Goal: Task Accomplishment & Management: Manage account settings

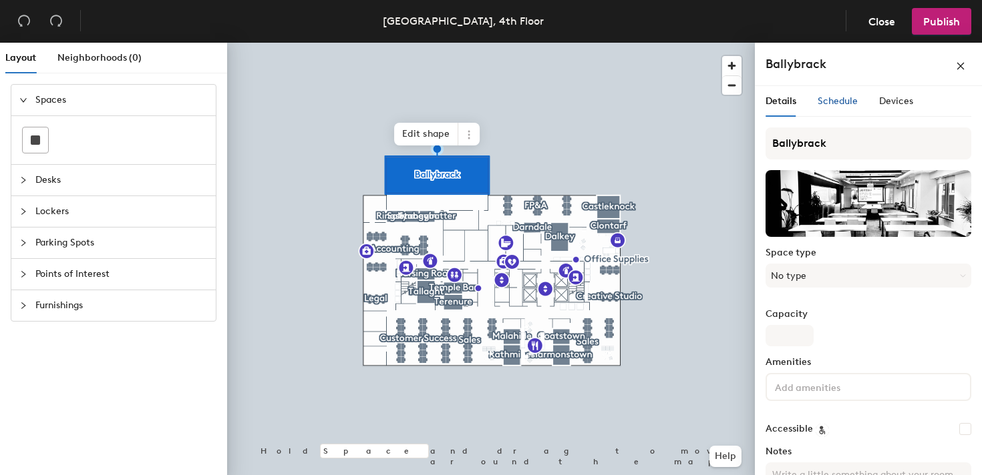
click at [837, 103] on span "Schedule" at bounding box center [837, 100] width 40 height 11
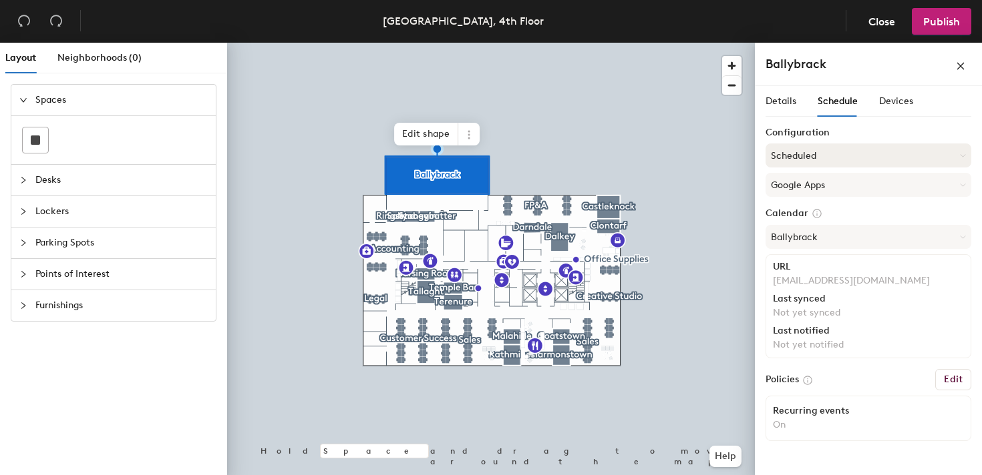
click at [849, 156] on button "Scheduled" at bounding box center [868, 156] width 206 height 24
click at [813, 234] on div "Request-only" at bounding box center [868, 229] width 204 height 20
click at [811, 157] on button "Request-only" at bounding box center [868, 156] width 206 height 24
click at [811, 230] on div "Request-only" at bounding box center [868, 229] width 204 height 20
click at [940, 21] on span "Publish" at bounding box center [941, 21] width 37 height 13
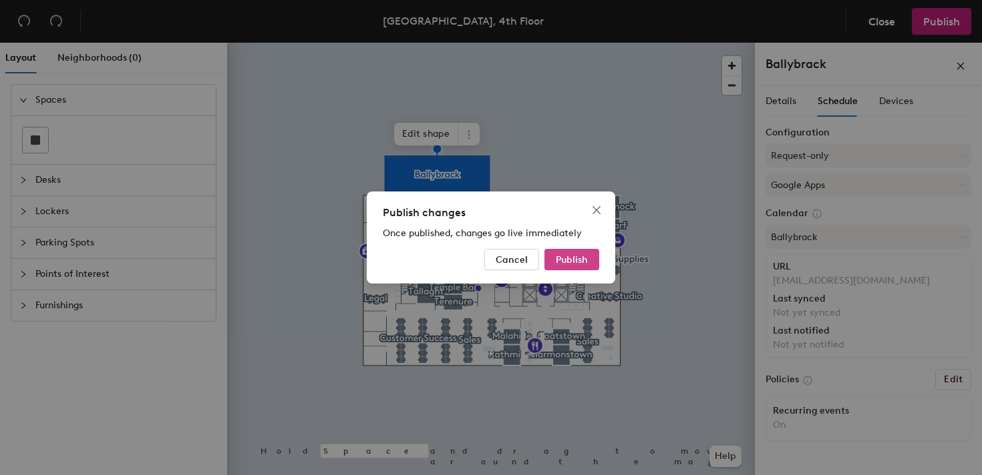
click at [588, 256] on button "Publish" at bounding box center [571, 259] width 55 height 21
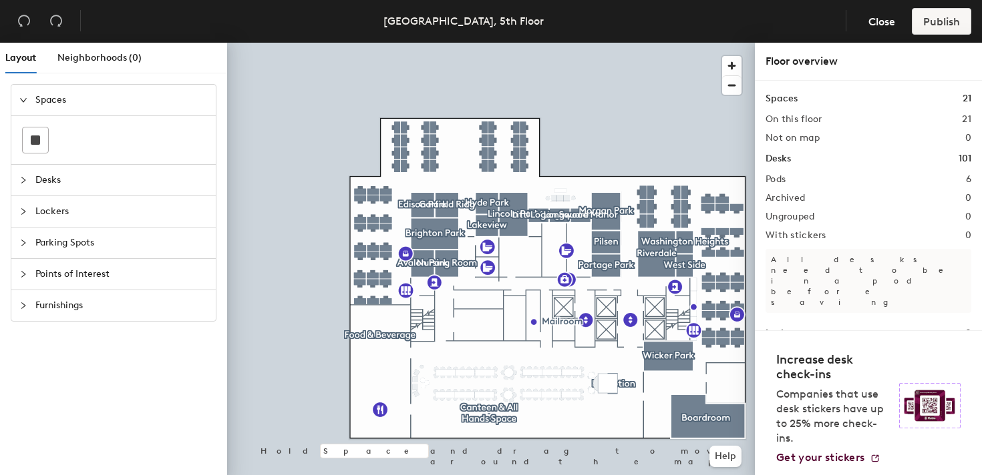
click at [21, 95] on div at bounding box center [27, 100] width 16 height 15
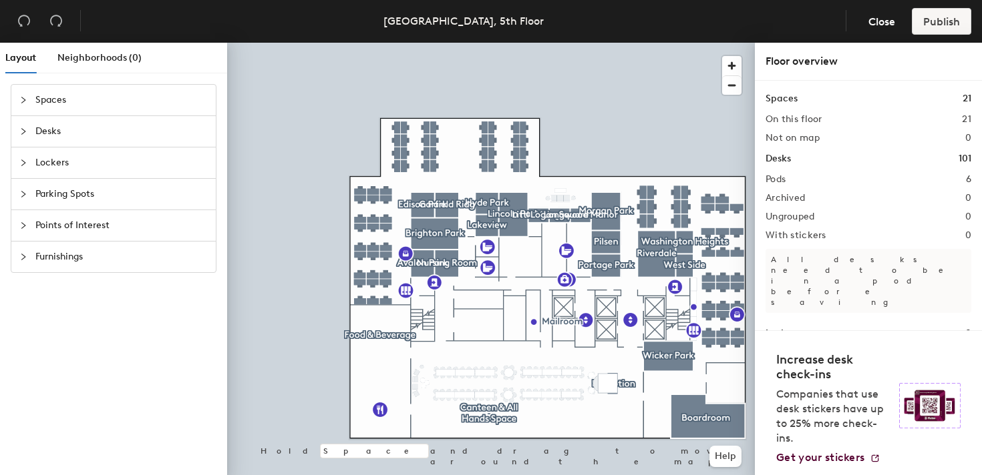
click at [21, 138] on div at bounding box center [27, 131] width 16 height 15
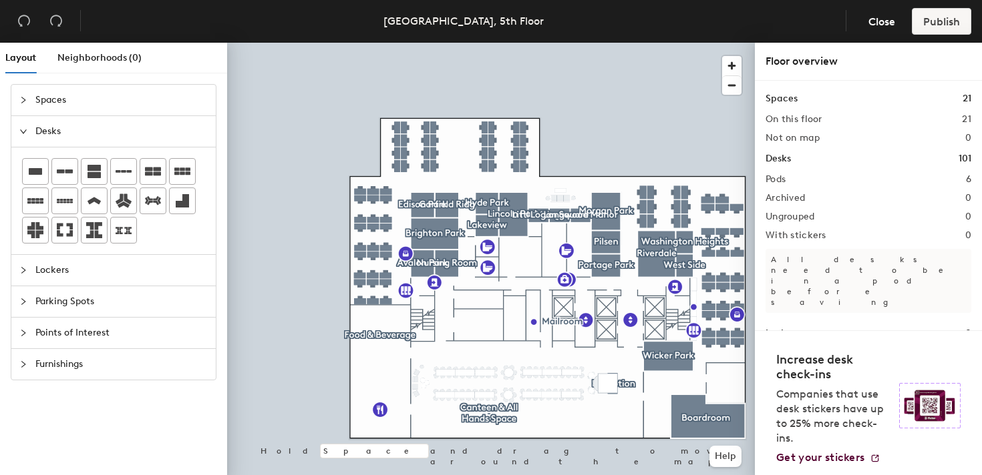
click at [23, 135] on icon "expanded" at bounding box center [23, 132] width 8 height 8
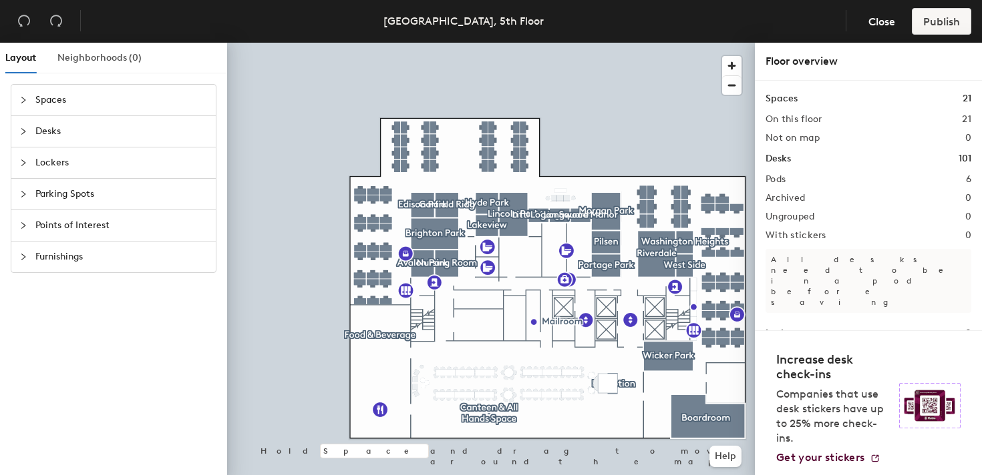
click at [113, 47] on div "Neighborhoods (0)" at bounding box center [99, 58] width 84 height 31
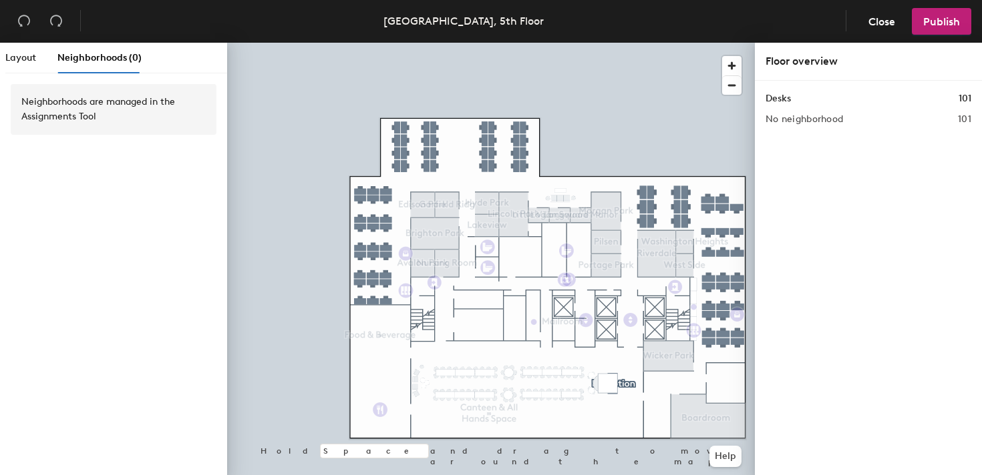
click at [114, 111] on div "Neighborhoods are managed in the Assignments Tool" at bounding box center [113, 109] width 184 height 29
click at [889, 23] on span "Close" at bounding box center [881, 21] width 27 height 13
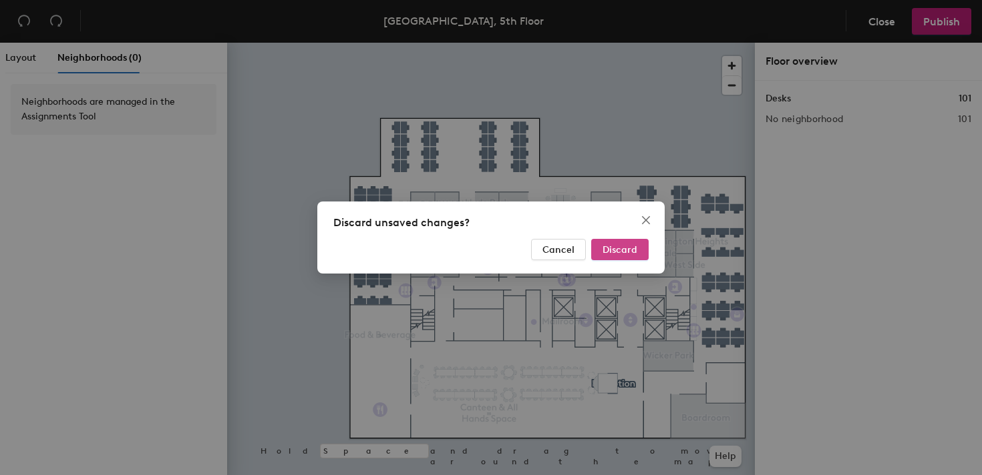
click at [626, 248] on span "Discard" at bounding box center [619, 249] width 35 height 11
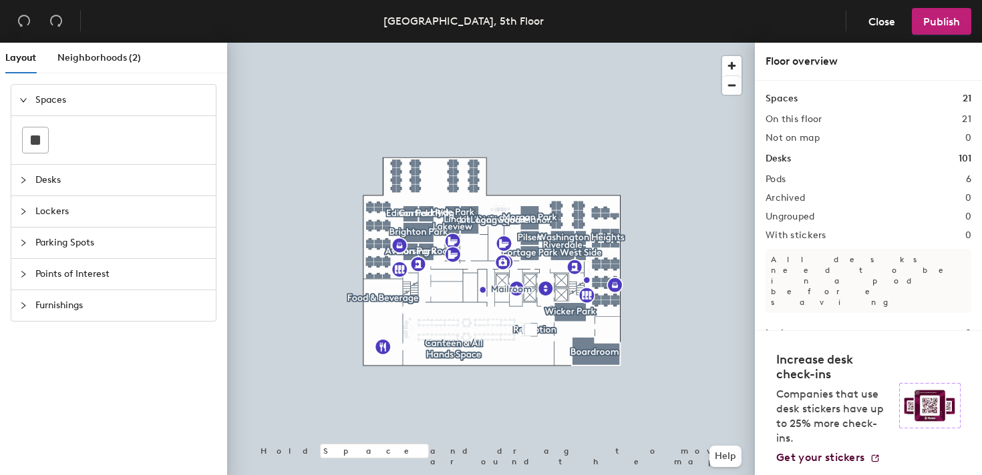
click at [25, 101] on icon "expanded" at bounding box center [23, 100] width 8 height 8
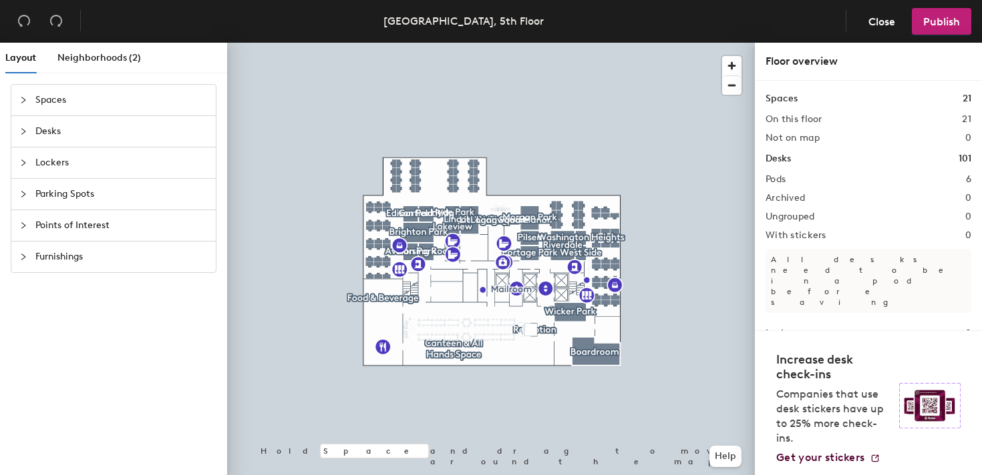
click at [36, 97] on span "Spaces" at bounding box center [121, 100] width 172 height 31
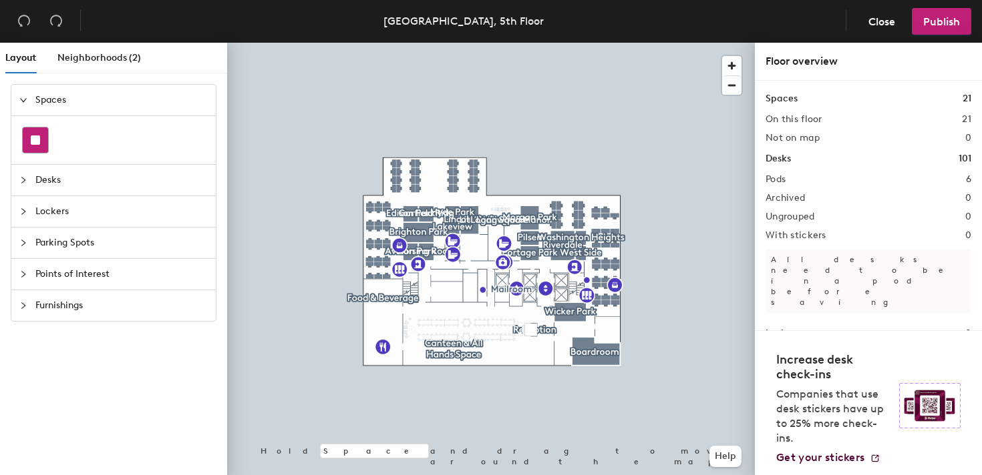
click at [44, 142] on div at bounding box center [35, 140] width 25 height 25
click at [26, 105] on div at bounding box center [27, 100] width 16 height 15
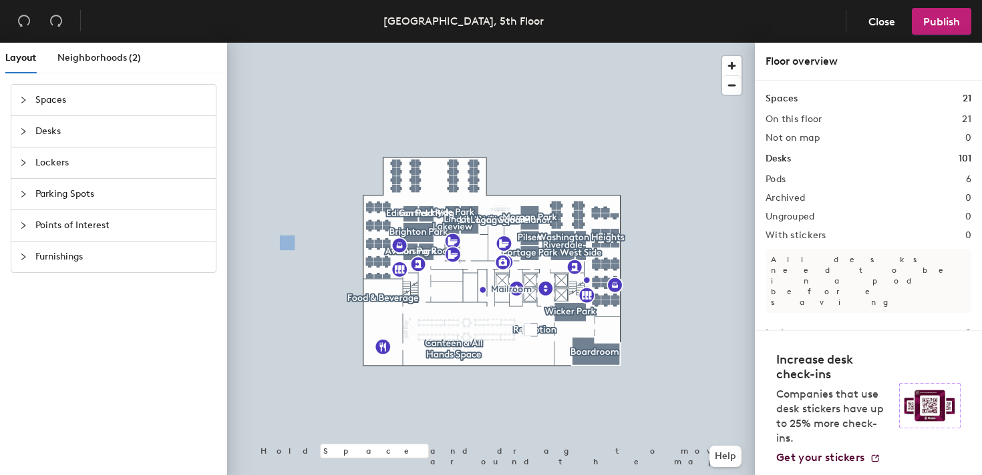
click at [61, 137] on span "Desks" at bounding box center [121, 131] width 172 height 31
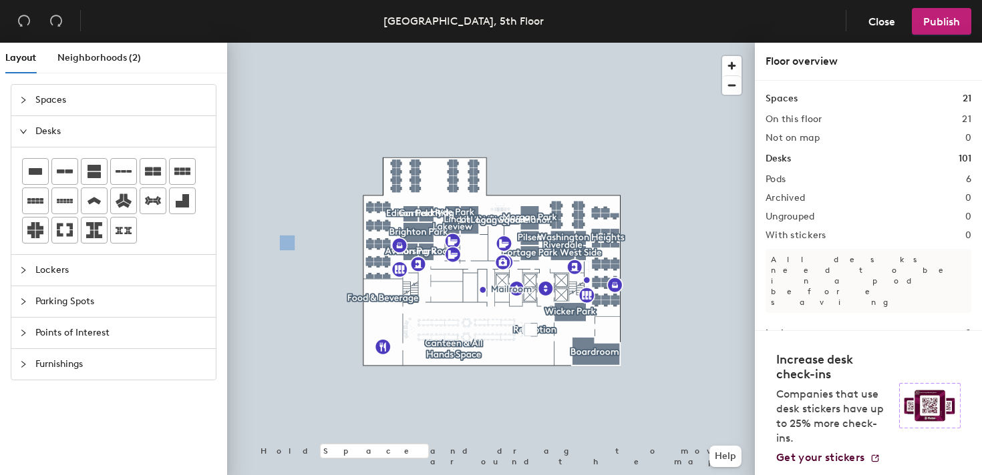
click at [27, 132] on div at bounding box center [27, 131] width 16 height 15
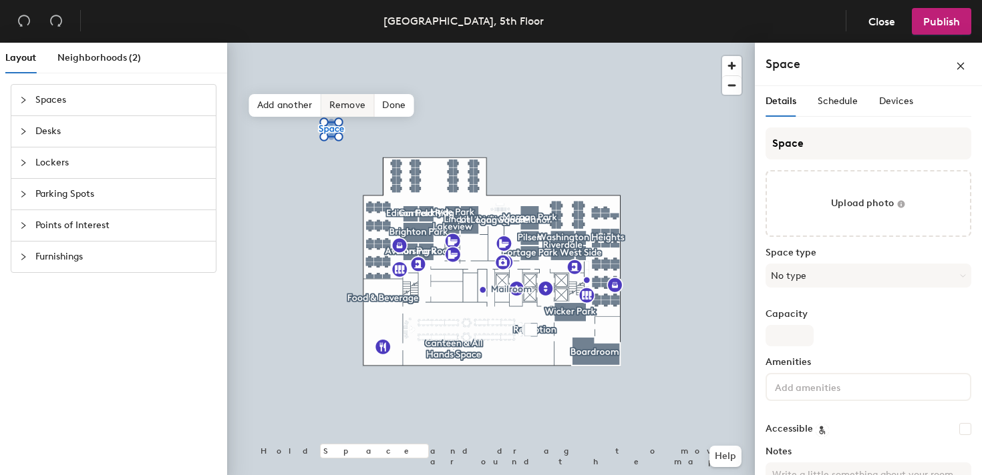
click at [351, 106] on span "Remove" at bounding box center [347, 105] width 53 height 23
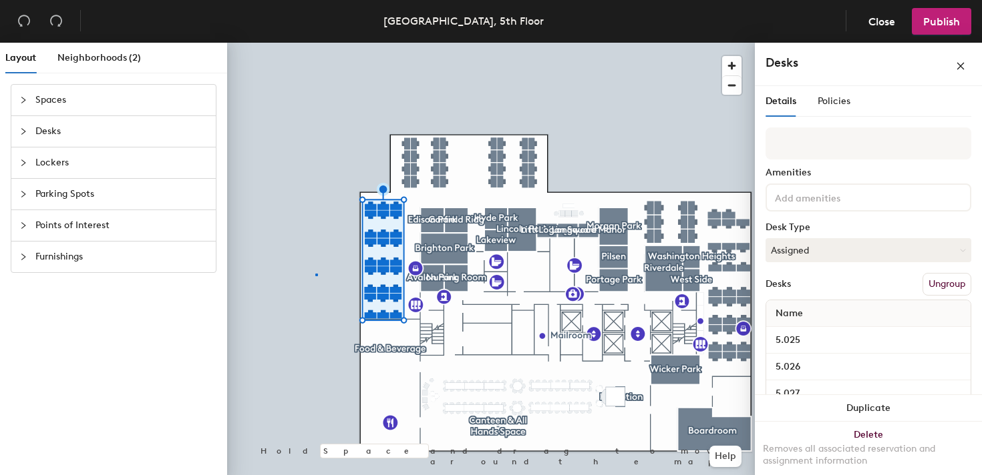
click at [315, 43] on div at bounding box center [491, 43] width 528 height 0
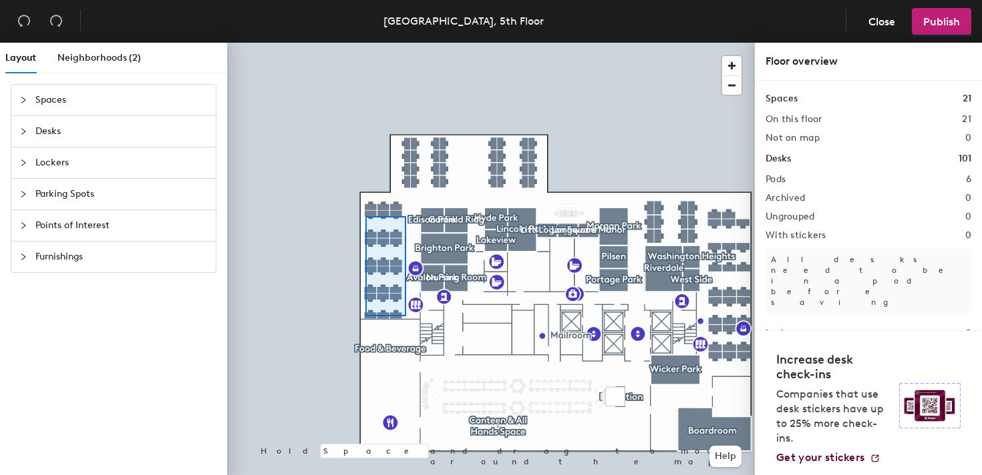
click at [365, 43] on div at bounding box center [491, 43] width 528 height 0
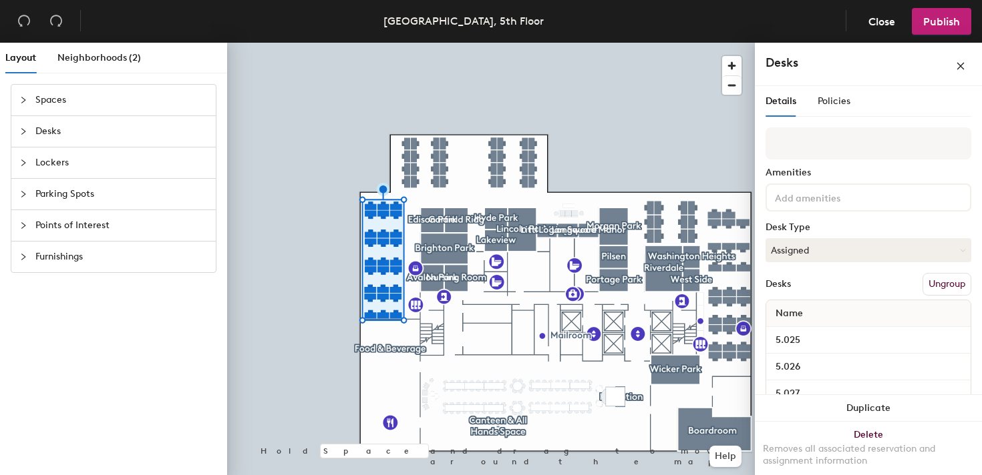
click at [941, 286] on button "Ungroup" at bounding box center [946, 284] width 49 height 23
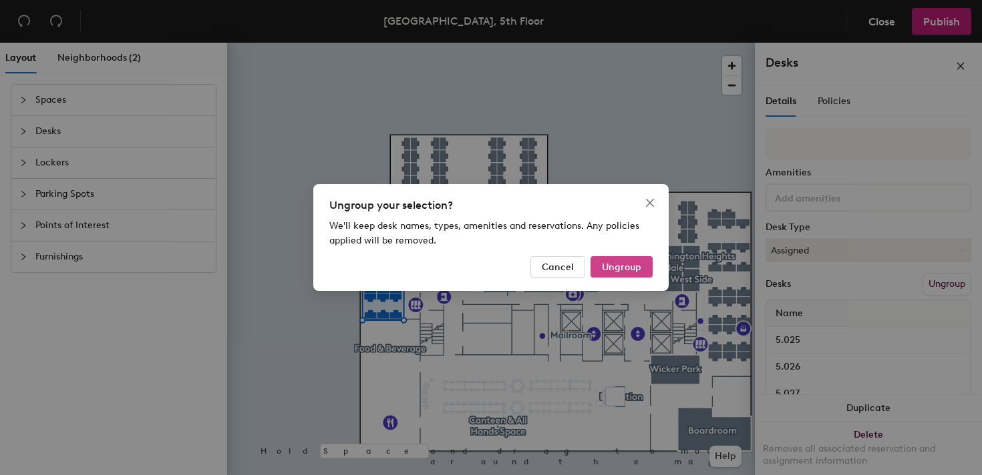
click at [616, 272] on span "Ungroup" at bounding box center [621, 267] width 39 height 11
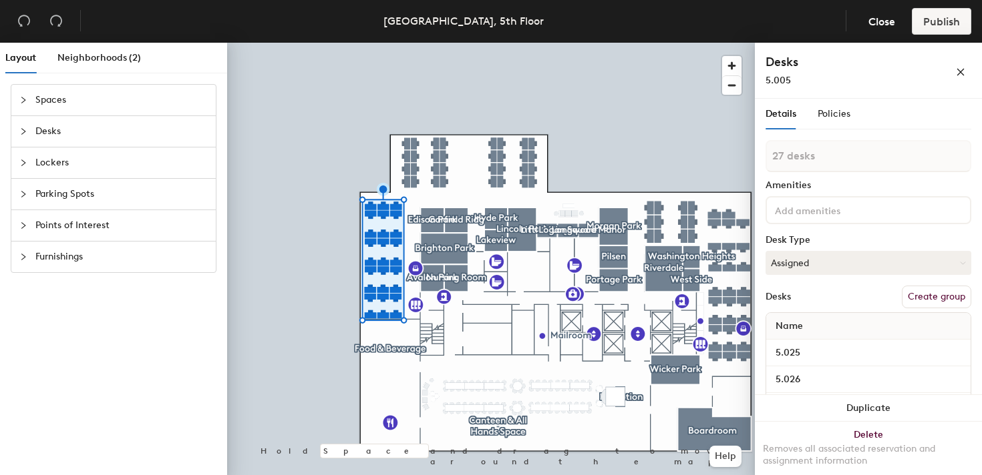
click at [359, 43] on div at bounding box center [491, 43] width 528 height 0
type input "24 desks"
click at [940, 294] on button "Create group" at bounding box center [935, 297] width 69 height 23
click at [741, 154] on div "Layout Neighborhoods (2) Spaces Desks Lockers Parking Spots Points of Interest …" at bounding box center [491, 262] width 982 height 438
type input "People Team"
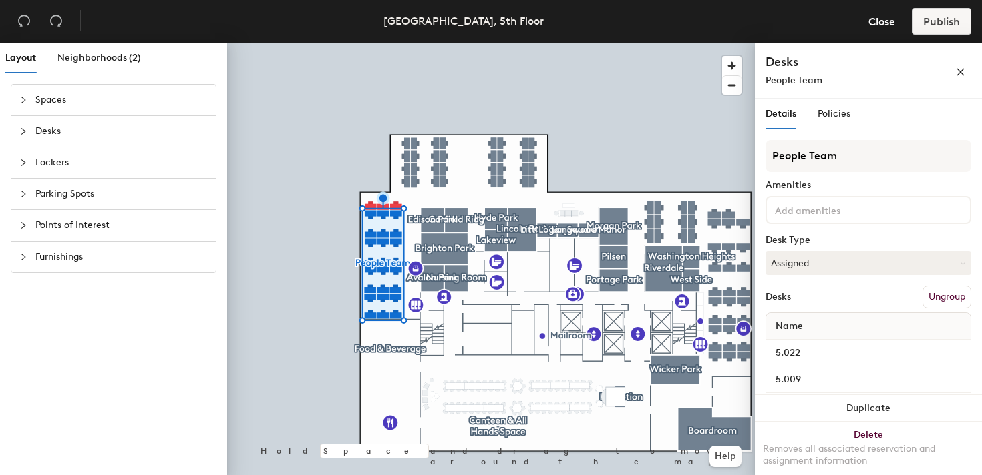
click at [863, 185] on div "Amenities" at bounding box center [868, 185] width 206 height 11
click at [831, 118] on span "Policies" at bounding box center [833, 113] width 33 height 11
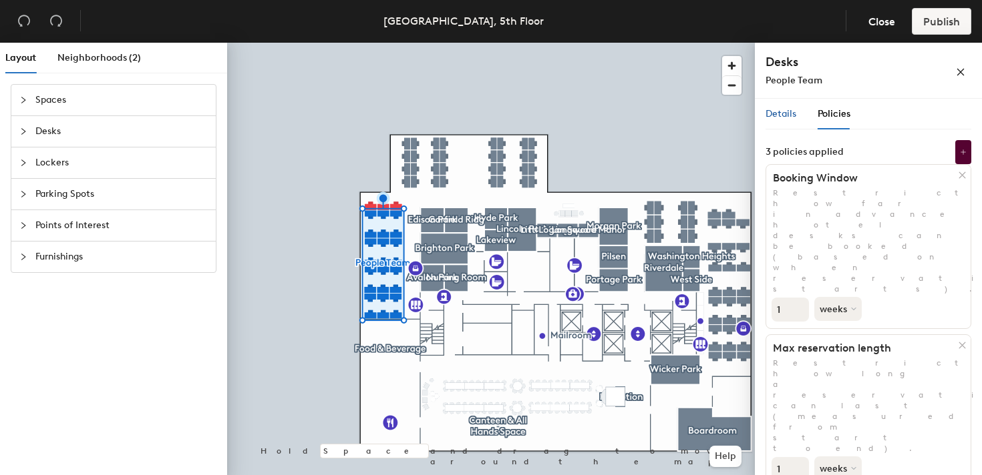
click at [783, 116] on span "Details" at bounding box center [780, 113] width 31 height 11
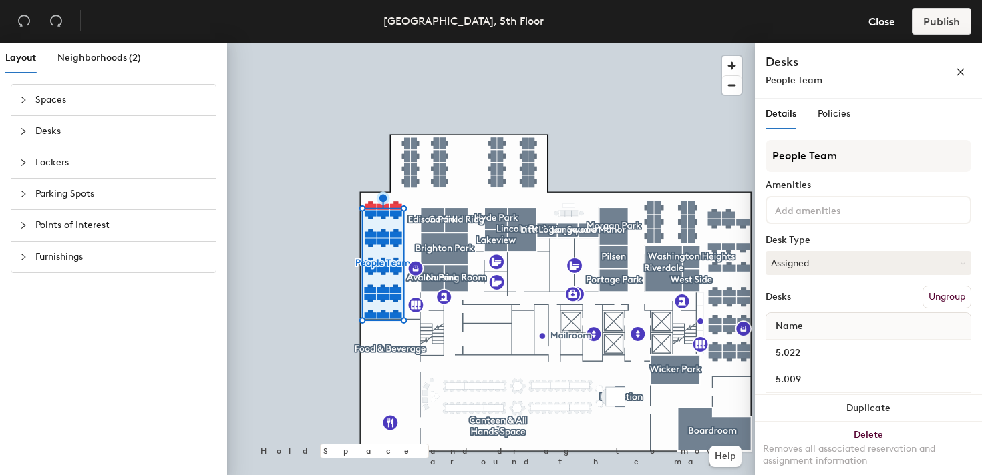
click at [414, 43] on div at bounding box center [491, 43] width 528 height 0
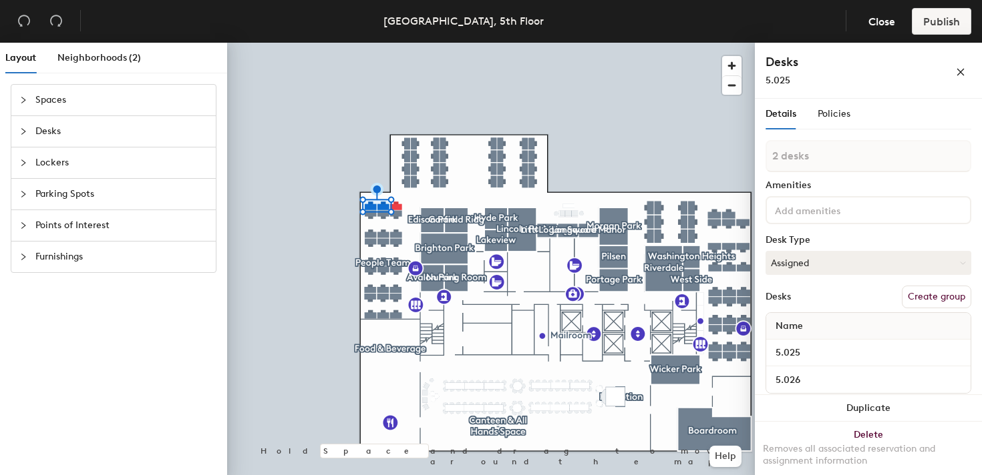
type input "3 desks"
click at [929, 296] on button "Create group" at bounding box center [935, 297] width 69 height 23
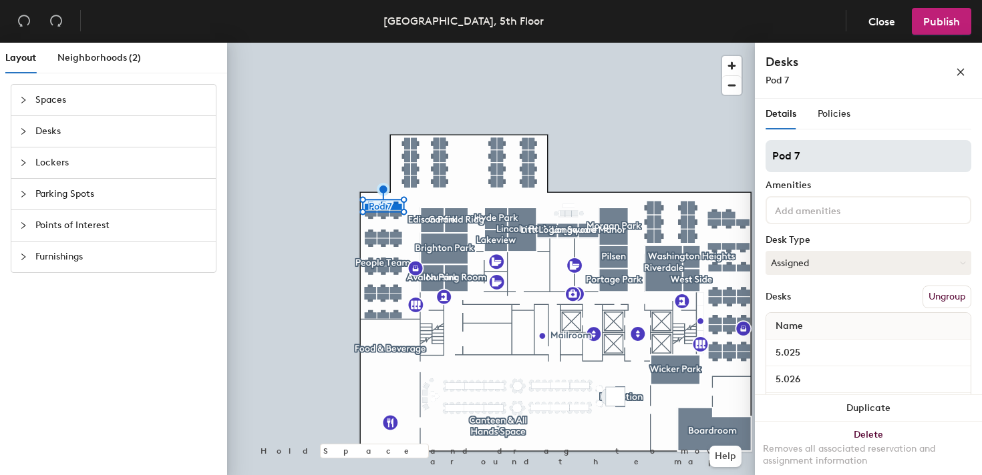
click at [807, 154] on input "Pod 7" at bounding box center [868, 156] width 206 height 32
type input "IT/AV"
click at [865, 182] on div "Amenities" at bounding box center [868, 185] width 206 height 11
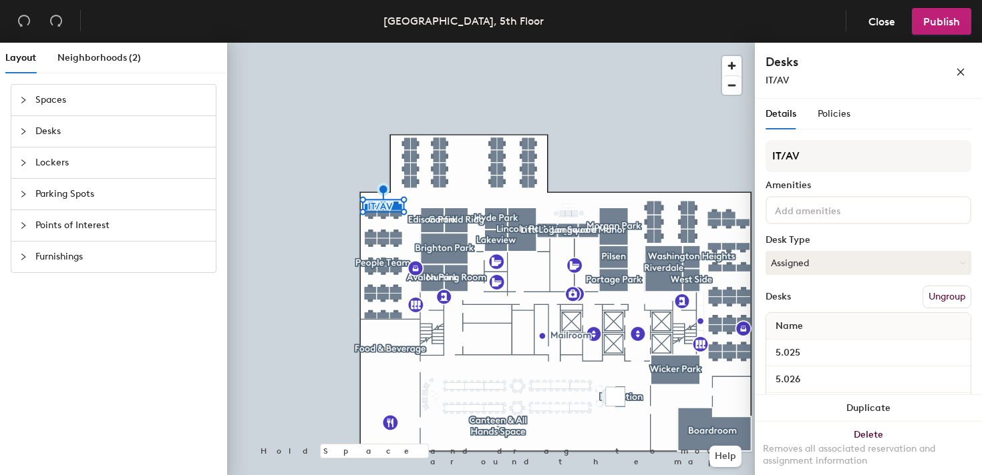
scroll to position [44, 0]
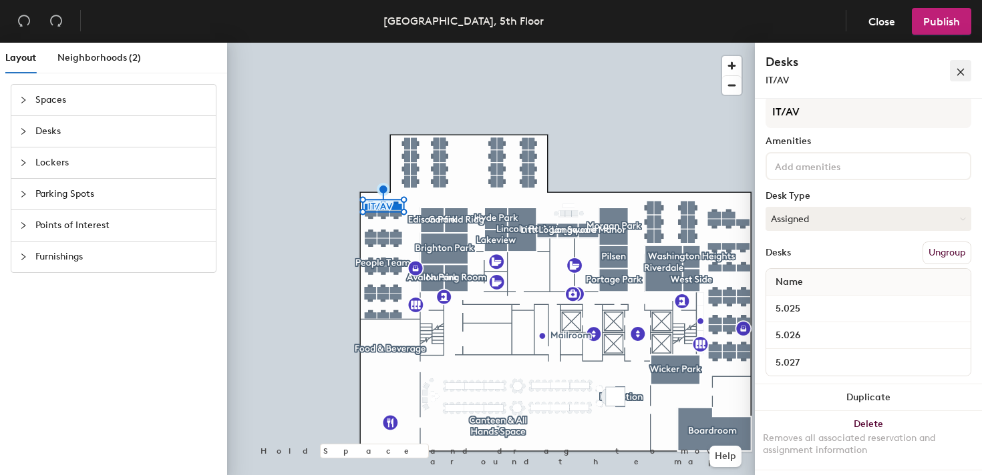
click at [959, 71] on icon "close" at bounding box center [960, 72] width 7 height 7
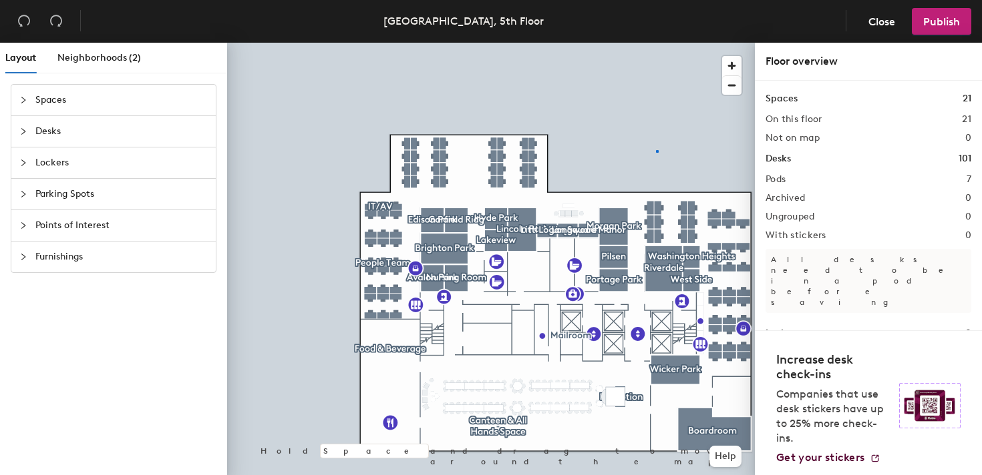
click at [657, 43] on div at bounding box center [491, 43] width 528 height 0
click at [938, 15] on span "Publish" at bounding box center [941, 21] width 37 height 13
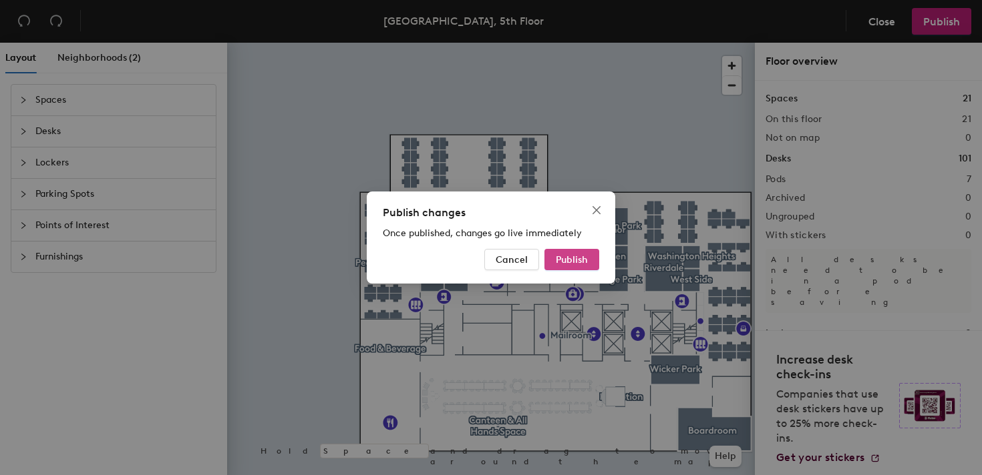
click at [582, 258] on span "Publish" at bounding box center [572, 259] width 32 height 11
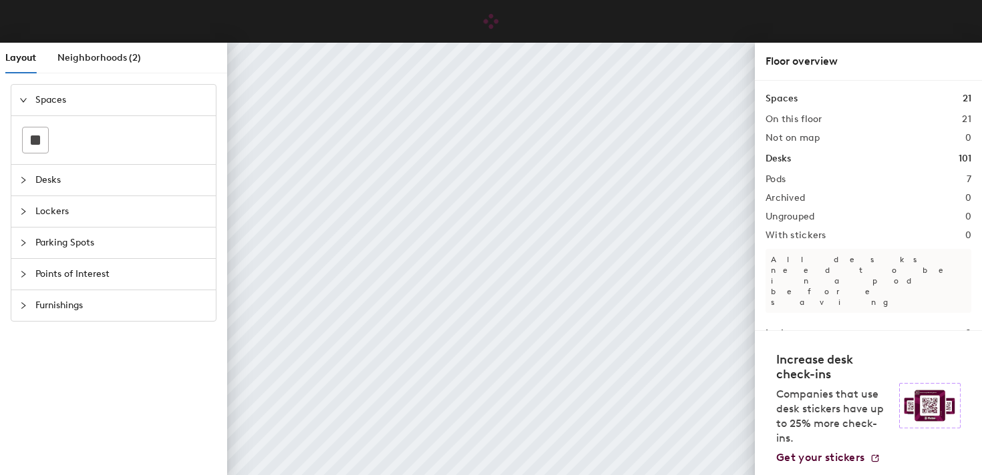
click at [67, 185] on span "Desks" at bounding box center [121, 180] width 172 height 31
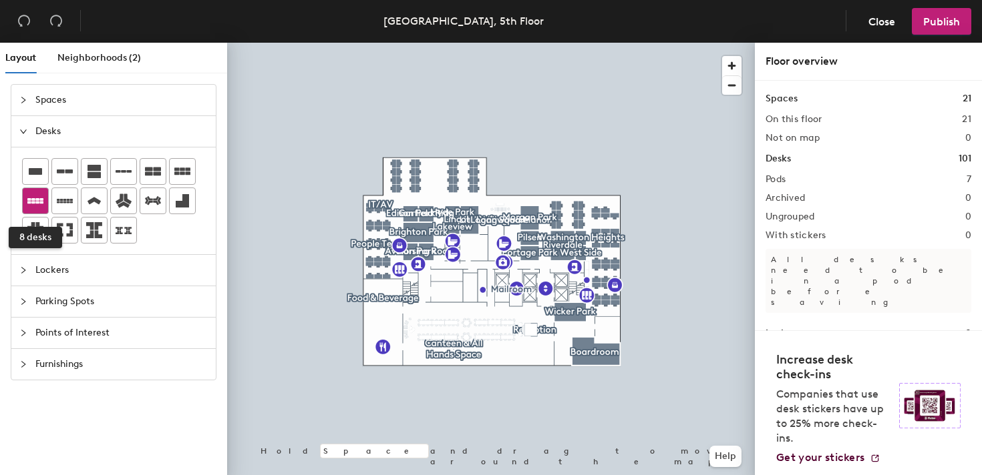
click at [41, 203] on icon at bounding box center [35, 200] width 16 height 5
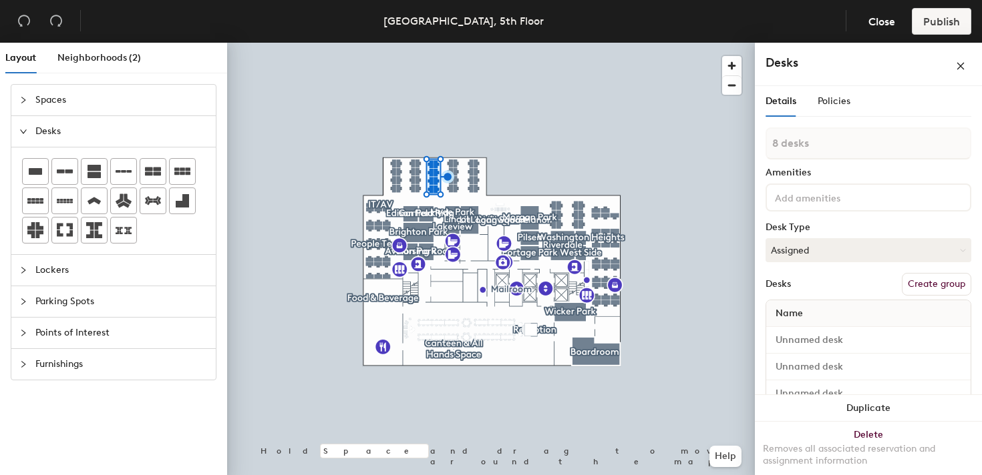
click at [811, 194] on input at bounding box center [832, 197] width 120 height 16
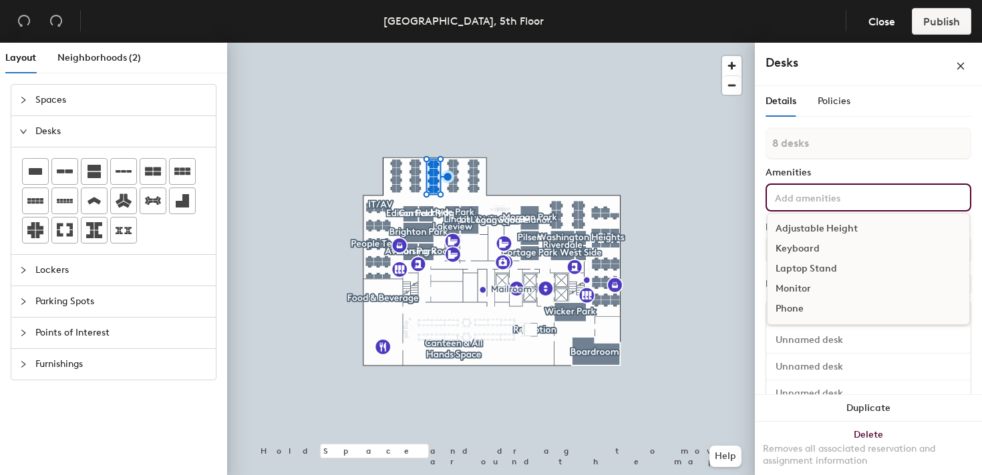
click at [820, 171] on div "Amenities" at bounding box center [868, 173] width 206 height 11
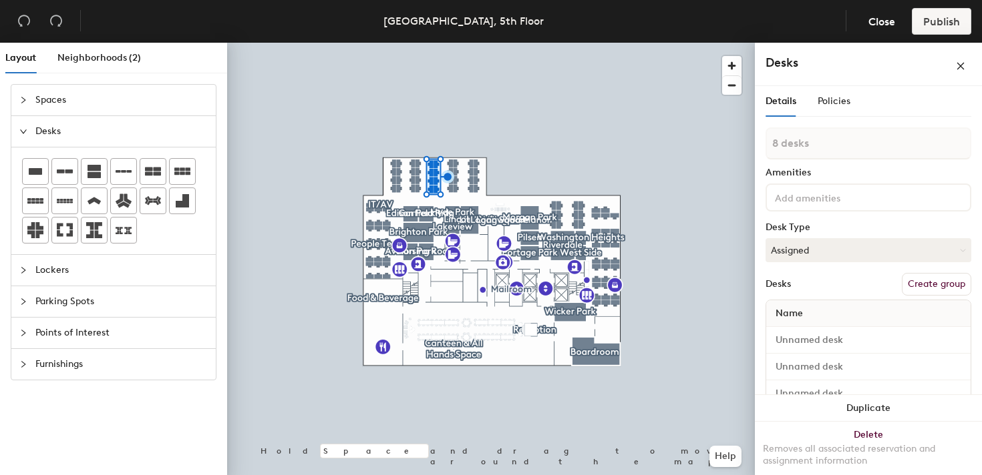
click at [918, 278] on button "Create group" at bounding box center [935, 284] width 69 height 23
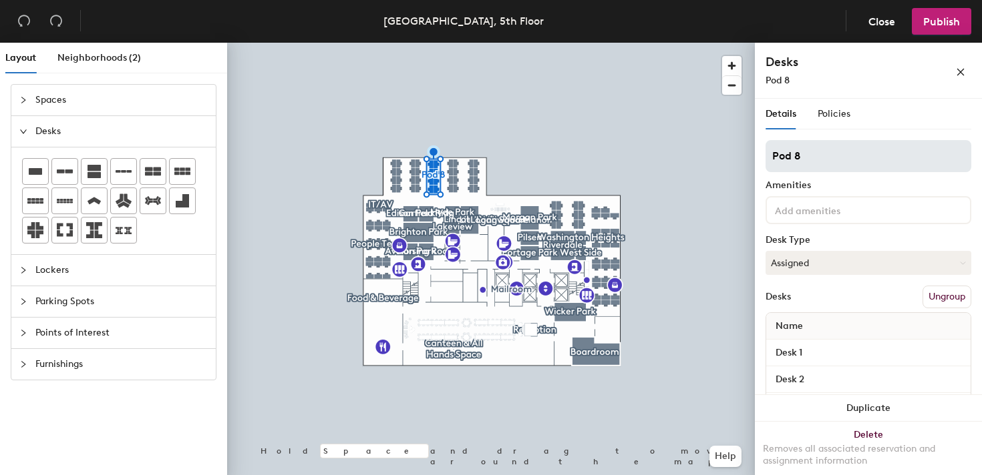
click at [803, 154] on input "Pod 8" at bounding box center [868, 156] width 206 height 32
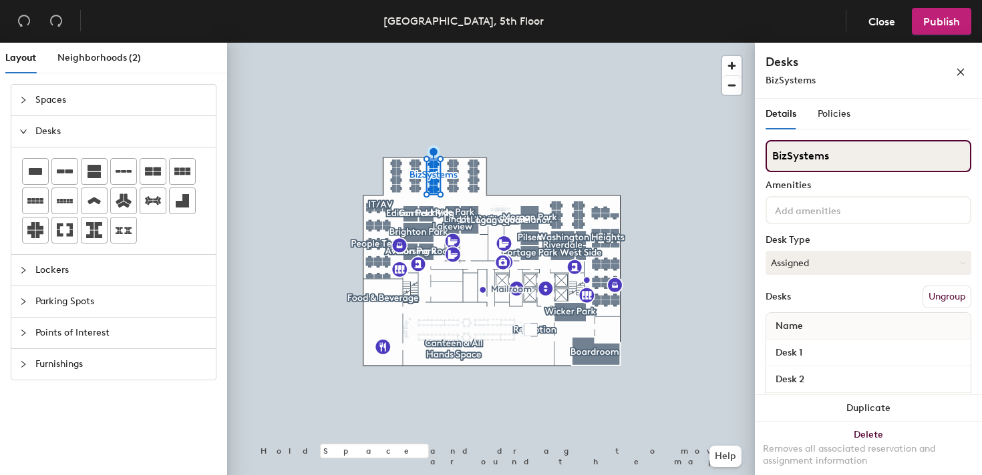
drag, startPoint x: 839, startPoint y: 156, endPoint x: 779, endPoint y: 156, distance: 60.8
click at [779, 156] on input "BizSystems" at bounding box center [868, 156] width 206 height 32
type input "Business Systems"
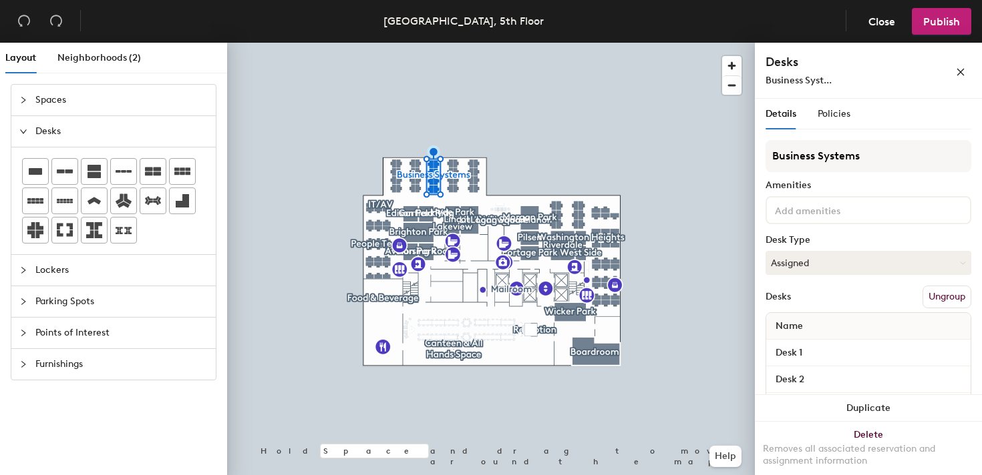
click at [873, 184] on div "Amenities" at bounding box center [868, 185] width 206 height 11
click at [959, 70] on icon "close" at bounding box center [960, 71] width 9 height 9
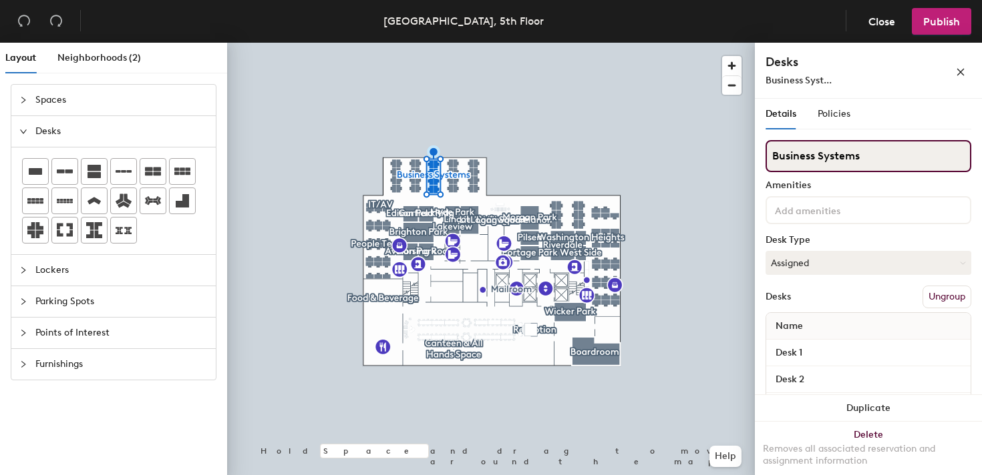
click at [809, 154] on input "Business Systems" at bounding box center [868, 156] width 206 height 32
drag, startPoint x: 814, startPoint y: 156, endPoint x: 779, endPoint y: 156, distance: 35.4
click at [779, 156] on input "Business Systems" at bounding box center [868, 156] width 206 height 32
click at [898, 156] on input "Business Systems" at bounding box center [868, 156] width 206 height 32
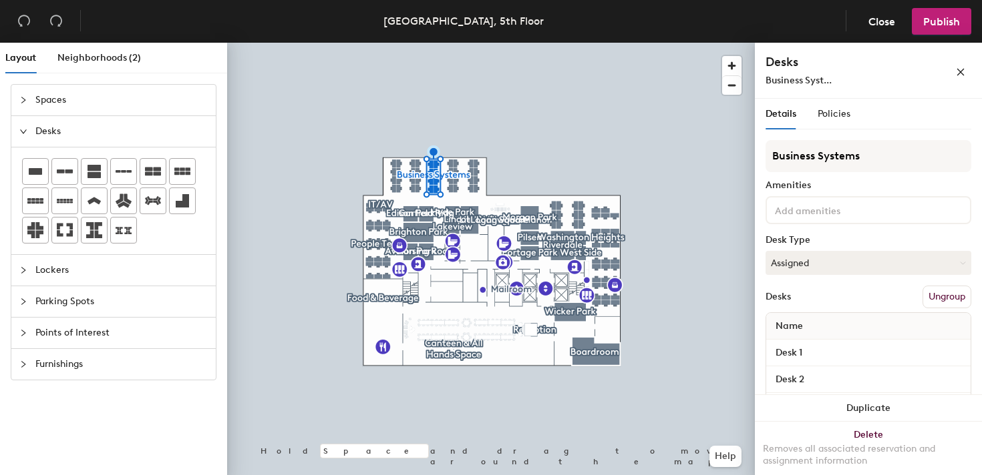
click at [908, 108] on div "Details Policies" at bounding box center [868, 114] width 206 height 31
click at [966, 69] on button "button" at bounding box center [960, 70] width 21 height 21
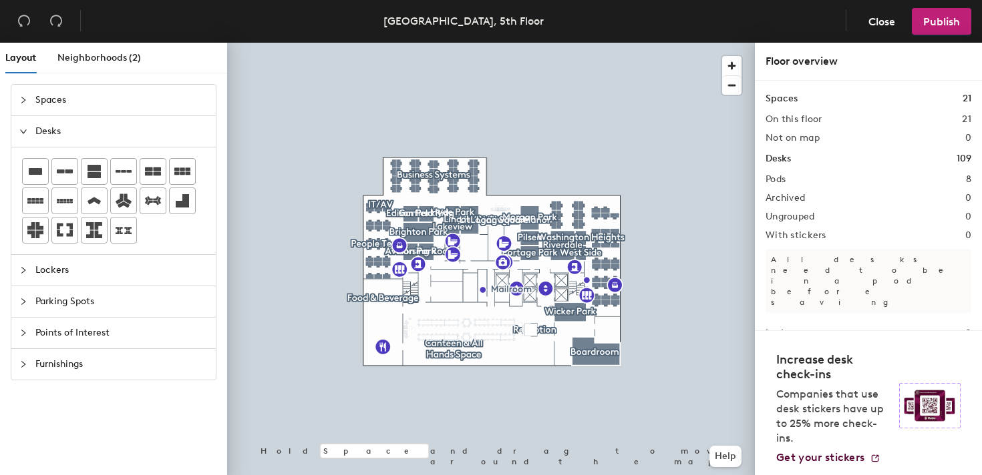
click at [402, 43] on div at bounding box center [491, 43] width 528 height 0
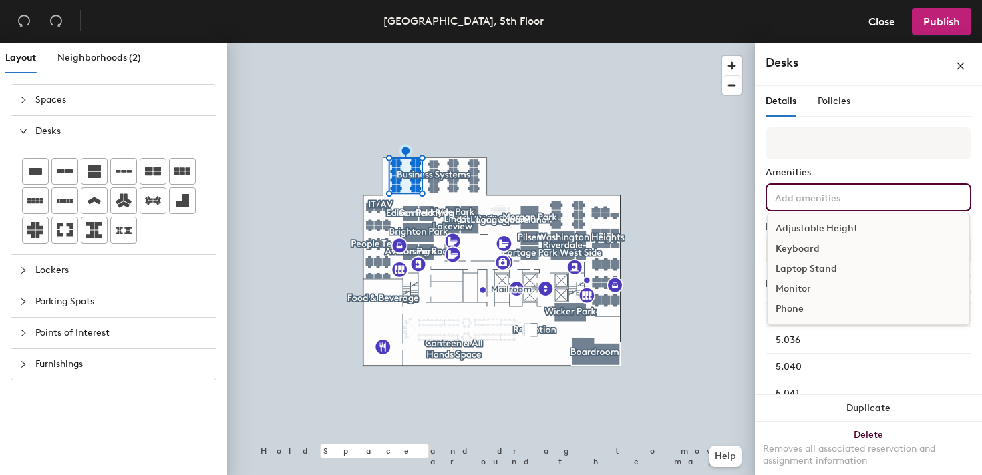
click at [833, 186] on div "Adjustable Height Keyboard Laptop Stand Monitor Phone" at bounding box center [868, 198] width 206 height 28
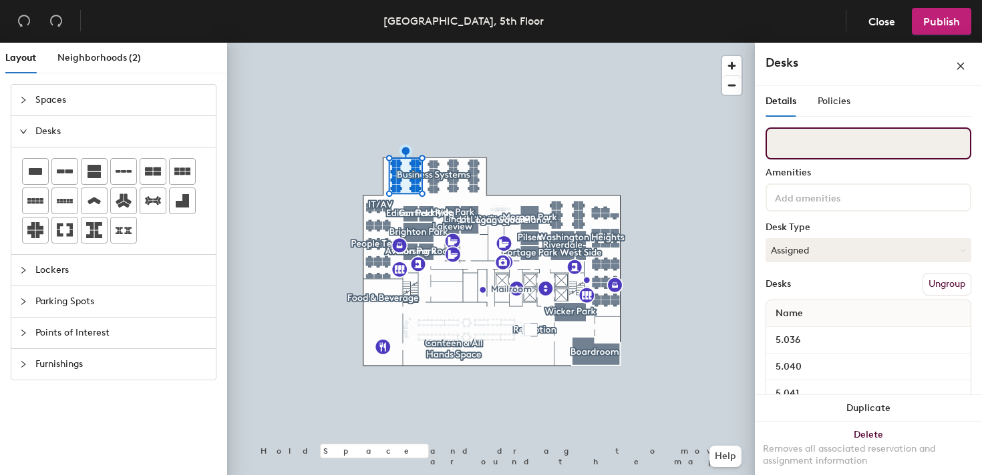
click at [817, 152] on input at bounding box center [868, 144] width 206 height 32
paste input "R&D"
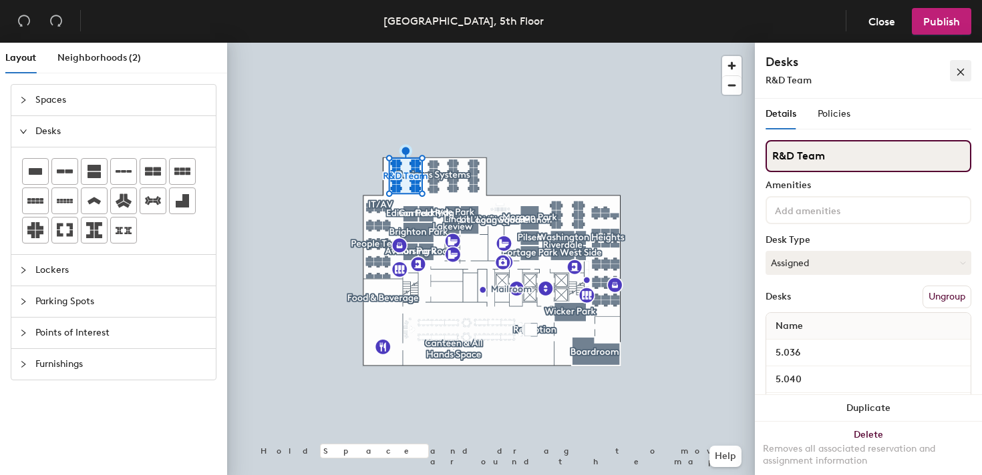
type input "R&D Team"
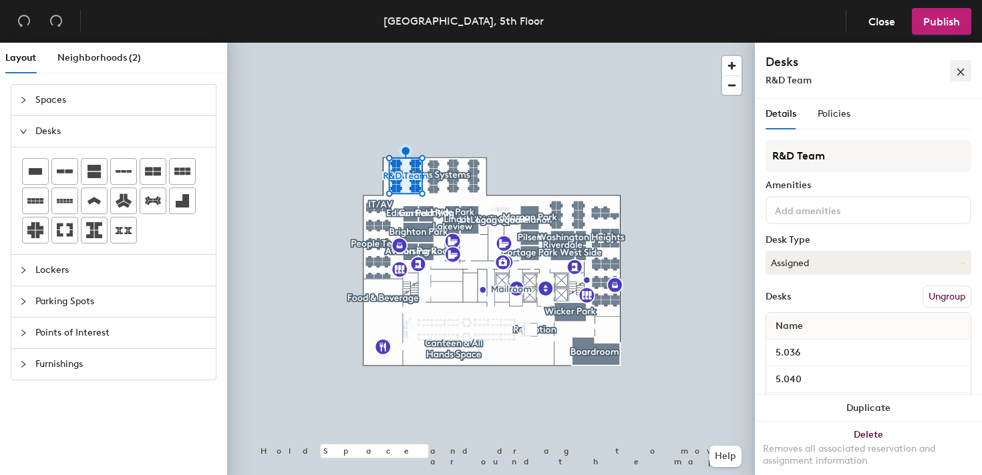
click at [960, 72] on icon "close" at bounding box center [960, 72] width 7 height 7
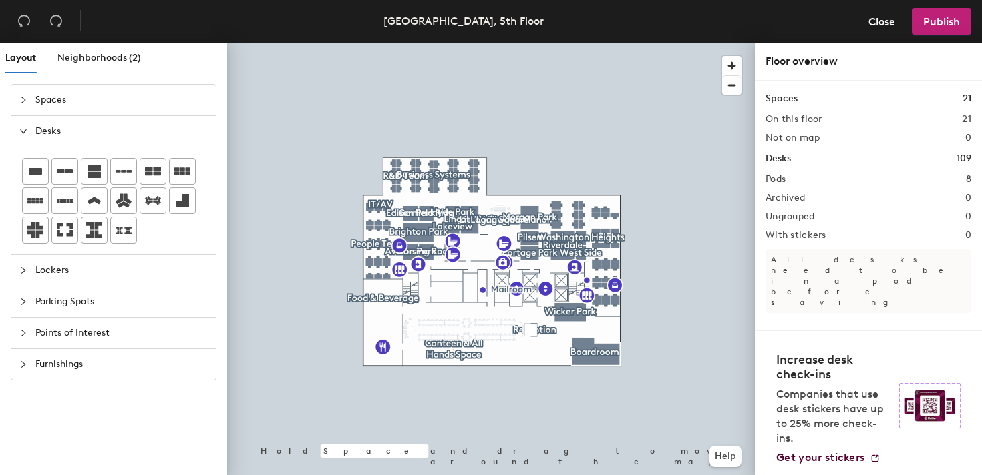
click at [463, 43] on div at bounding box center [491, 43] width 528 height 0
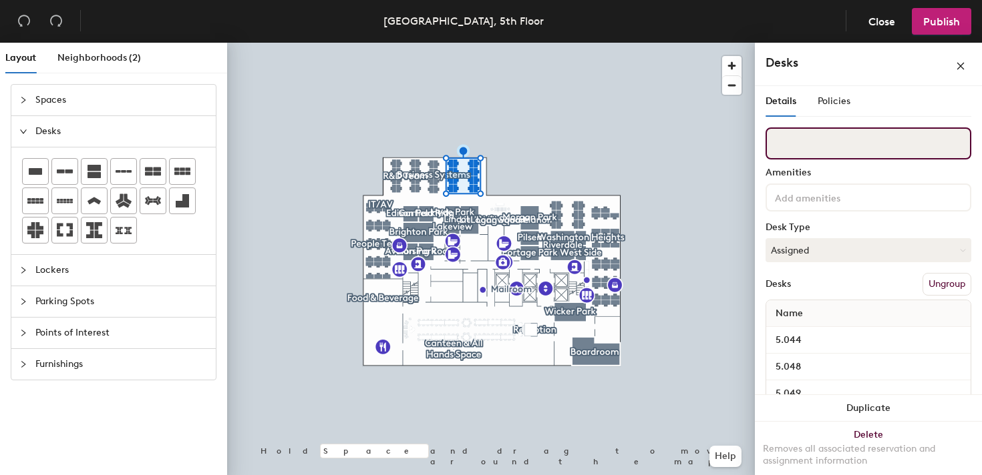
click at [838, 150] on input at bounding box center [868, 144] width 206 height 32
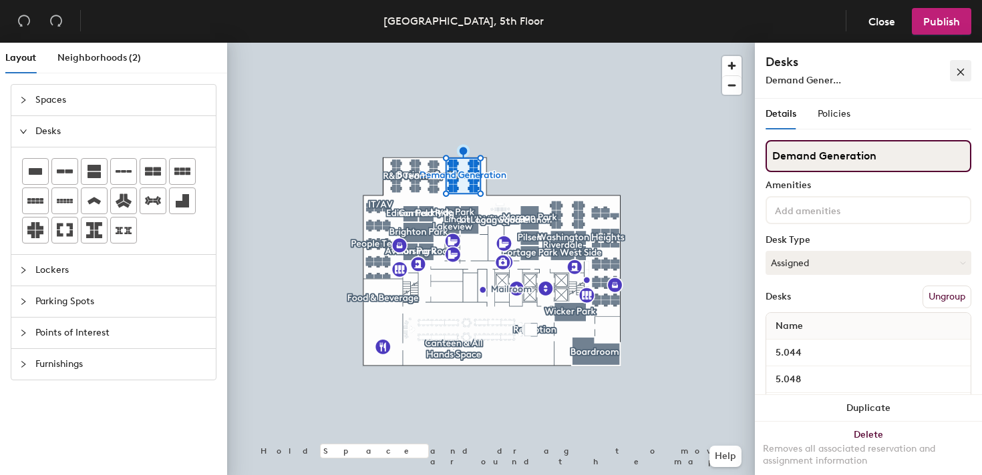
type input "Demand Generation"
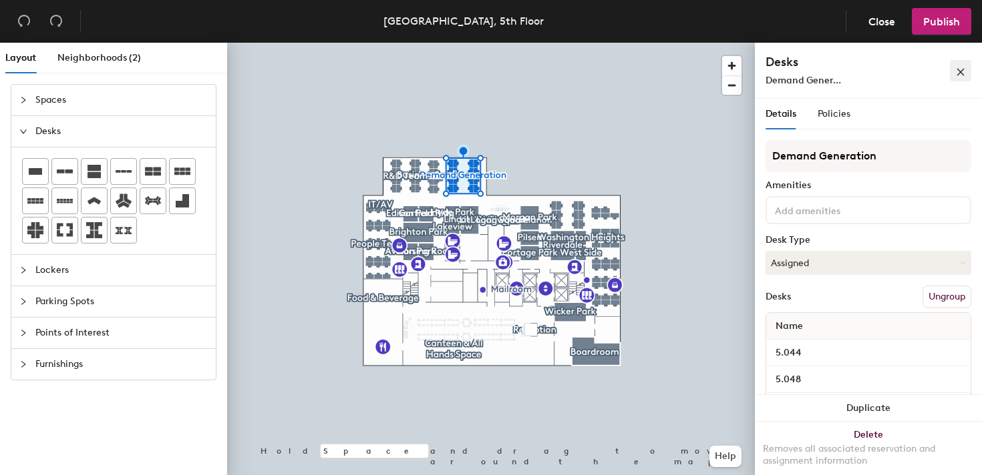
click at [960, 70] on icon "close" at bounding box center [960, 71] width 9 height 9
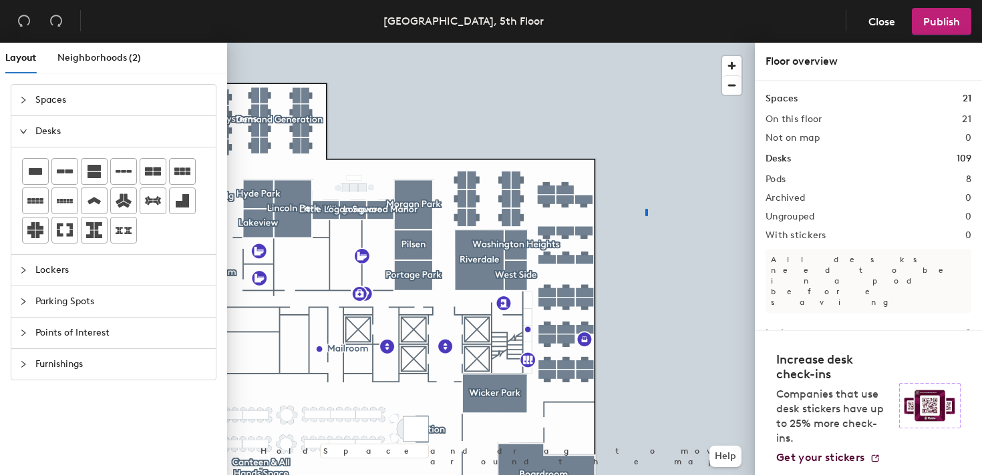
click at [644, 43] on div at bounding box center [491, 43] width 528 height 0
click at [576, 43] on div at bounding box center [491, 43] width 528 height 0
click at [580, 43] on div at bounding box center [491, 43] width 528 height 0
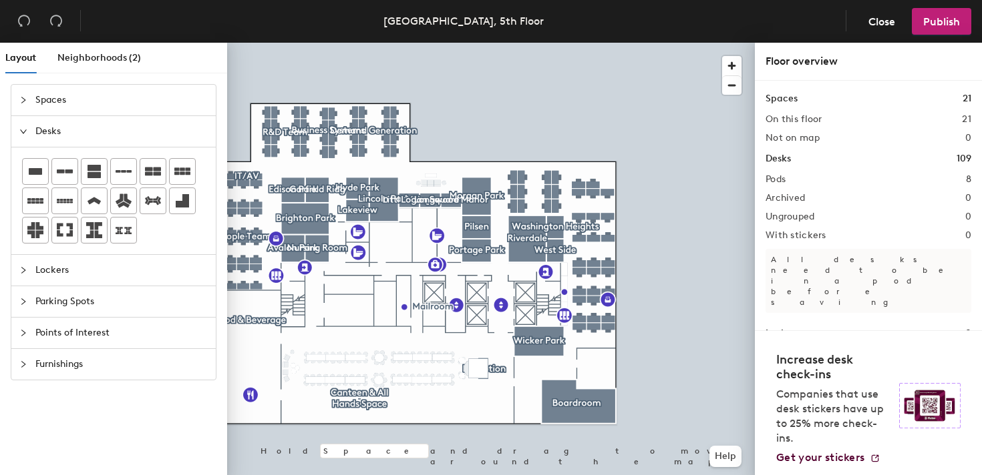
click at [585, 43] on div at bounding box center [491, 43] width 528 height 0
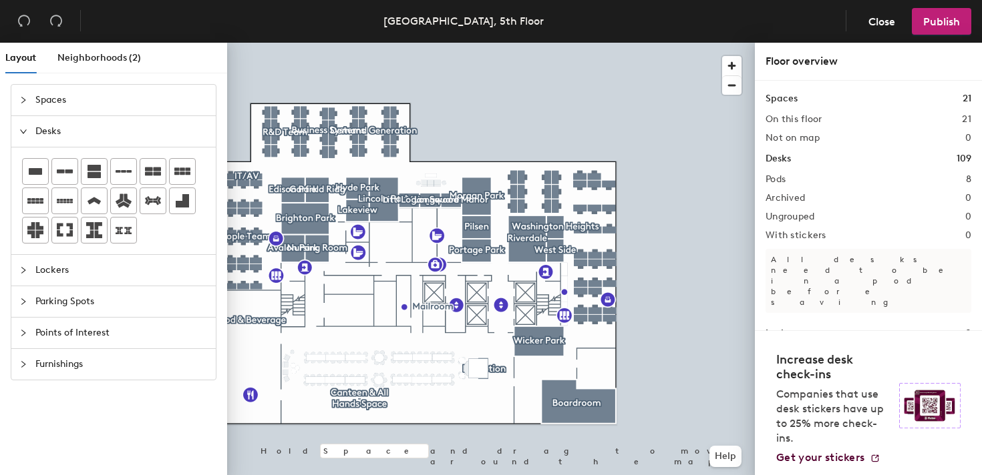
click at [599, 43] on div at bounding box center [491, 43] width 528 height 0
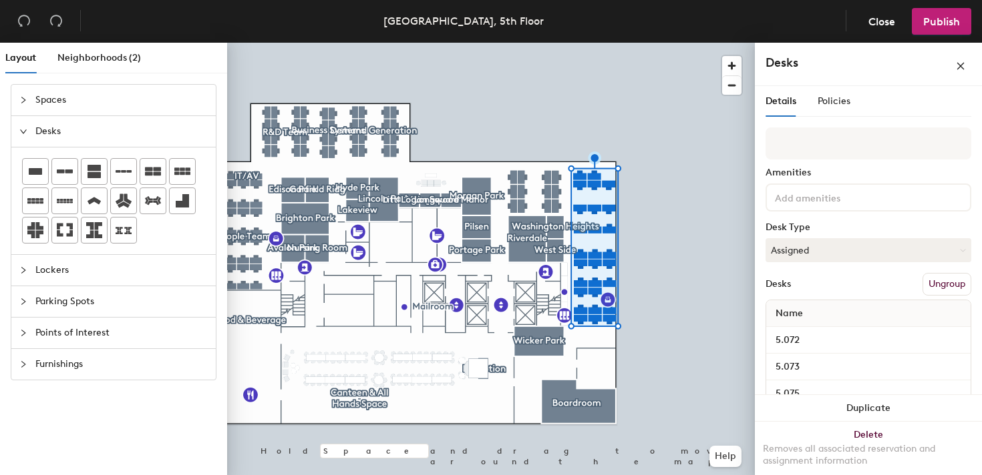
click at [956, 282] on button "Ungroup" at bounding box center [946, 284] width 49 height 23
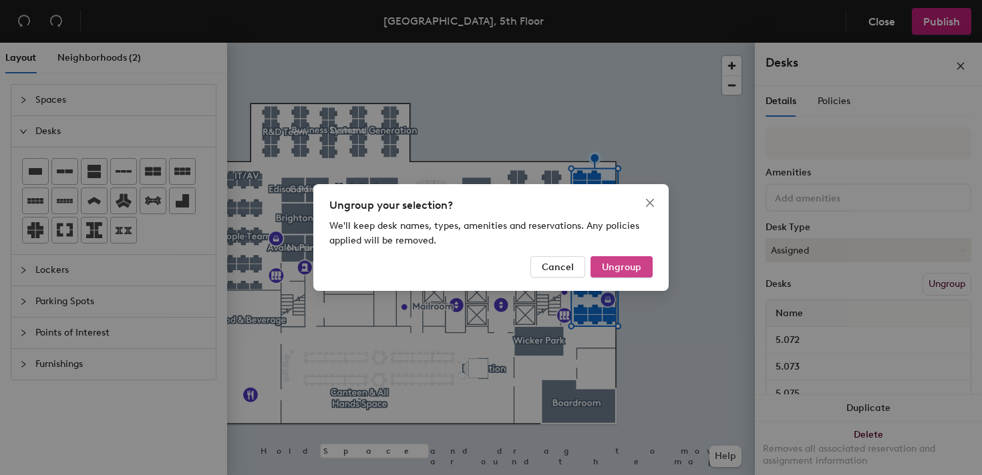
click at [633, 272] on span "Ungroup" at bounding box center [621, 267] width 39 height 11
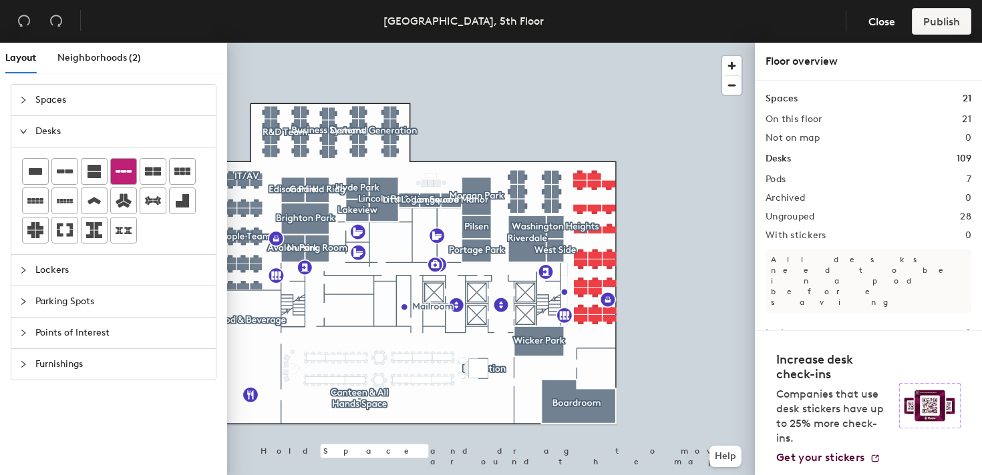
click at [123, 178] on icon at bounding box center [124, 172] width 16 height 16
click at [130, 153] on div at bounding box center [113, 201] width 204 height 107
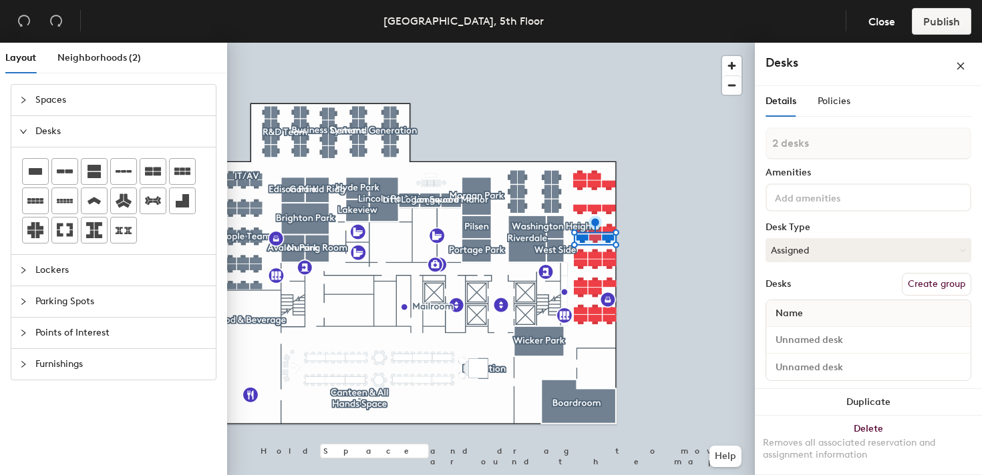
type input "3 desks"
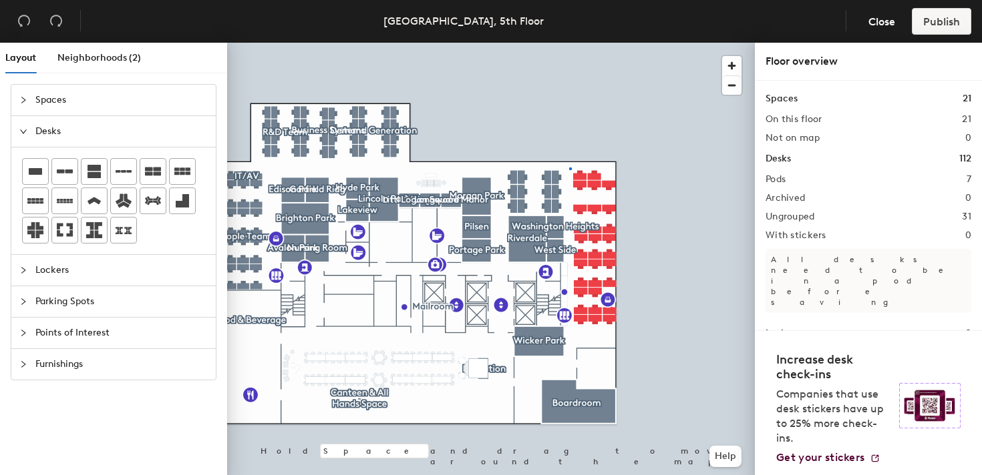
click at [569, 43] on div at bounding box center [491, 43] width 528 height 0
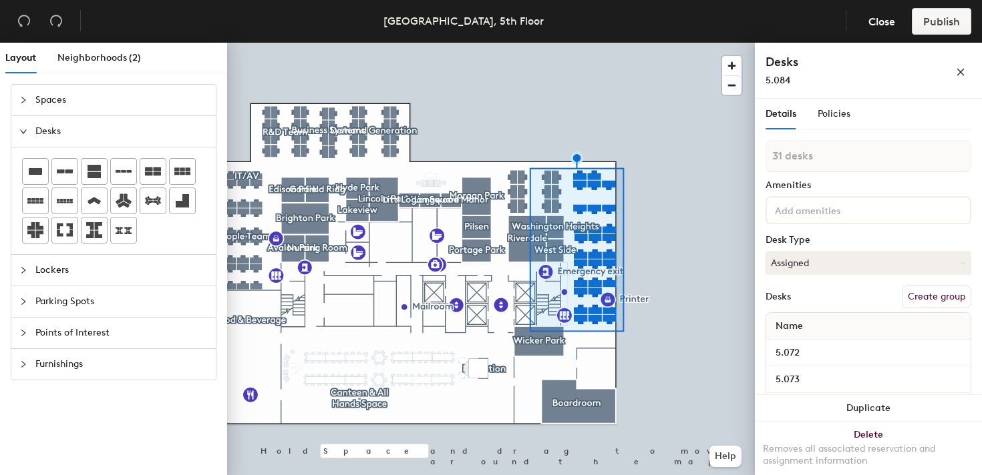
click at [798, 201] on div at bounding box center [868, 210] width 206 height 28
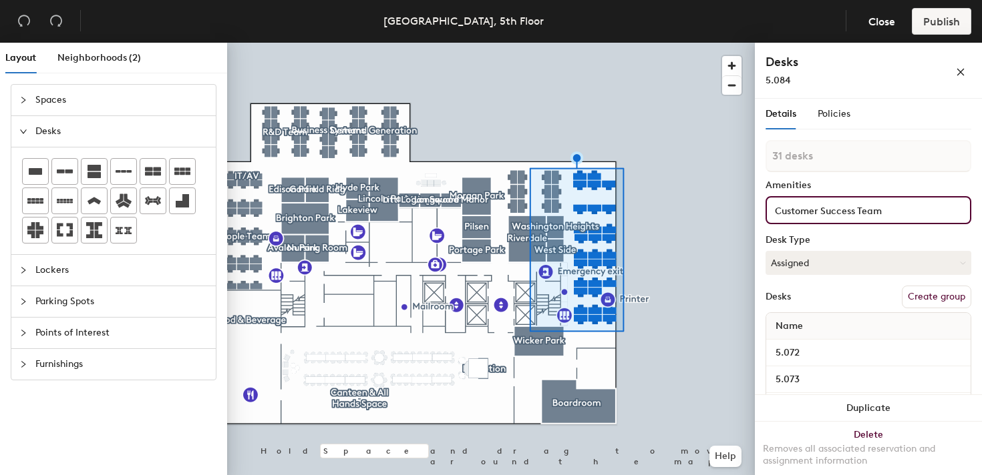
scroll to position [0, 1]
type input "Customer Success Team"
click at [856, 222] on div "Customer Success Team" at bounding box center [868, 210] width 206 height 28
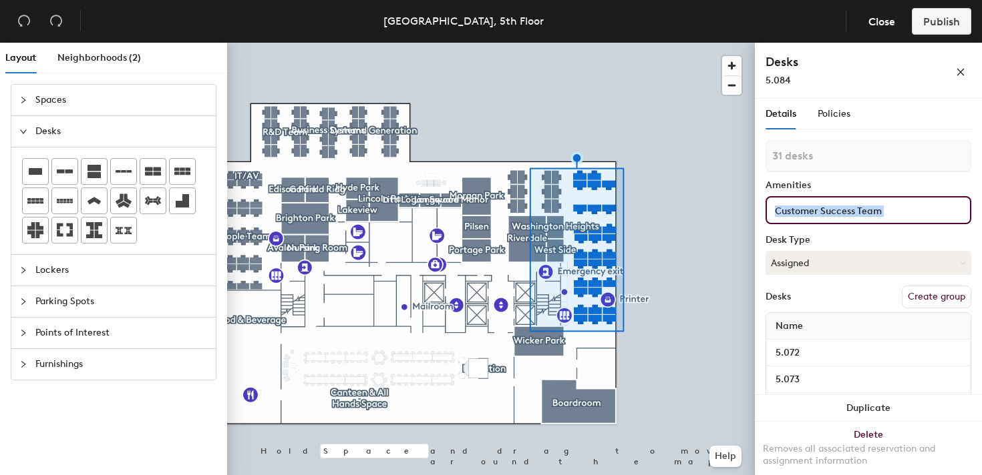
click at [856, 222] on div "Customer Success Team" at bounding box center [868, 210] width 206 height 28
click at [848, 210] on input "Customer Success Team" at bounding box center [835, 210] width 126 height 16
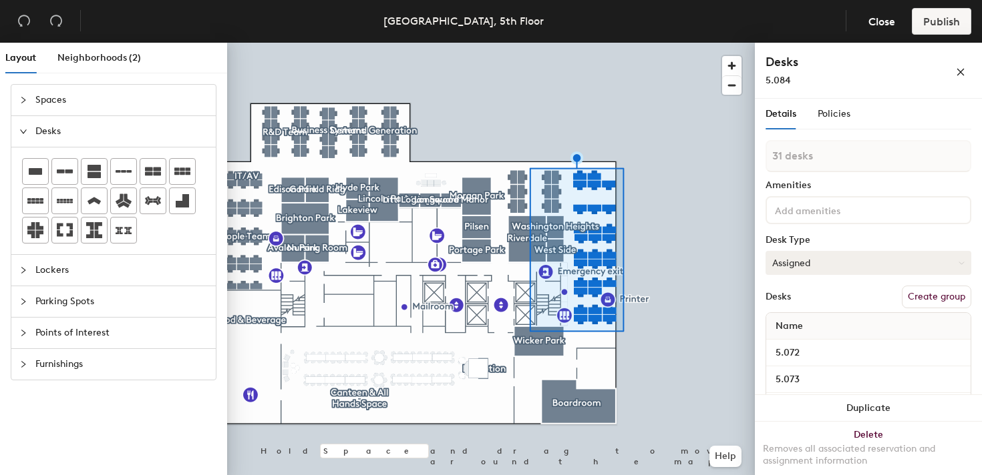
click at [835, 263] on button "Assigned" at bounding box center [868, 263] width 206 height 24
click at [837, 236] on div "Desk Type" at bounding box center [868, 240] width 206 height 11
click at [821, 189] on div "Amenities" at bounding box center [868, 185] width 206 height 11
click at [917, 295] on button "Create group" at bounding box center [935, 297] width 69 height 23
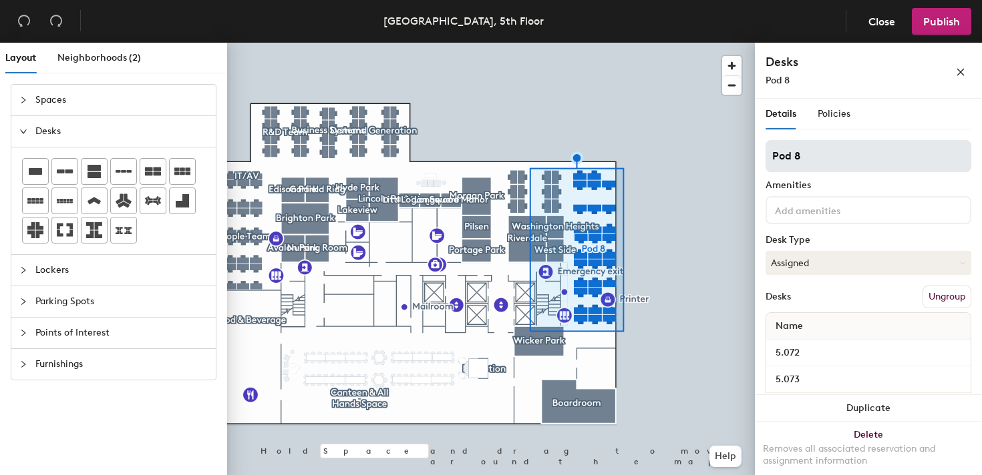
click at [791, 157] on input "Pod 8" at bounding box center [868, 156] width 206 height 32
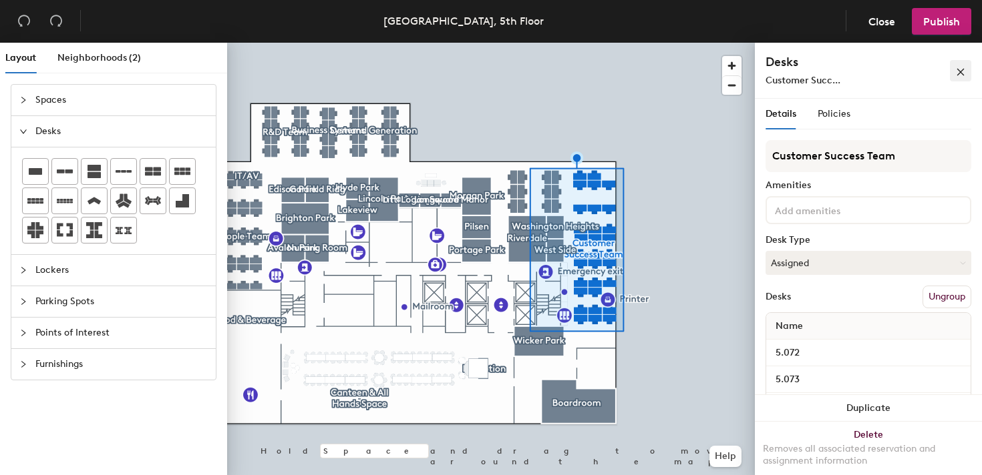
type input "Customer Success Team"
click at [958, 74] on icon "close" at bounding box center [960, 71] width 9 height 9
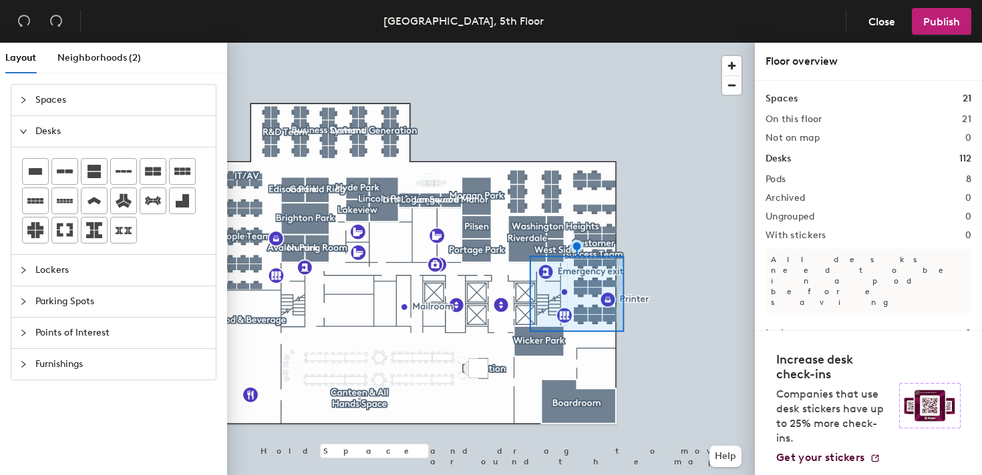
click at [534, 43] on div at bounding box center [491, 43] width 528 height 0
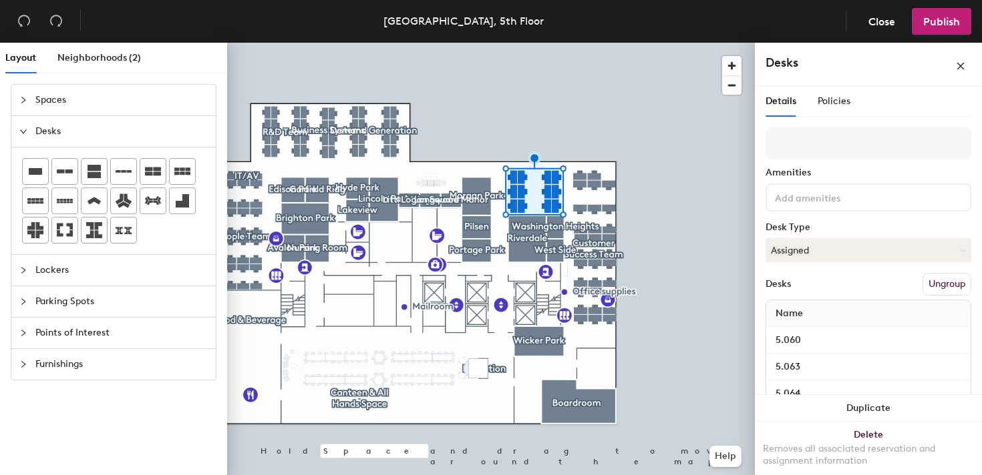
click at [819, 191] on input at bounding box center [832, 197] width 120 height 16
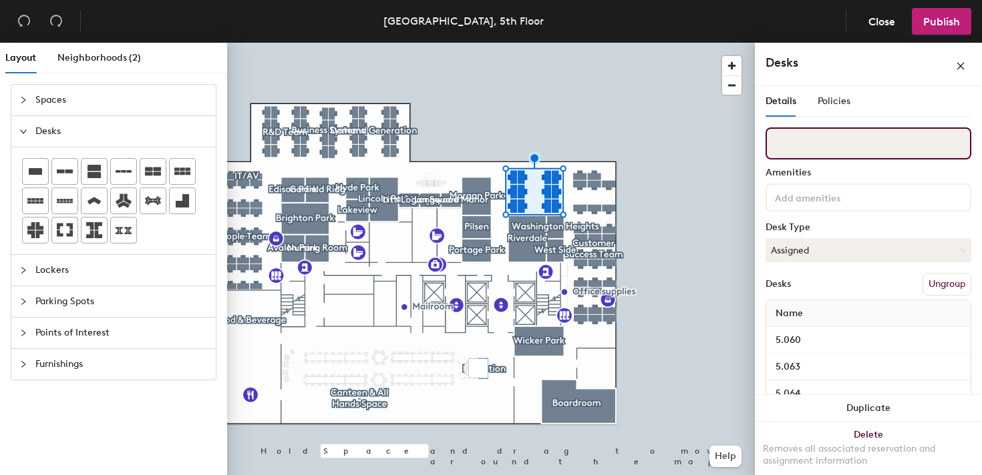
click at [809, 151] on input at bounding box center [868, 144] width 206 height 32
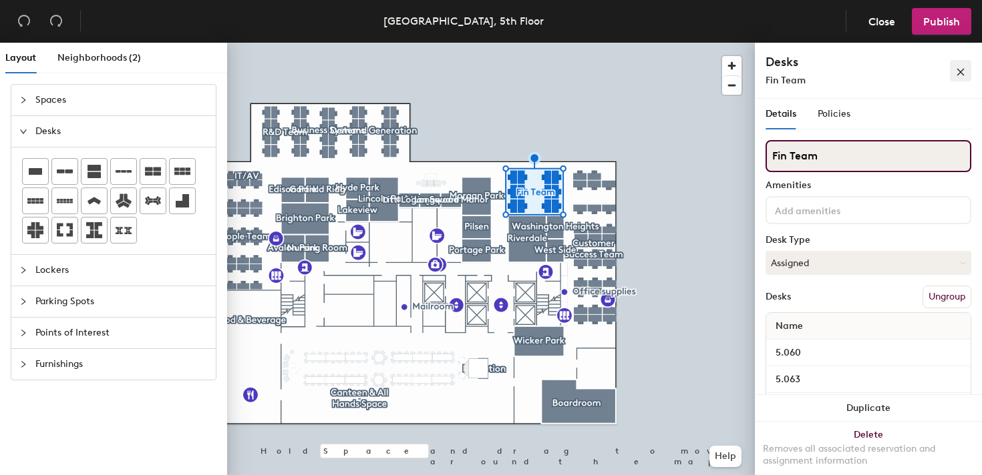
type input "Fin Team"
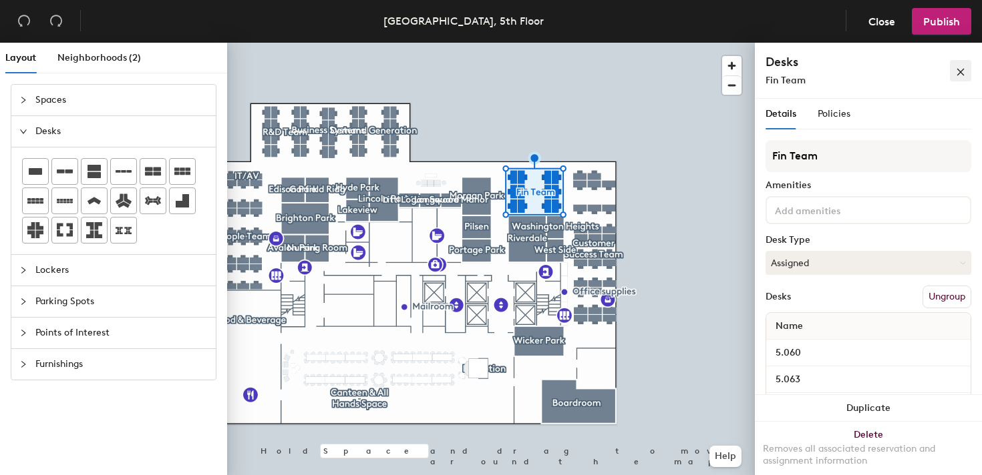
click at [957, 69] on icon "close" at bounding box center [960, 71] width 9 height 9
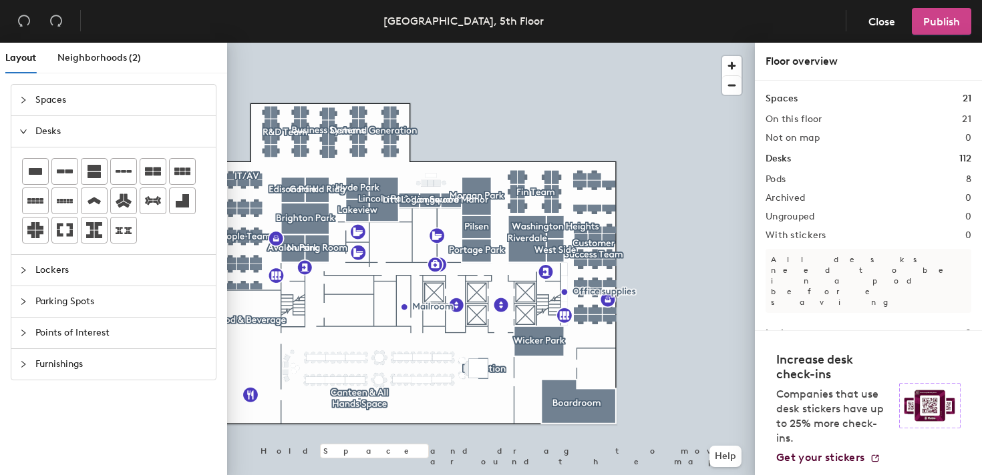
click at [951, 32] on button "Publish" at bounding box center [940, 21] width 59 height 27
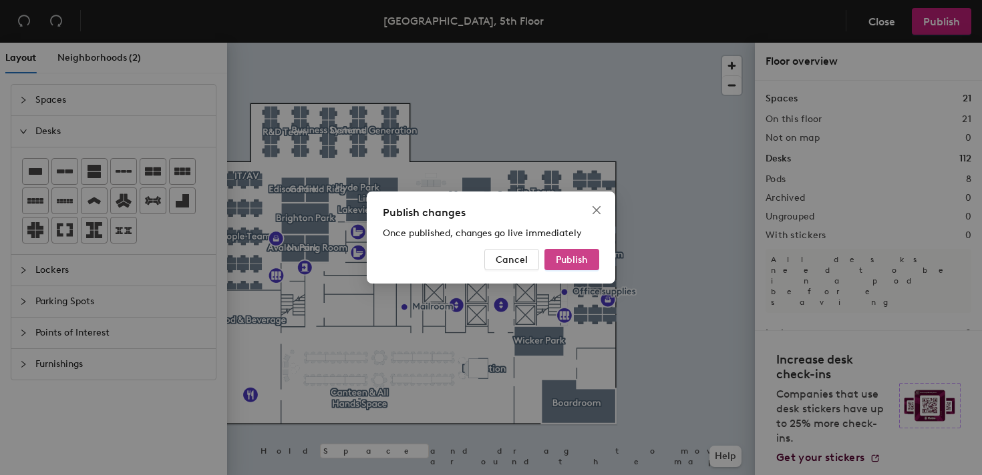
click at [589, 256] on button "Publish" at bounding box center [571, 259] width 55 height 21
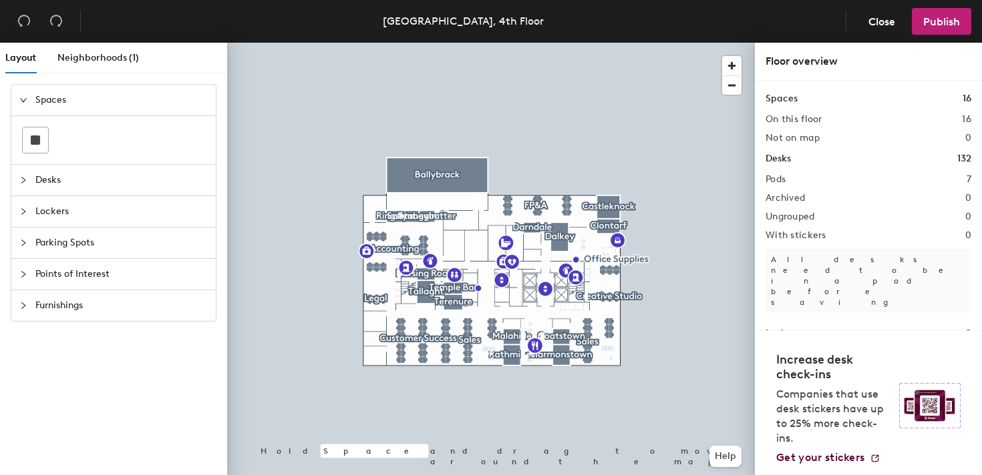
click at [603, 43] on div at bounding box center [491, 43] width 528 height 0
click at [614, 43] on div at bounding box center [491, 43] width 528 height 0
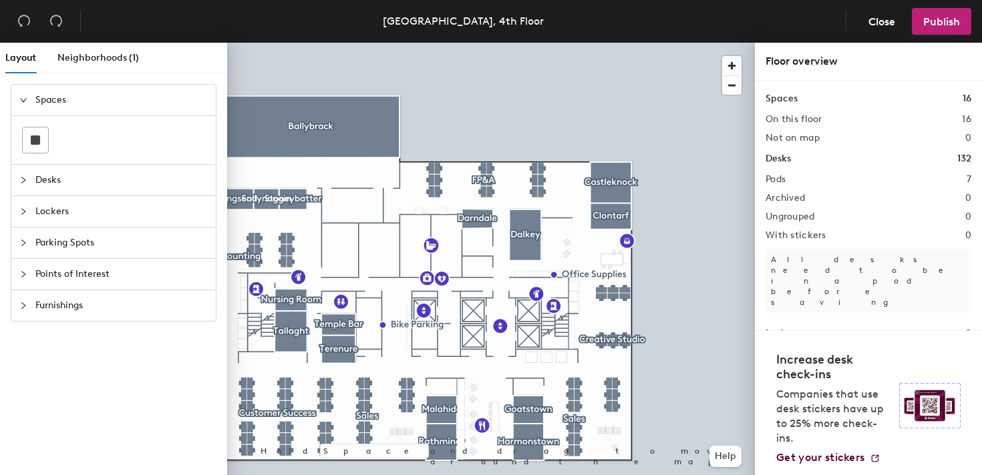
click at [614, 43] on div at bounding box center [491, 43] width 528 height 0
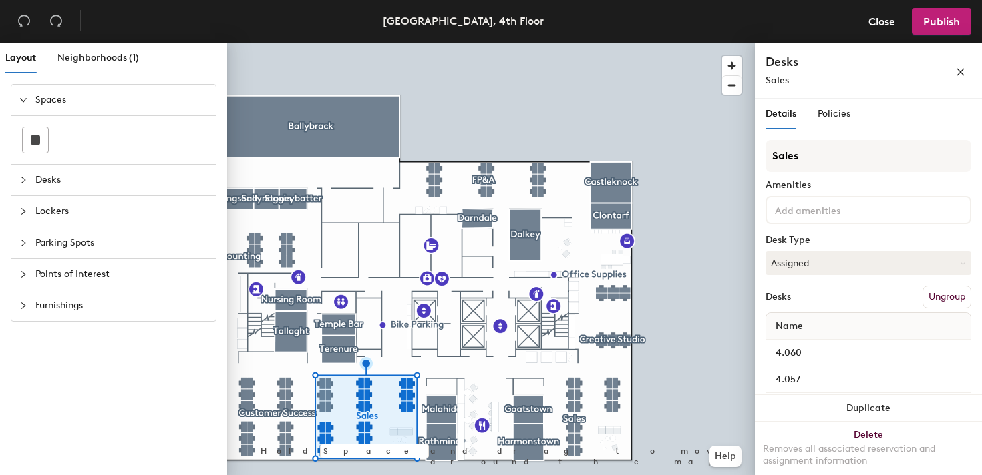
click at [937, 296] on button "Ungroup" at bounding box center [946, 297] width 49 height 23
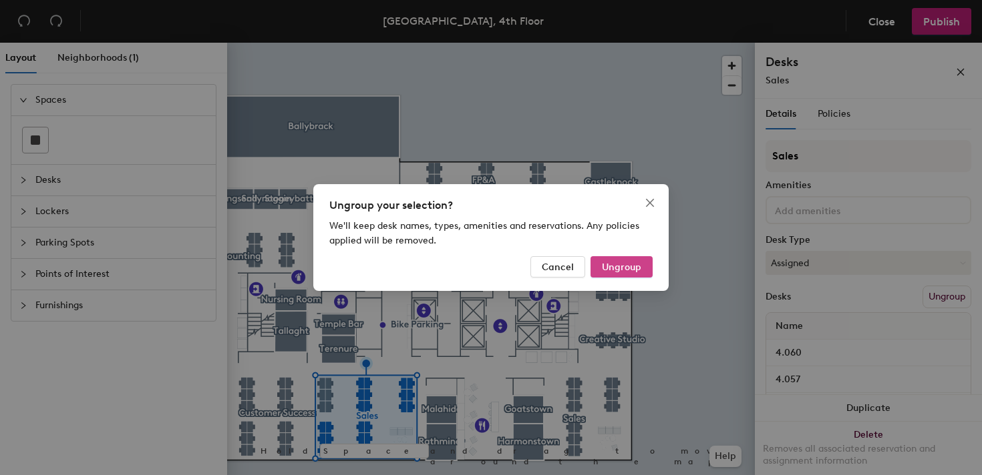
click at [616, 265] on span "Ungroup" at bounding box center [621, 267] width 39 height 11
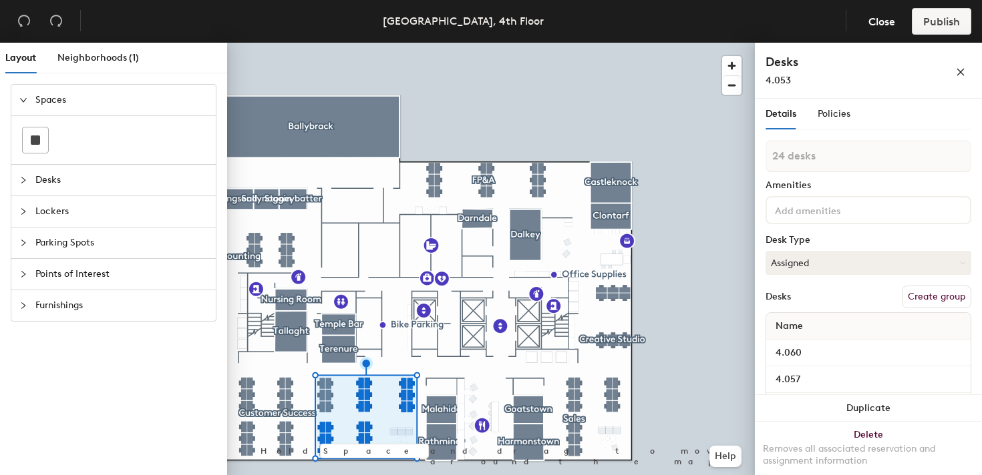
click at [299, 43] on div at bounding box center [491, 43] width 528 height 0
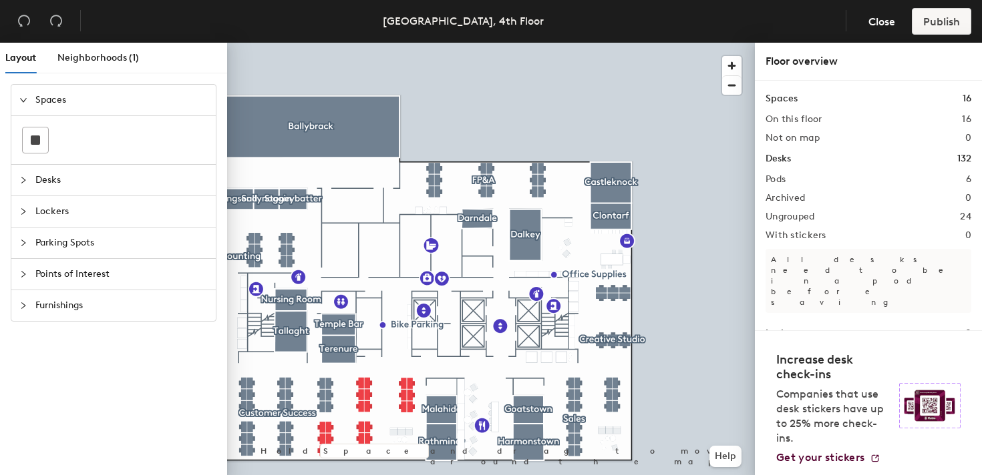
click at [329, 43] on div at bounding box center [491, 43] width 528 height 0
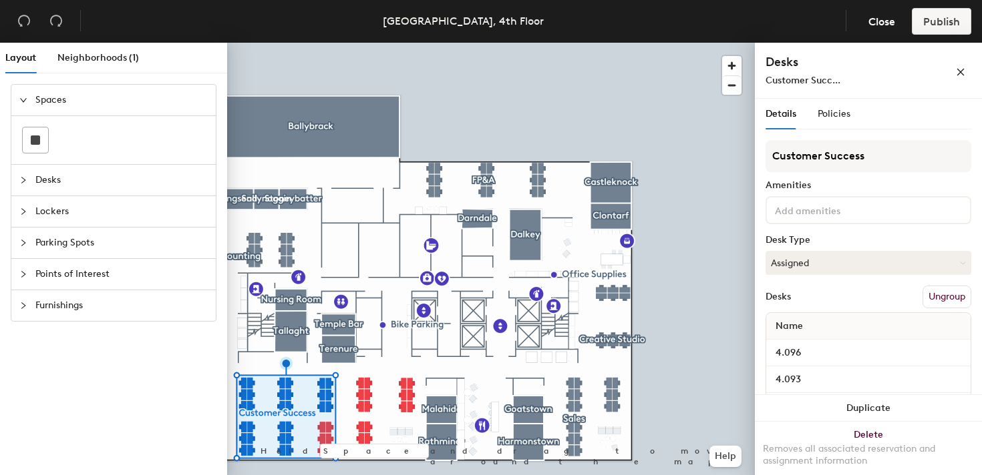
click at [938, 294] on button "Ungroup" at bounding box center [946, 297] width 49 height 23
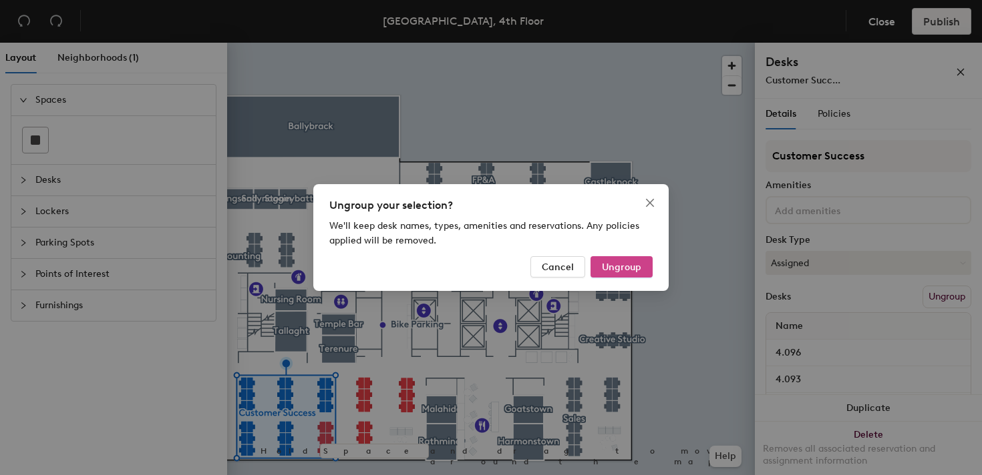
click at [645, 262] on button "Ungroup" at bounding box center [621, 266] width 62 height 21
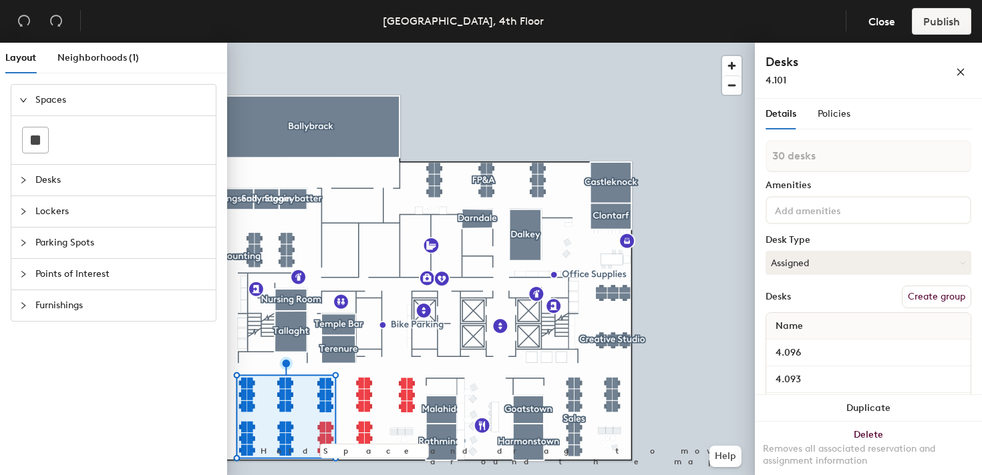
type input "1 desk"
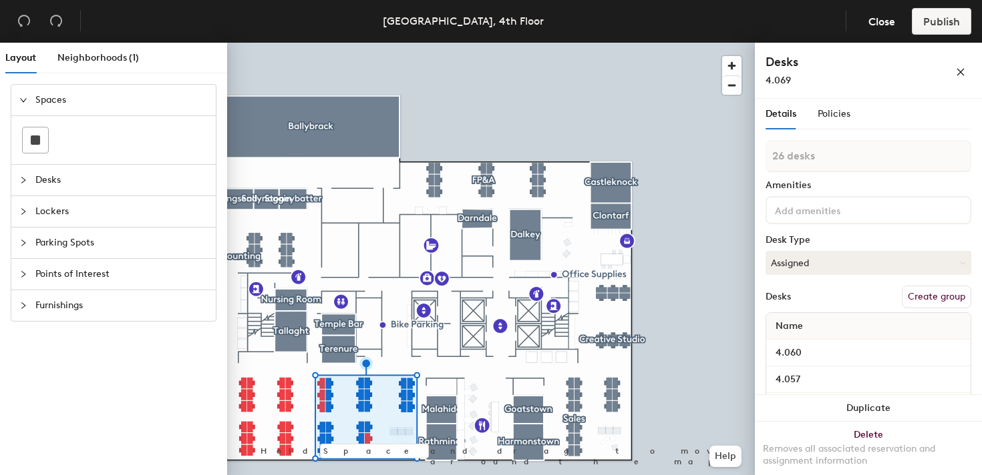
type input "27 desks"
click at [828, 218] on div at bounding box center [868, 210] width 206 height 28
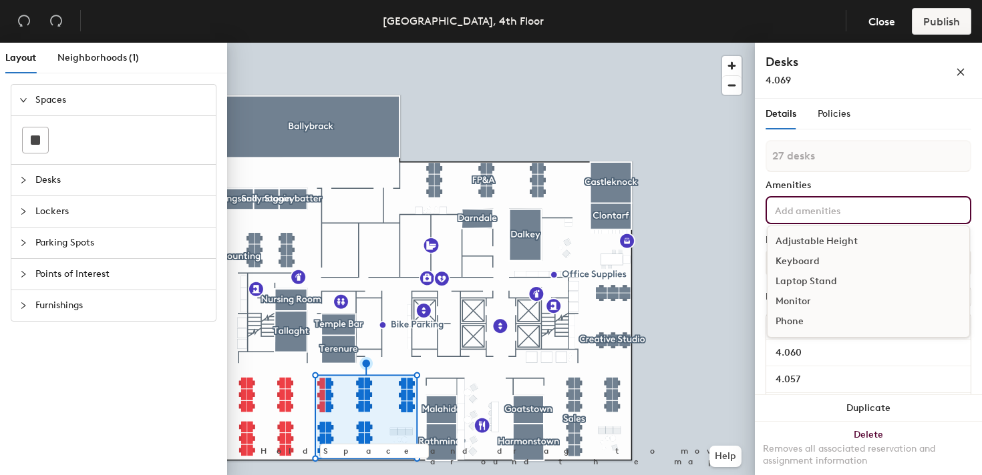
click at [863, 125] on div "Details Policies" at bounding box center [868, 114] width 206 height 31
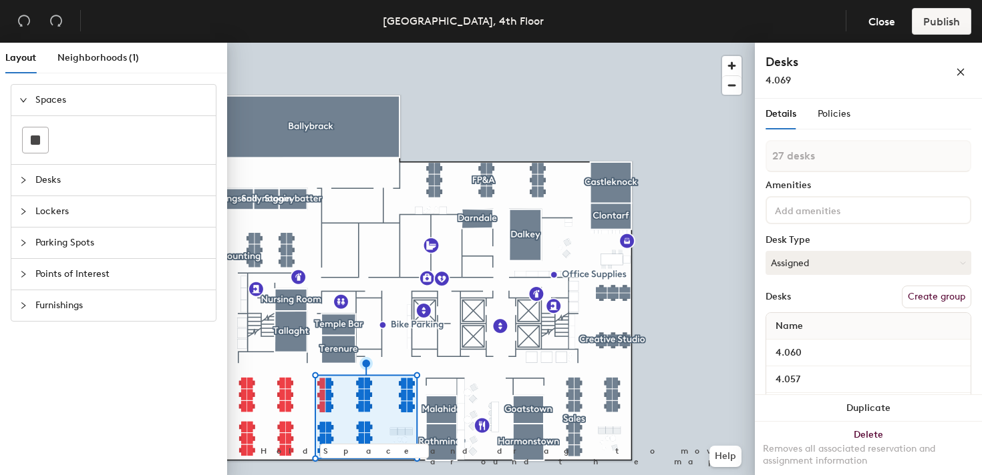
click at [933, 292] on button "Create group" at bounding box center [935, 297] width 69 height 23
type input "P"
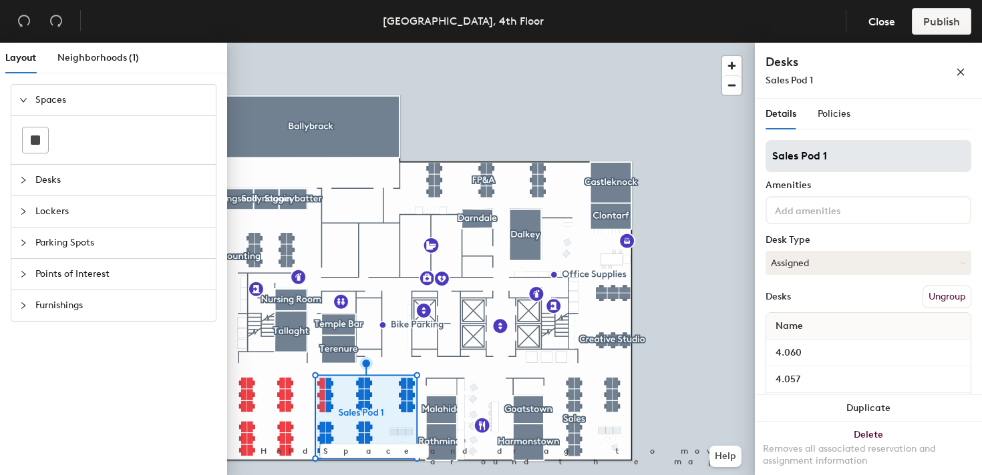
click at [799, 154] on input "Sales Pod 1" at bounding box center [868, 156] width 206 height 32
click at [877, 154] on input "Sales Team (Pod 1" at bounding box center [868, 156] width 206 height 32
type input "Sales Team"
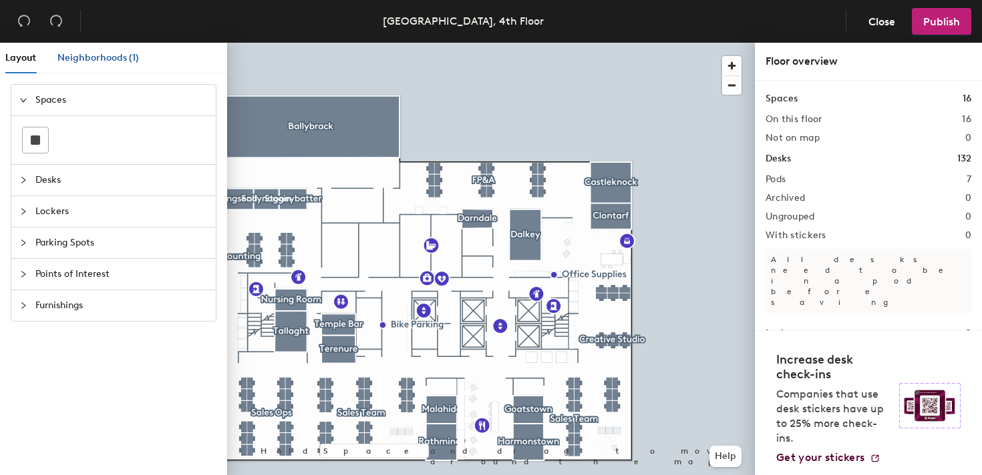
click at [105, 55] on span "Neighborhoods (1)" at bounding box center [97, 57] width 81 height 11
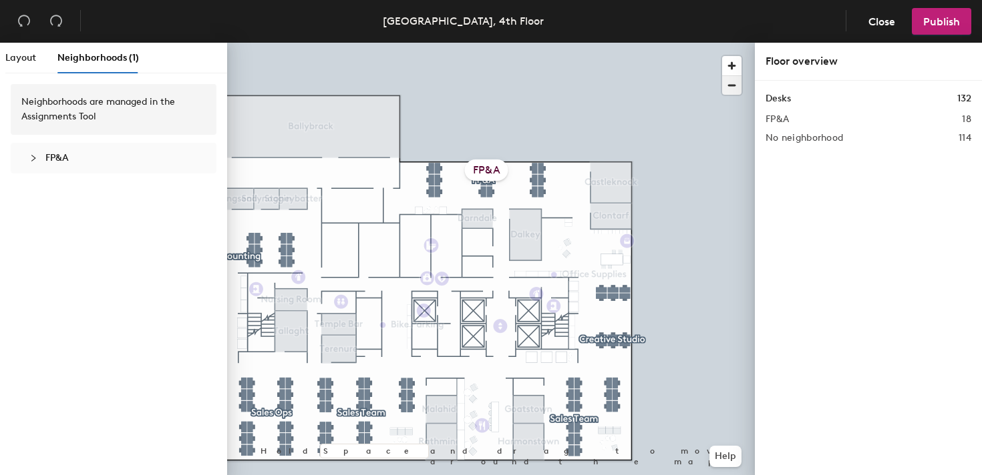
click at [733, 83] on span "button" at bounding box center [731, 85] width 19 height 19
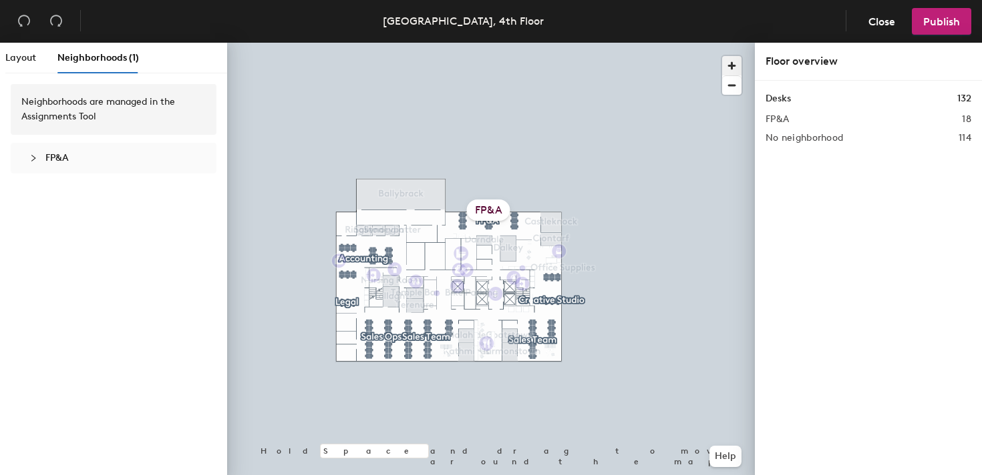
click at [735, 63] on span "button" at bounding box center [731, 65] width 19 height 19
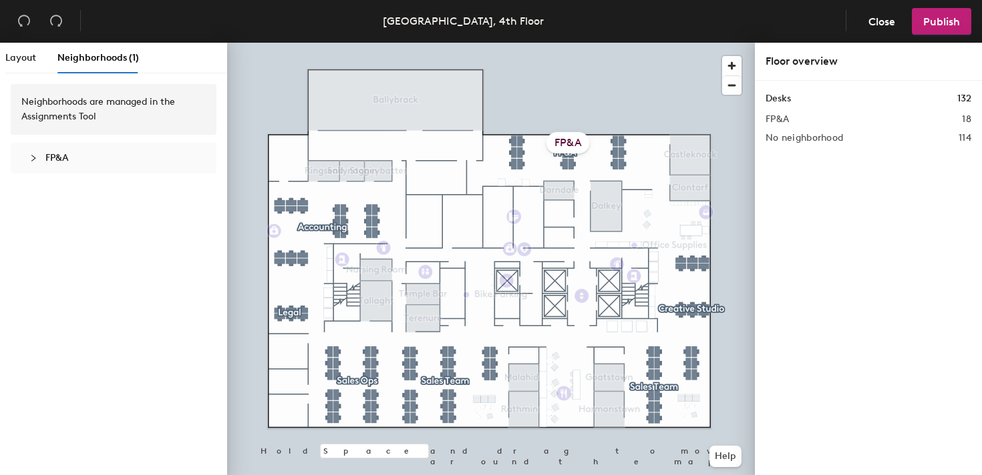
click at [683, 43] on div at bounding box center [491, 43] width 528 height 0
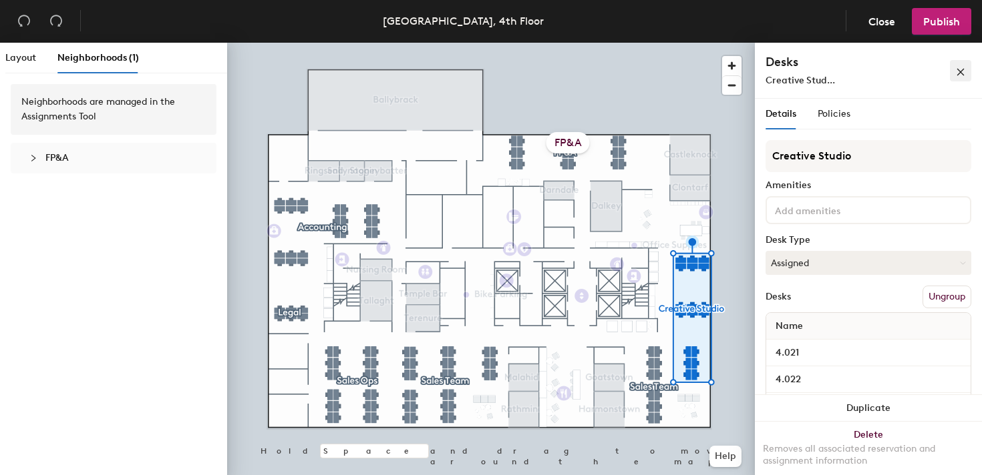
click at [957, 71] on icon "close" at bounding box center [960, 71] width 9 height 9
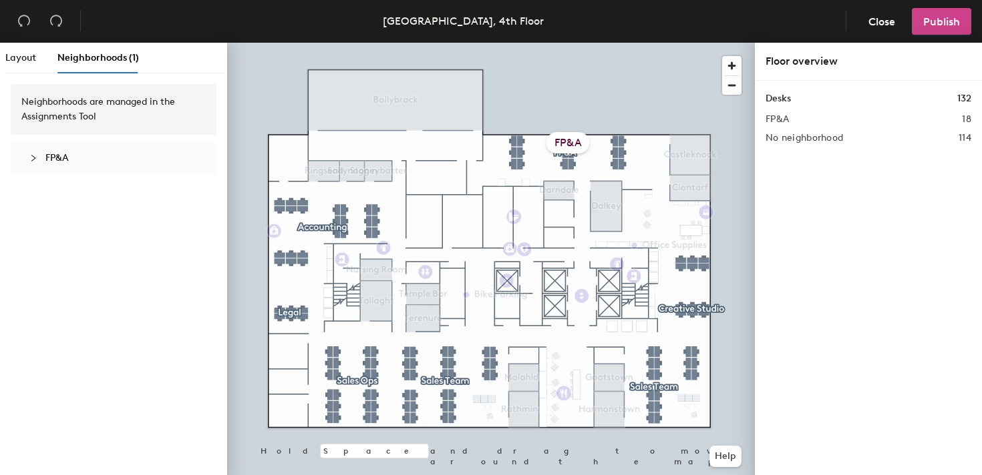
click at [938, 25] on span "Publish" at bounding box center [941, 21] width 37 height 13
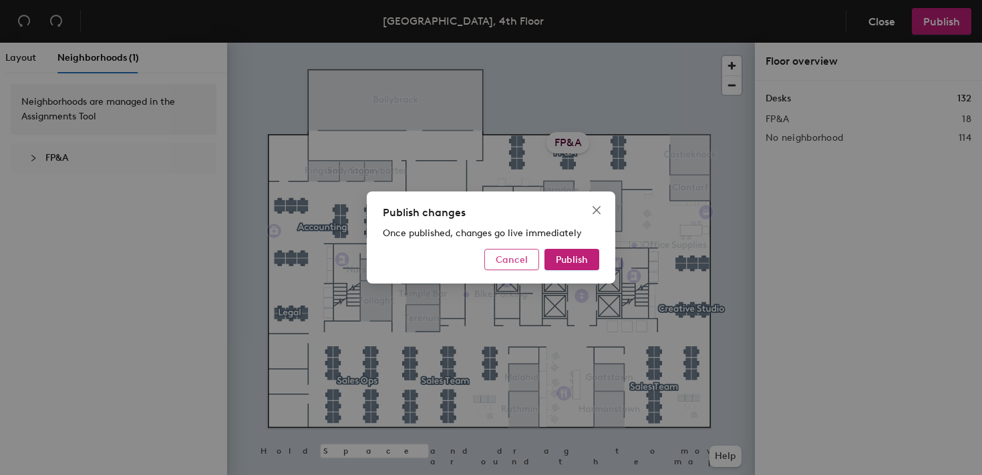
click at [530, 261] on button "Cancel" at bounding box center [511, 259] width 55 height 21
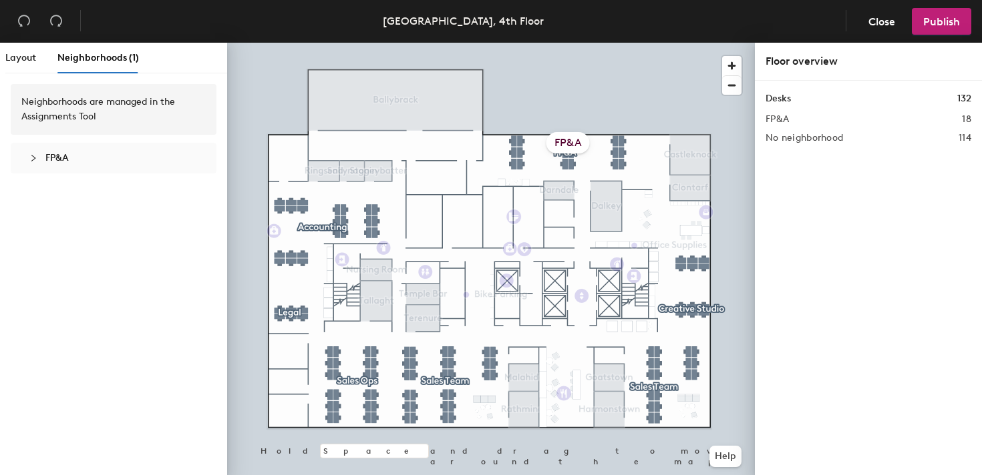
click at [129, 226] on div "Neighborhoods are managed in the Assignments Tool FP&A" at bounding box center [113, 282] width 227 height 397
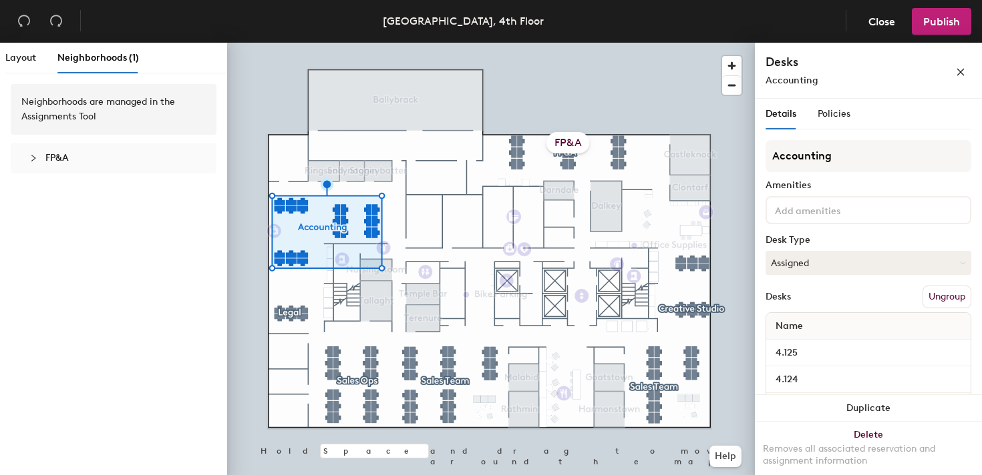
click at [948, 297] on button "Ungroup" at bounding box center [946, 297] width 49 height 23
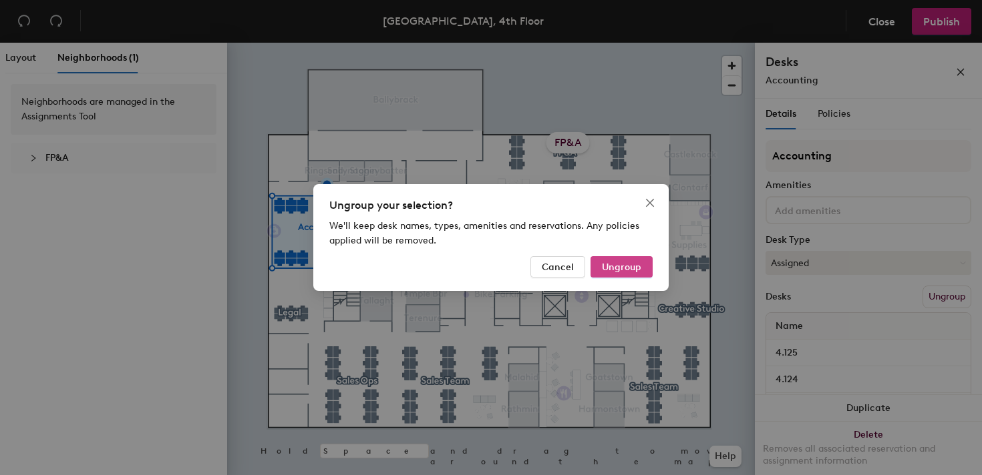
click at [638, 270] on span "Ungroup" at bounding box center [621, 267] width 39 height 11
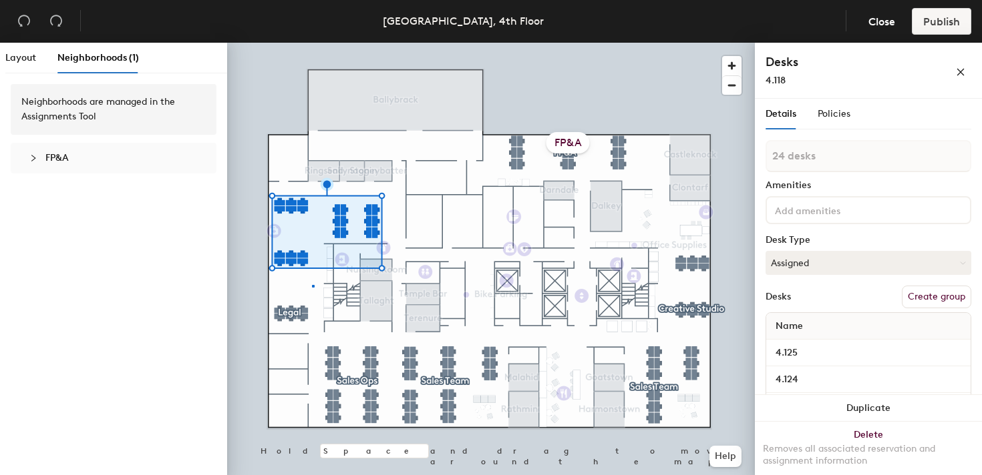
click at [312, 43] on div at bounding box center [491, 43] width 528 height 0
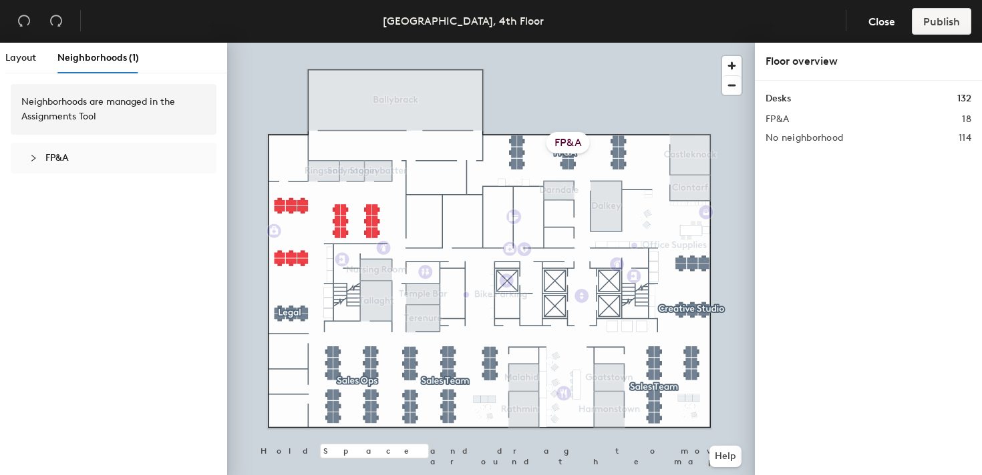
click at [279, 43] on div at bounding box center [491, 43] width 528 height 0
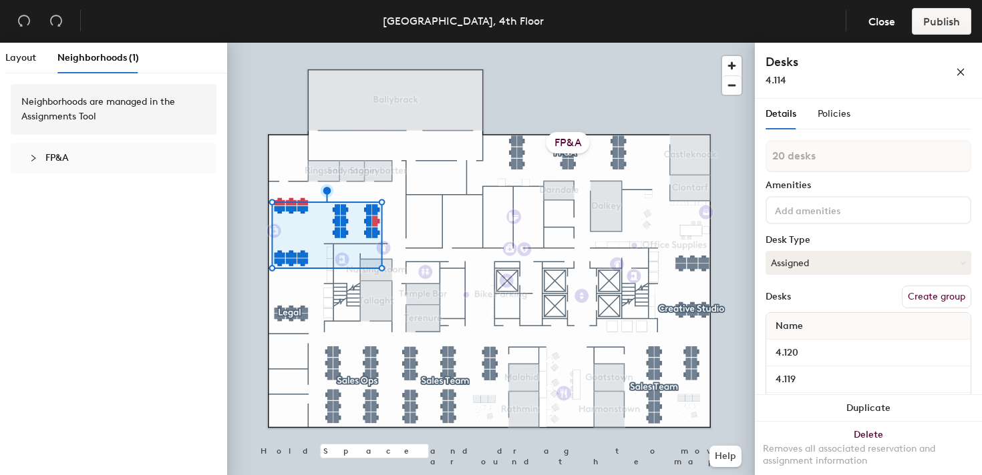
type input "21 desks"
click at [822, 266] on button "Assigned" at bounding box center [868, 263] width 206 height 24
click at [836, 236] on div "Desk Type" at bounding box center [868, 240] width 206 height 11
click at [931, 291] on button "Create group" at bounding box center [935, 297] width 69 height 23
click at [752, 157] on div "Layout Neighborhoods (1) Neighborhoods are managed in the Assignments Tool FP&A…" at bounding box center [491, 262] width 982 height 438
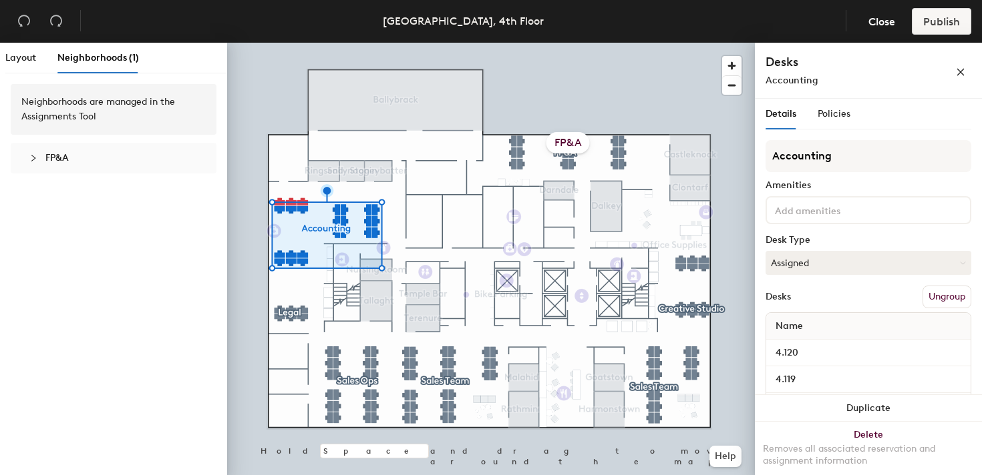
type input "Accounting"
click at [967, 77] on button "button" at bounding box center [960, 70] width 21 height 21
click at [128, 190] on div "Neighborhoods are managed in the Assignments Tool FP&A" at bounding box center [113, 282] width 227 height 397
click at [36, 161] on icon "collapsed" at bounding box center [33, 158] width 8 height 8
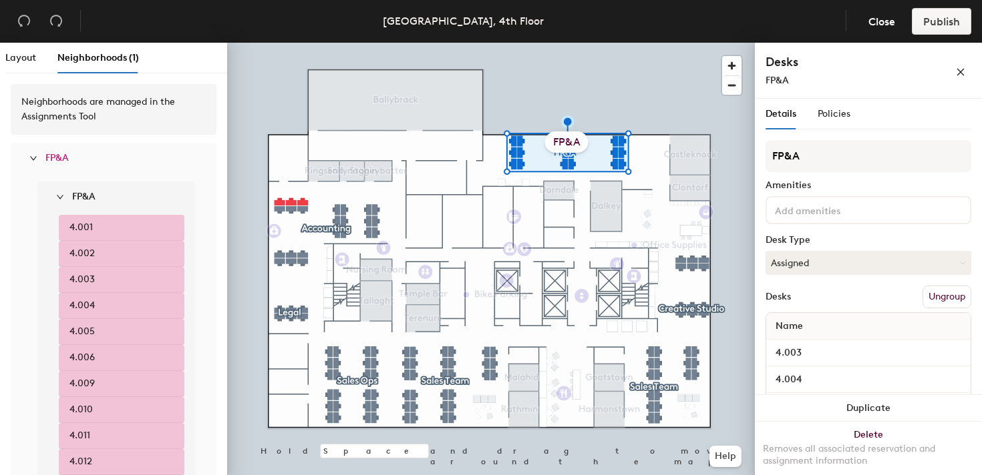
click at [36, 161] on icon "expanded" at bounding box center [33, 158] width 8 height 8
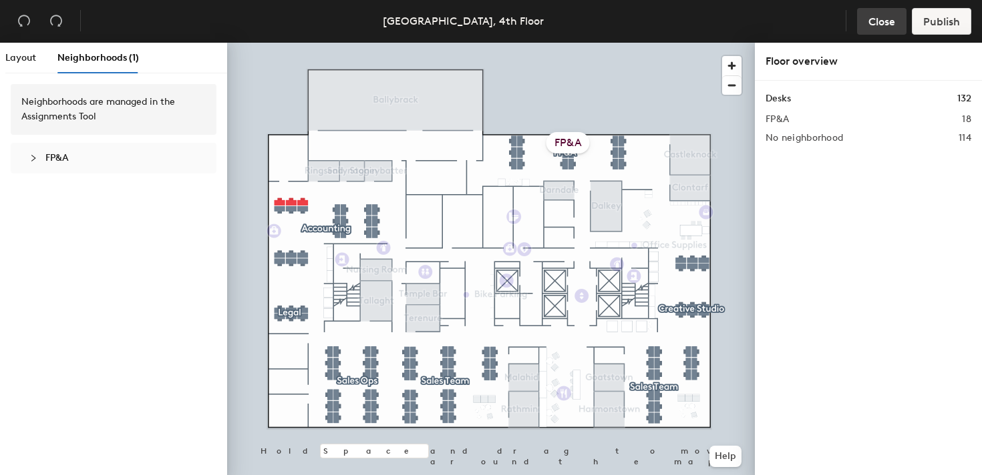
click at [879, 23] on span "Close" at bounding box center [881, 21] width 27 height 13
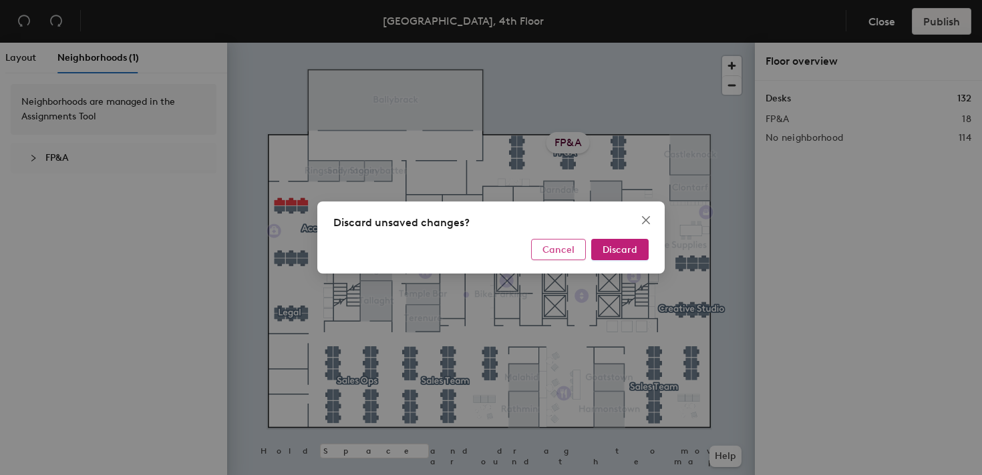
click at [570, 252] on span "Cancel" at bounding box center [558, 249] width 32 height 11
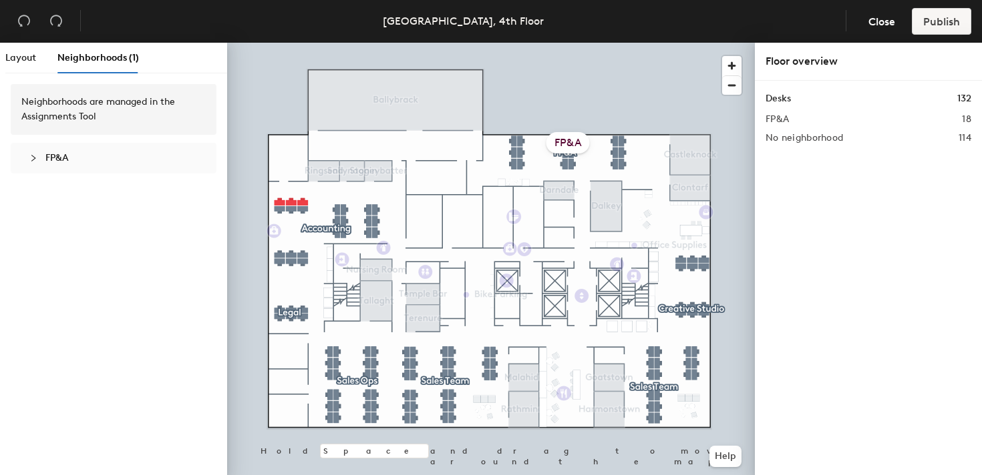
click at [638, 43] on div at bounding box center [491, 43] width 528 height 0
click at [15, 58] on span "Layout" at bounding box center [20, 57] width 31 height 11
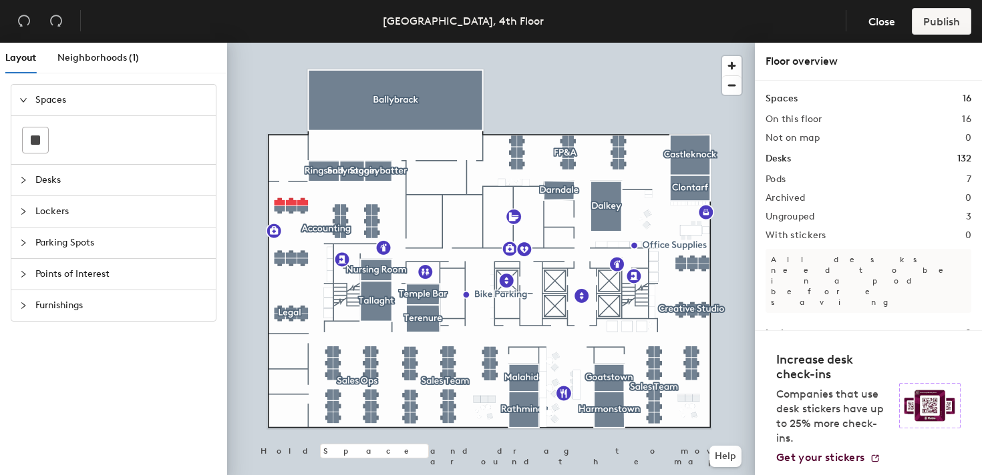
scroll to position [32, 0]
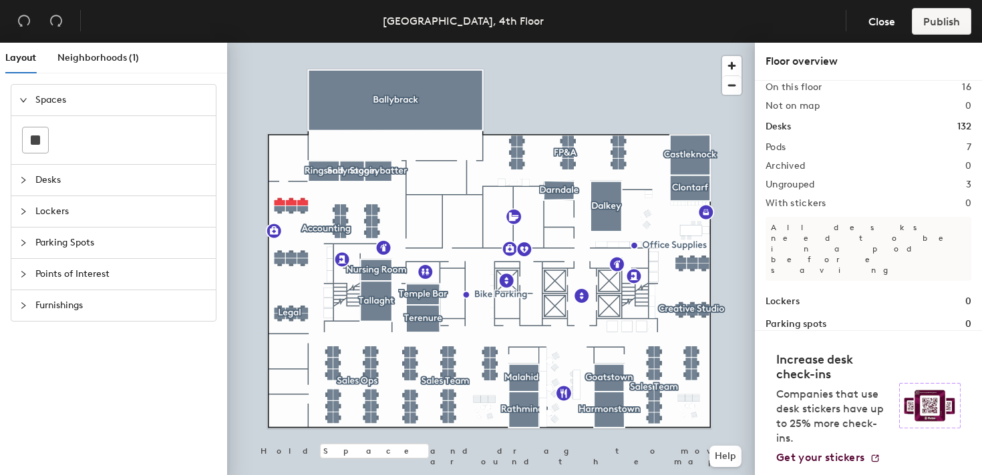
click at [279, 43] on div at bounding box center [491, 43] width 528 height 0
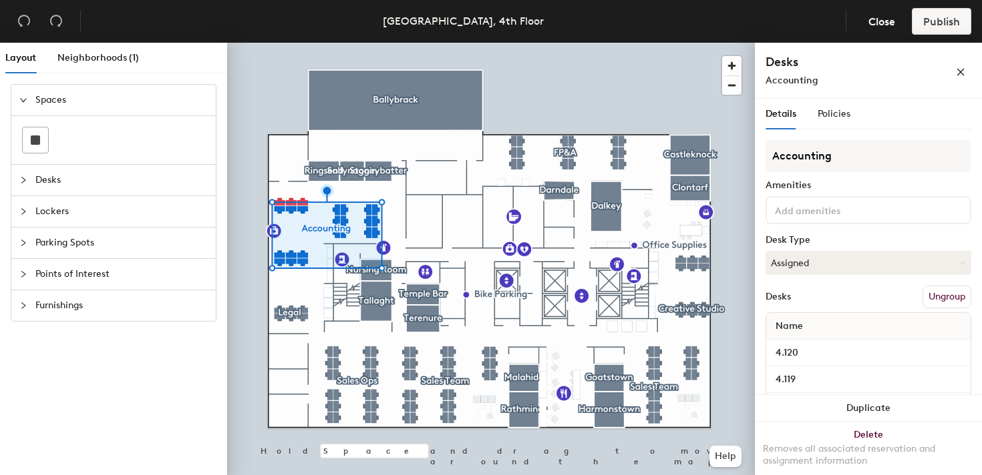
click at [622, 43] on div at bounding box center [491, 43] width 528 height 0
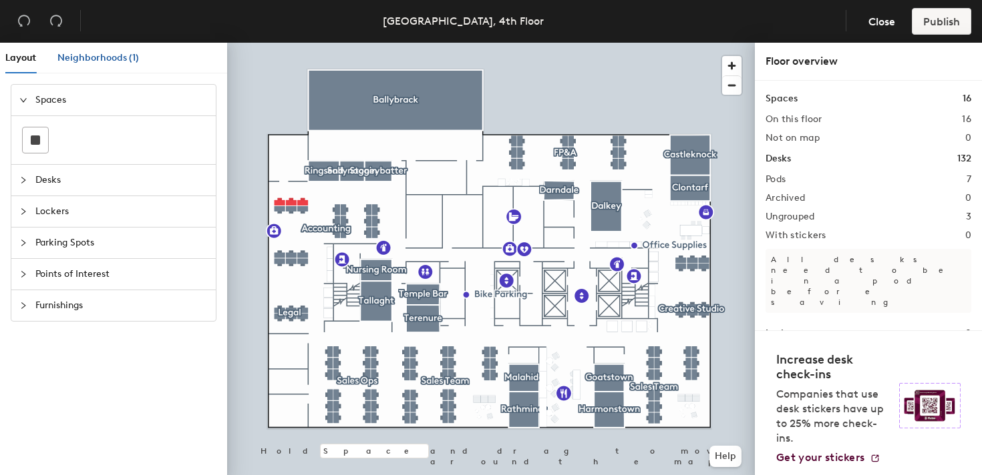
click at [94, 58] on span "Neighborhoods (1)" at bounding box center [97, 57] width 81 height 11
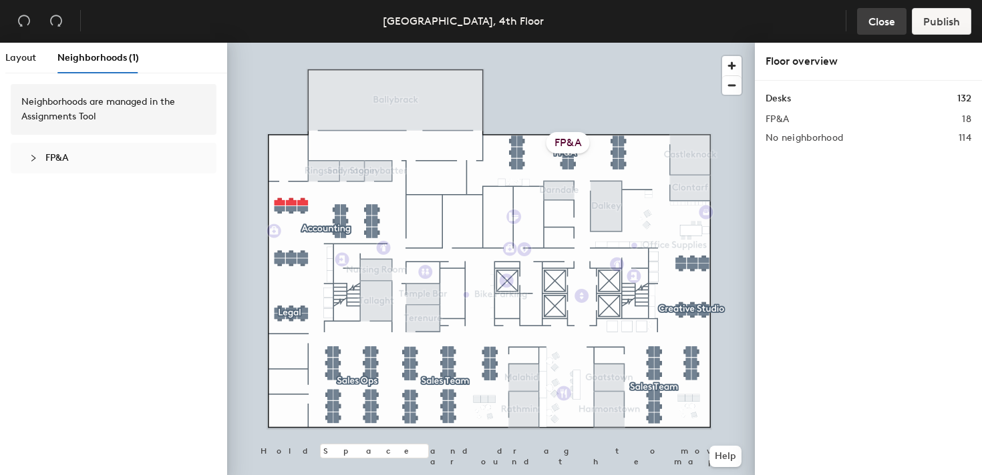
click at [874, 24] on span "Close" at bounding box center [881, 21] width 27 height 13
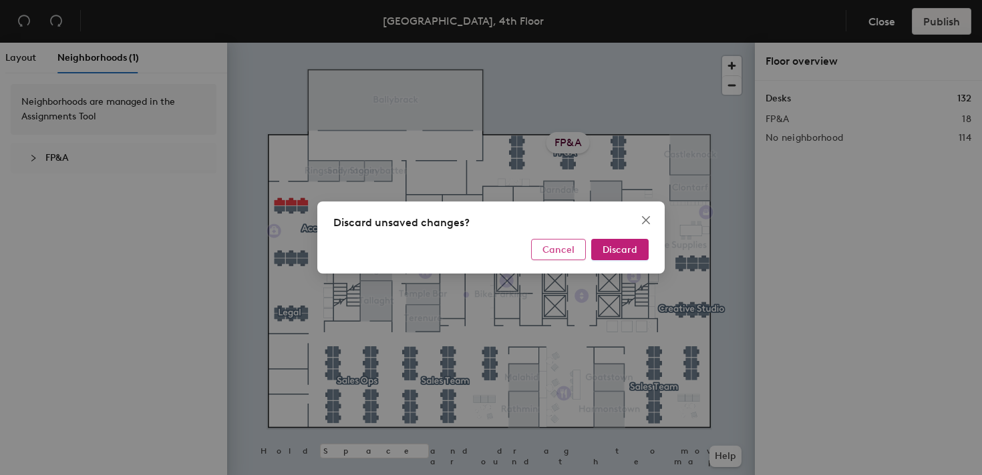
click at [568, 252] on span "Cancel" at bounding box center [558, 249] width 32 height 11
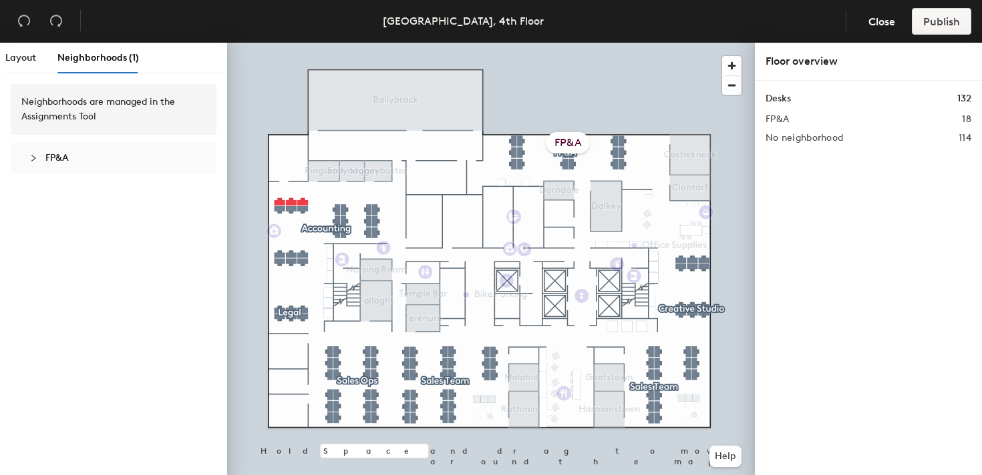
click at [690, 43] on div at bounding box center [491, 43] width 528 height 0
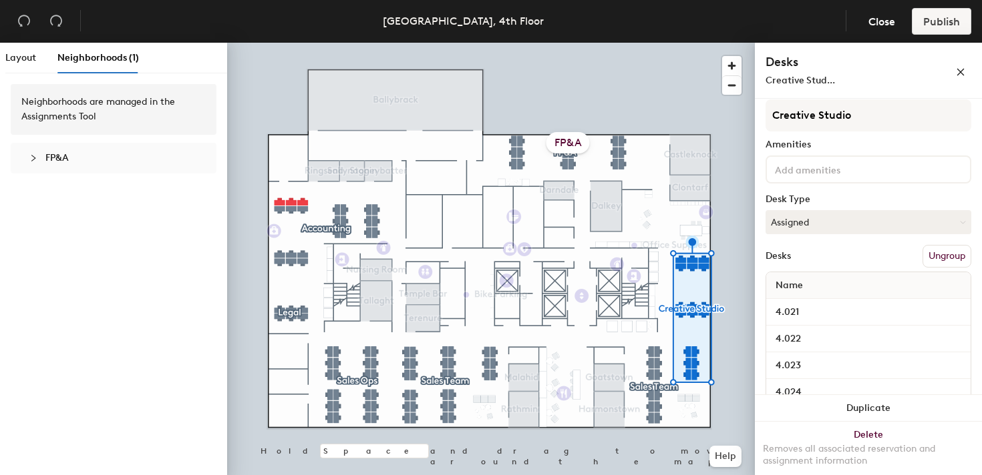
scroll to position [0, 0]
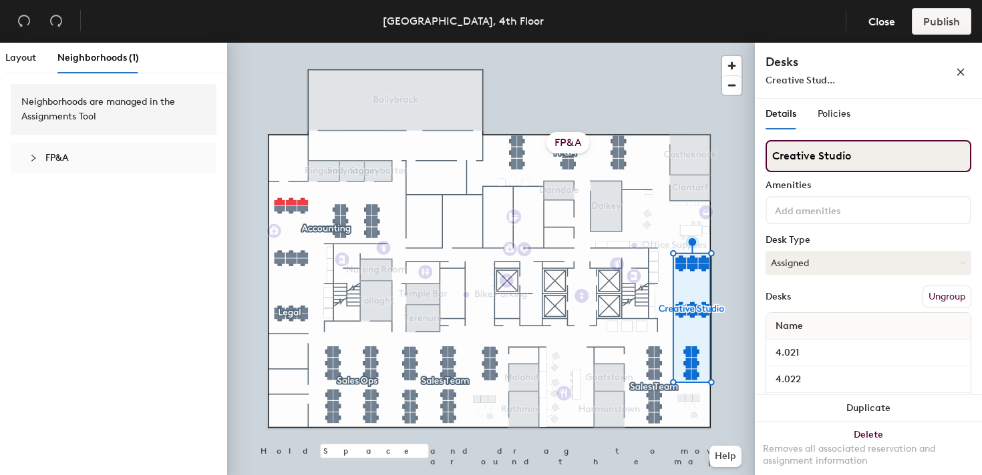
click at [873, 157] on input "Creative Studio" at bounding box center [868, 156] width 206 height 32
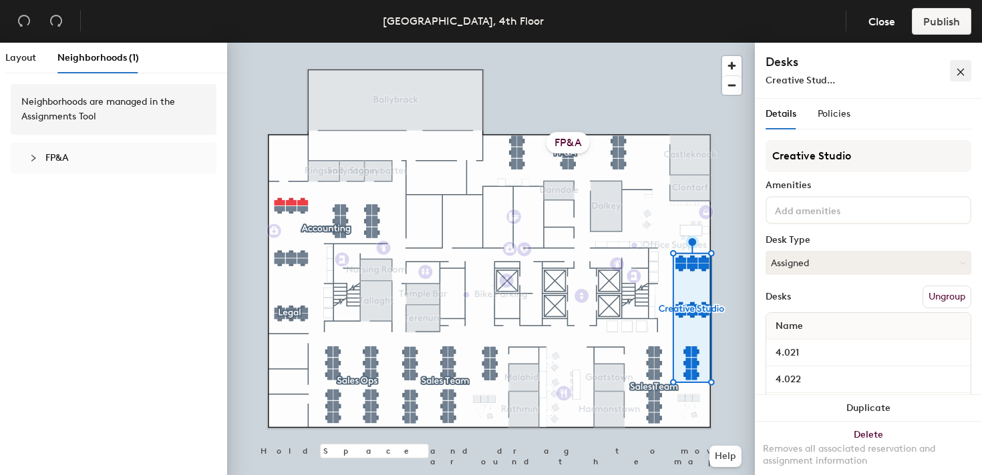
click at [961, 73] on icon "close" at bounding box center [960, 72] width 7 height 7
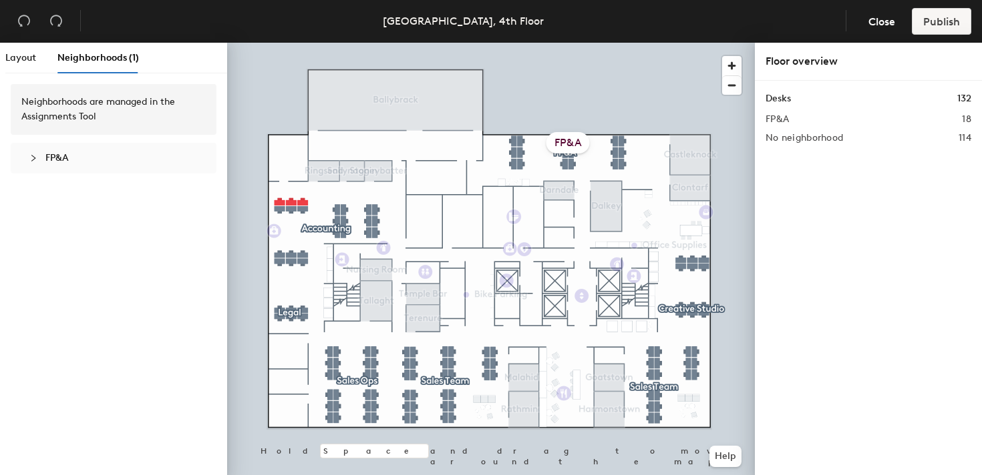
click at [779, 120] on h2 "FP&A" at bounding box center [776, 119] width 23 height 11
click at [39, 61] on div "Layout Neighborhoods (1)" at bounding box center [72, 58] width 134 height 31
click at [21, 62] on span "Layout" at bounding box center [20, 57] width 31 height 11
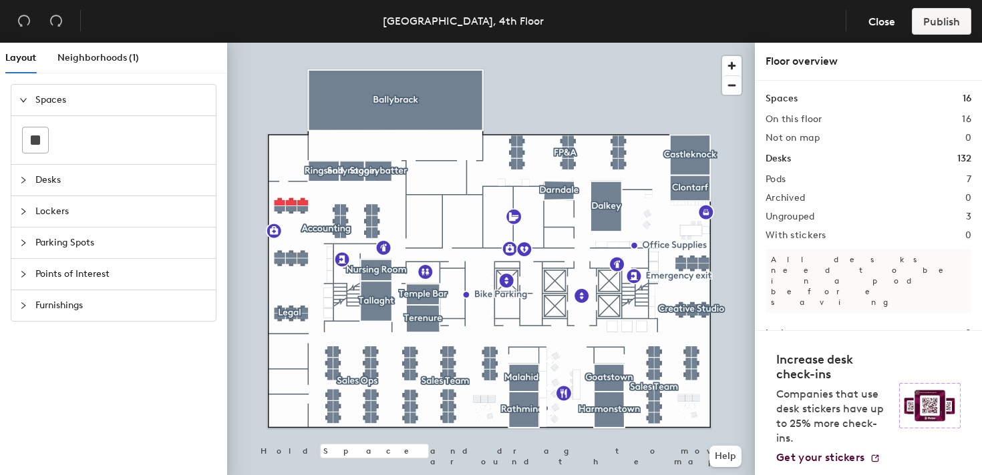
click at [303, 43] on div at bounding box center [491, 43] width 528 height 0
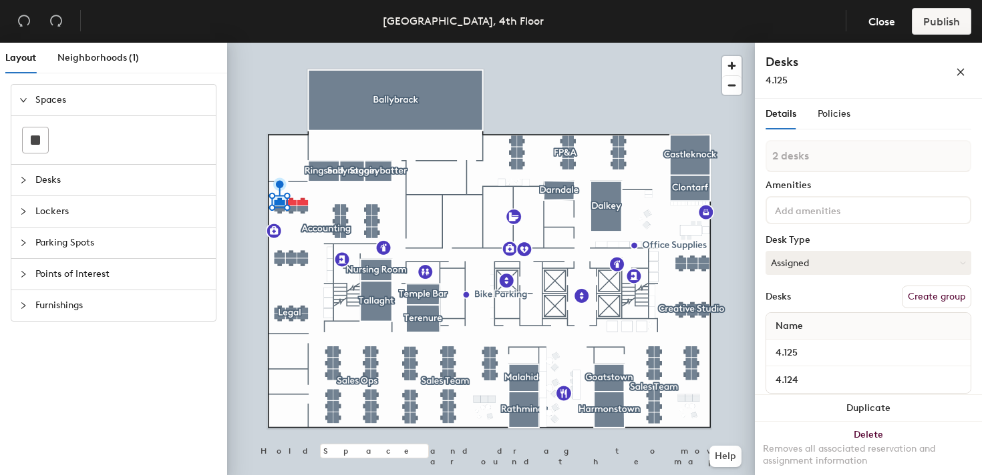
type input "3 desks"
click at [860, 288] on div "Desks Create group" at bounding box center [868, 297] width 206 height 23
click at [940, 290] on button "Create group" at bounding box center [935, 297] width 69 height 23
click at [940, 23] on span "Publish" at bounding box center [941, 21] width 37 height 13
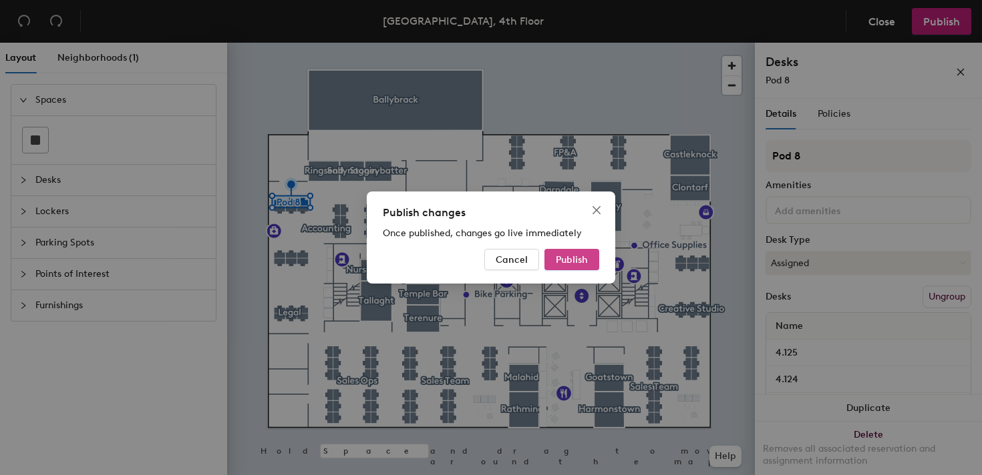
click at [582, 259] on span "Publish" at bounding box center [572, 259] width 32 height 11
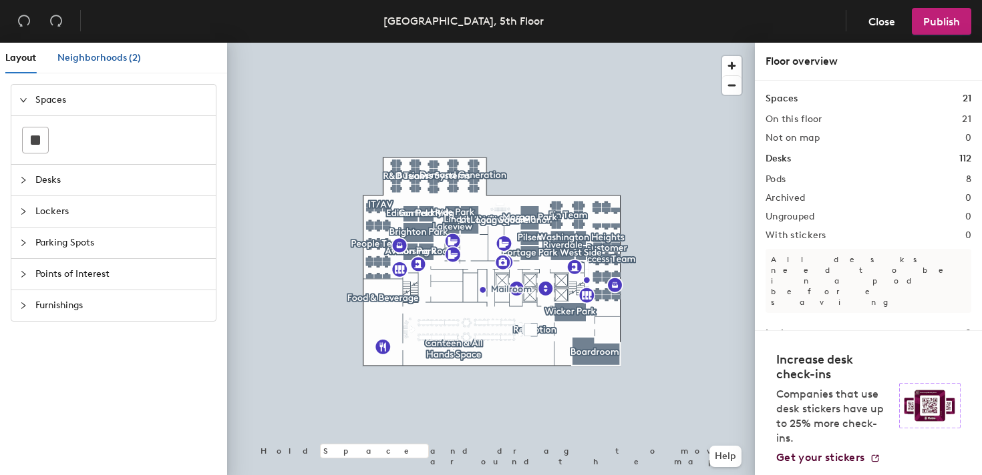
click at [112, 53] on span "Neighborhoods (2)" at bounding box center [98, 57] width 83 height 11
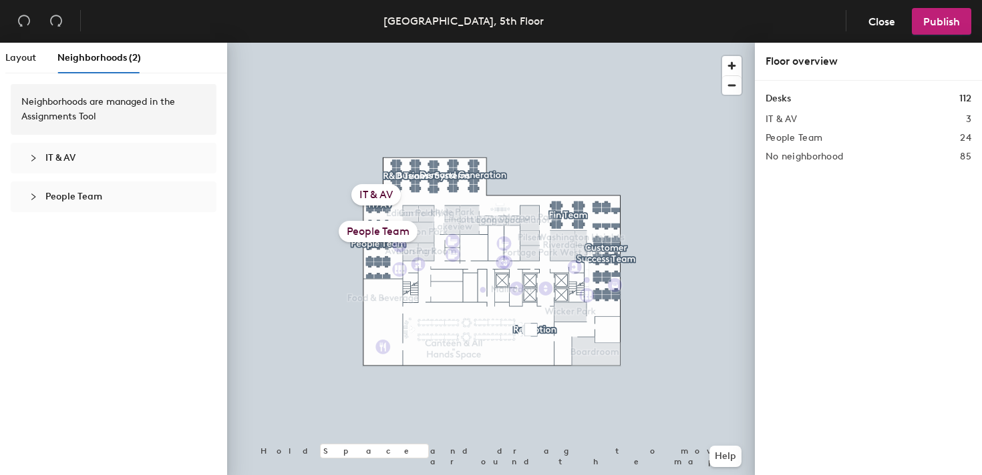
click at [367, 43] on div at bounding box center [491, 43] width 528 height 0
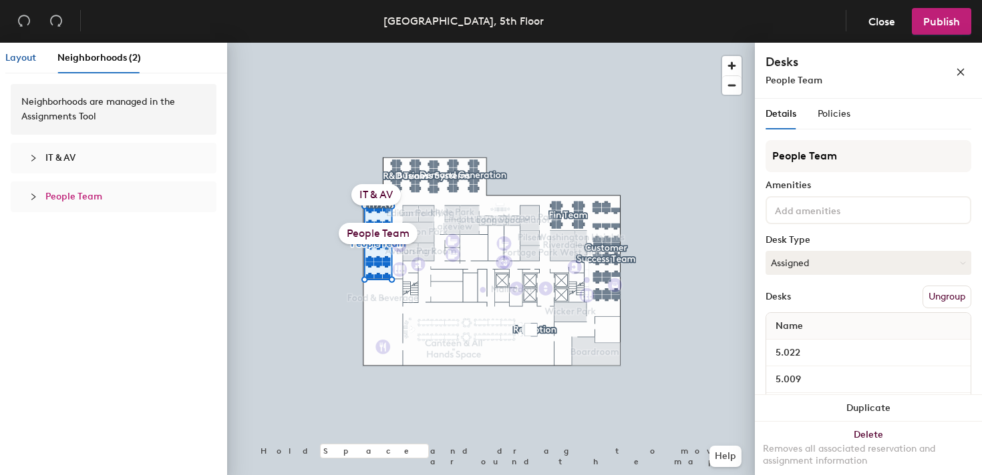
click at [19, 60] on span "Layout" at bounding box center [20, 57] width 31 height 11
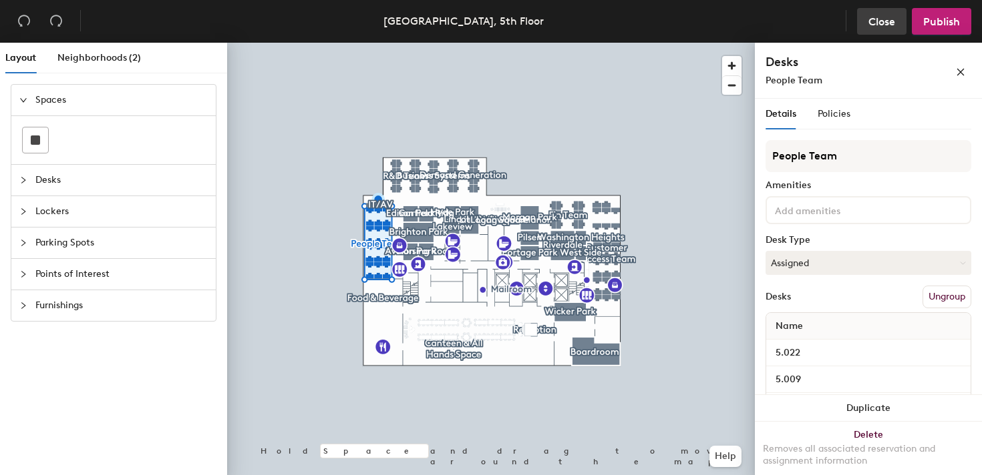
click at [887, 29] on button "Close" at bounding box center [881, 21] width 49 height 27
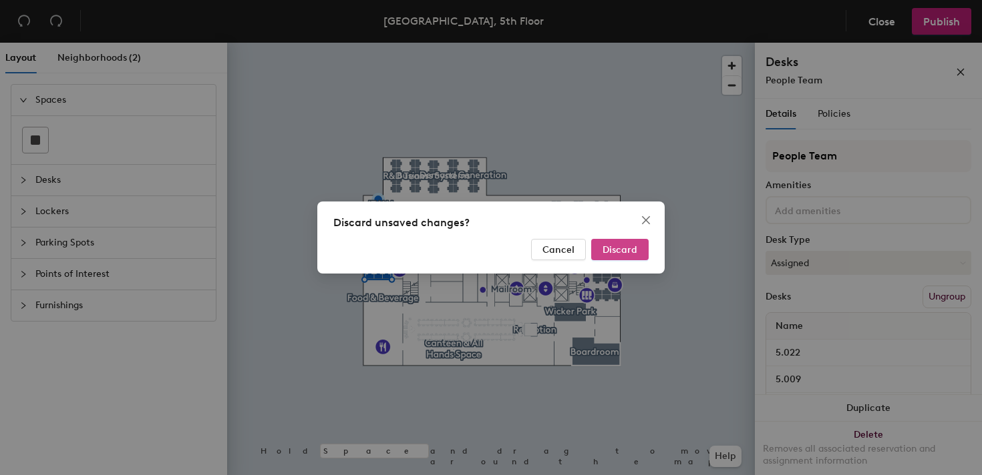
click at [626, 250] on span "Discard" at bounding box center [619, 249] width 35 height 11
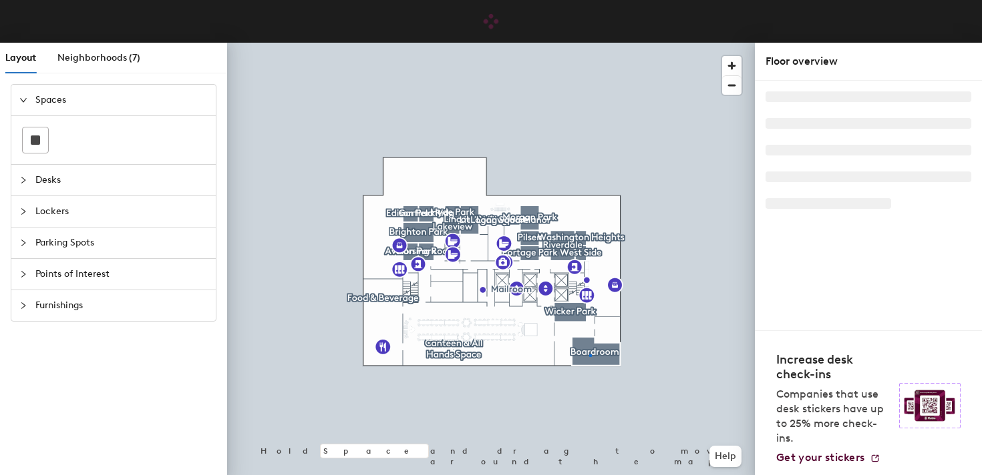
click at [590, 43] on div at bounding box center [491, 43] width 528 height 0
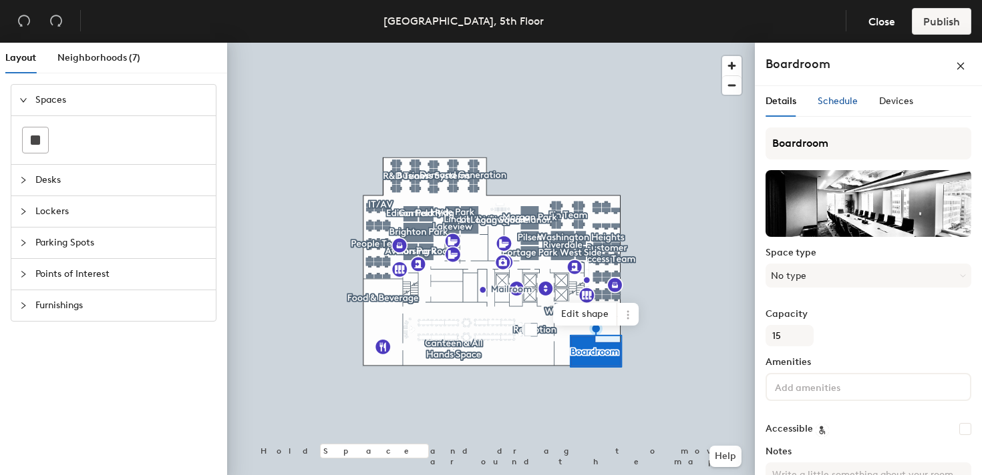
click at [829, 99] on span "Schedule" at bounding box center [837, 100] width 40 height 11
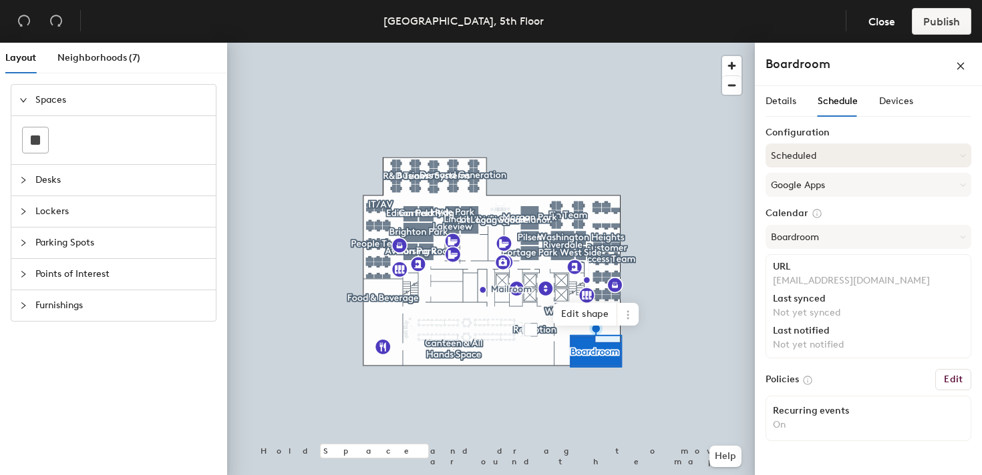
click at [839, 157] on button "Scheduled" at bounding box center [868, 156] width 206 height 24
click at [819, 232] on div "Request-only" at bounding box center [868, 229] width 204 height 20
click at [634, 43] on div at bounding box center [491, 43] width 528 height 0
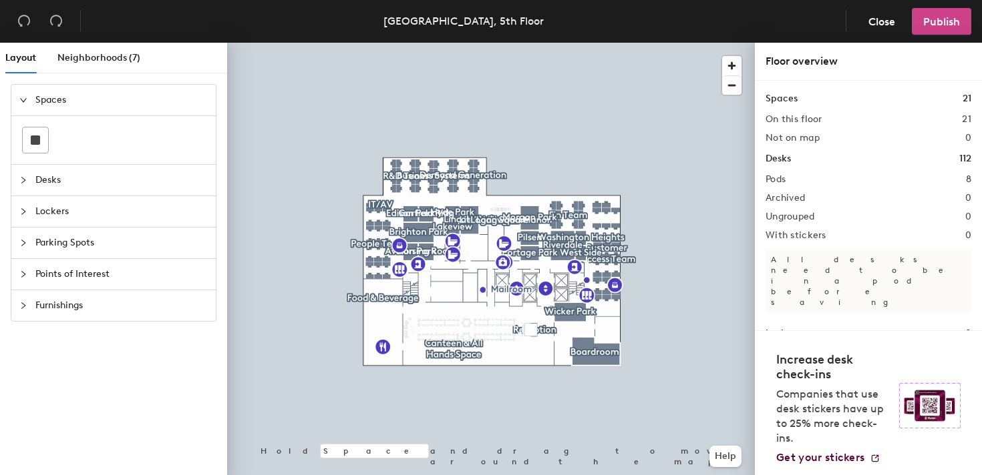
click at [940, 27] on span "Publish" at bounding box center [941, 21] width 37 height 13
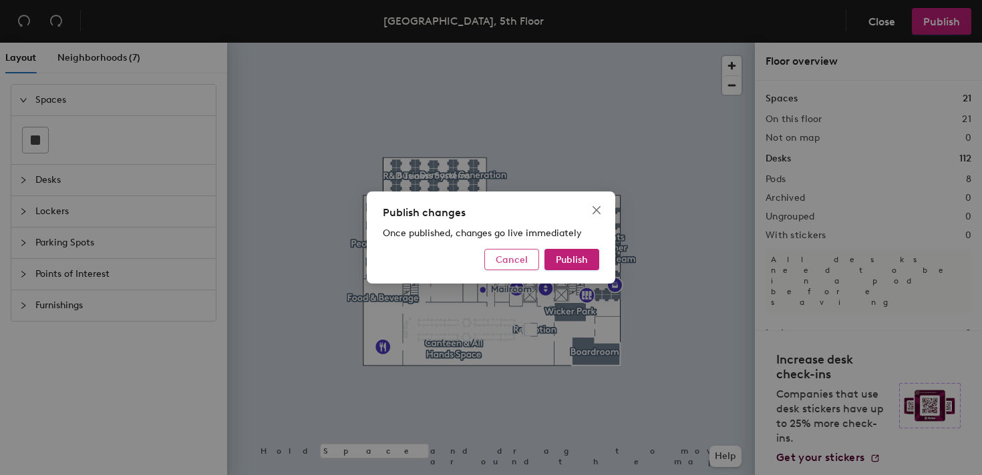
click at [499, 263] on span "Cancel" at bounding box center [511, 259] width 32 height 11
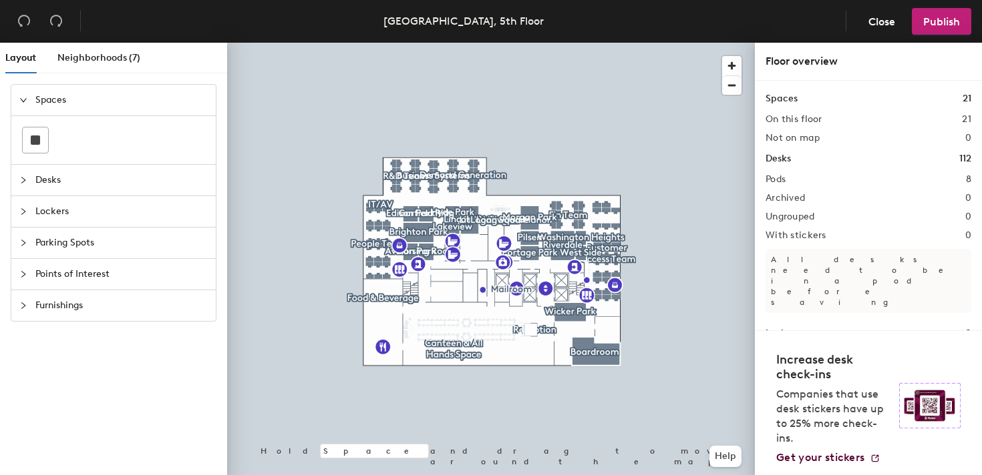
click at [61, 95] on span "Spaces" at bounding box center [121, 100] width 172 height 31
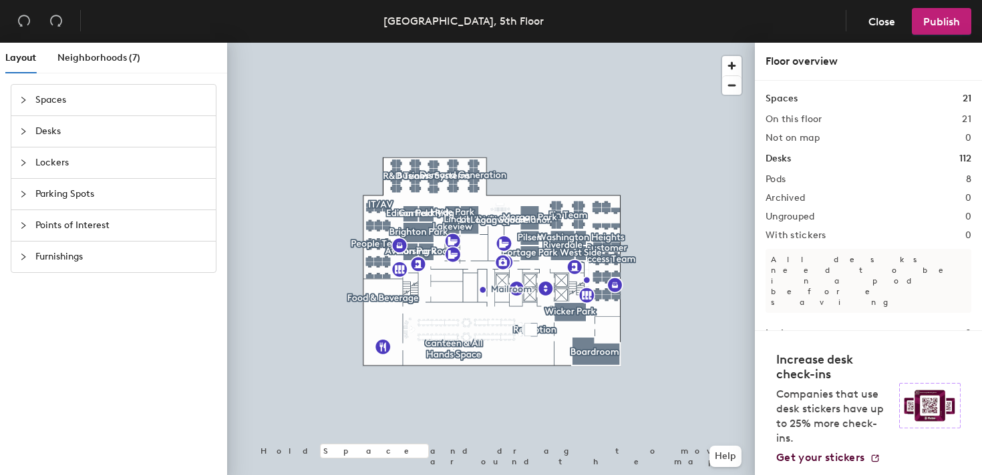
click at [39, 101] on span "Spaces" at bounding box center [121, 100] width 172 height 31
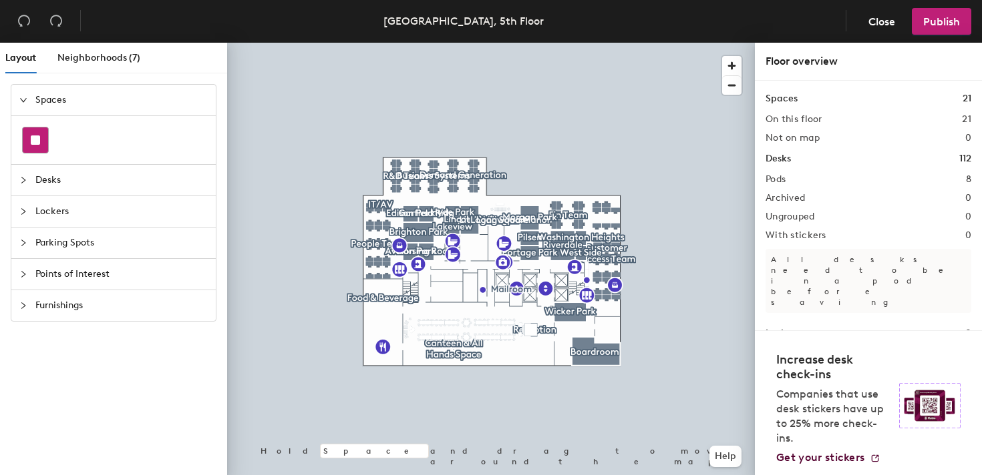
click at [42, 136] on div at bounding box center [35, 140] width 25 height 25
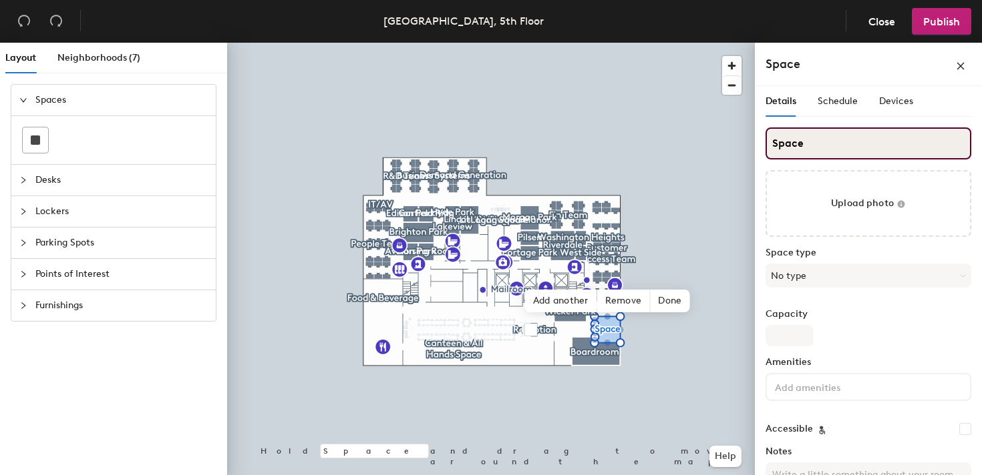
click at [802, 146] on input "Space" at bounding box center [868, 144] width 206 height 32
type input "Portal Room"
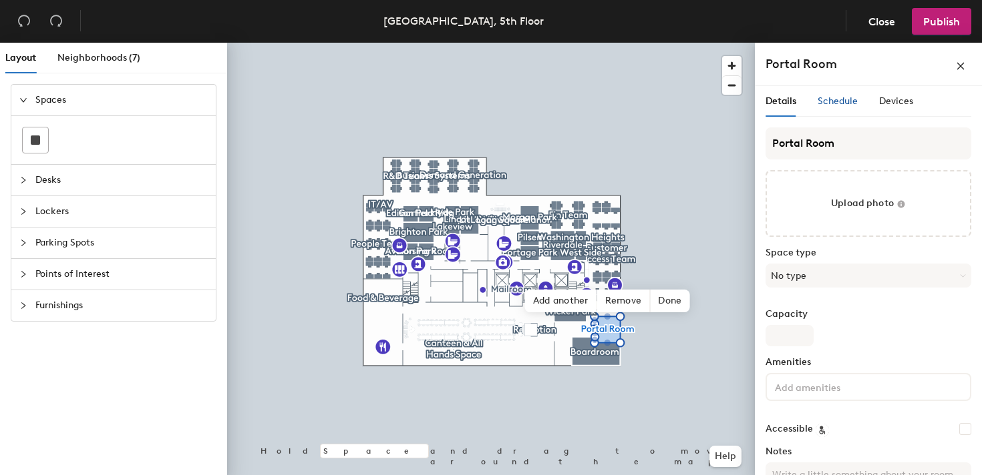
click at [845, 104] on span "Schedule" at bounding box center [837, 100] width 40 height 11
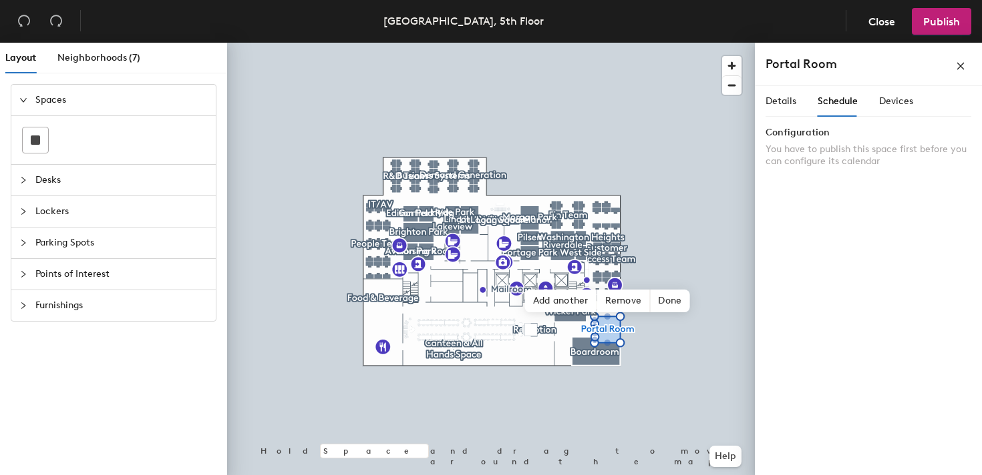
click at [796, 111] on div "Details Schedule Devices" at bounding box center [839, 101] width 148 height 31
click at [785, 101] on span "Details" at bounding box center [780, 100] width 31 height 11
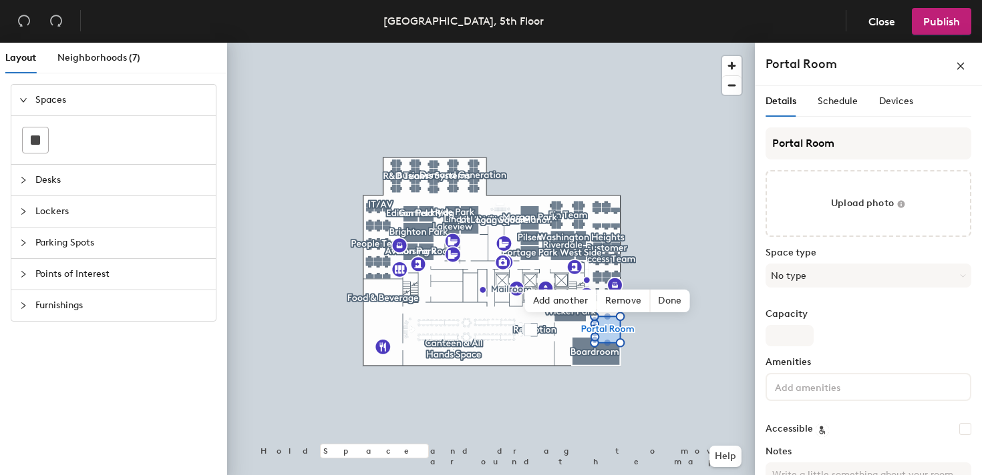
scroll to position [54, 0]
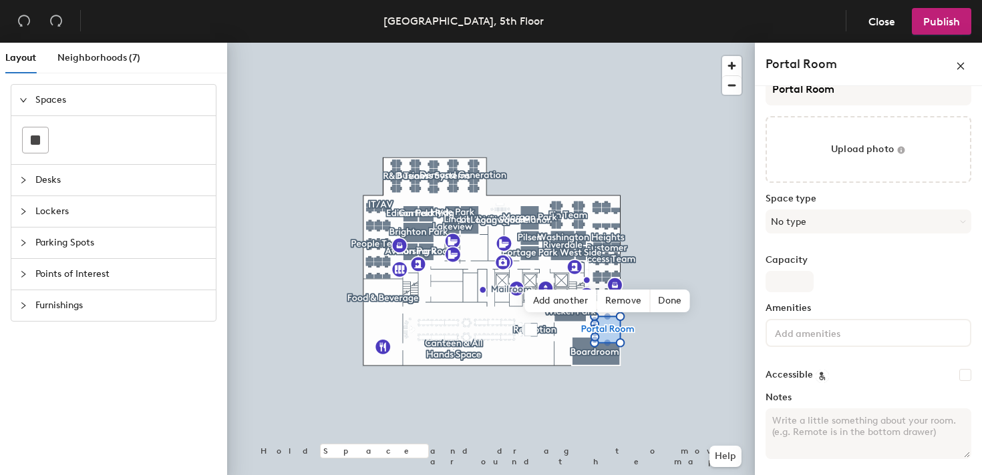
click at [832, 443] on textarea "Notes" at bounding box center [868, 434] width 206 height 51
click at [789, 282] on input "Capacity" at bounding box center [789, 281] width 48 height 21
click at [839, 286] on div "Capacity" at bounding box center [868, 273] width 206 height 37
click at [820, 220] on button "No type" at bounding box center [868, 222] width 206 height 24
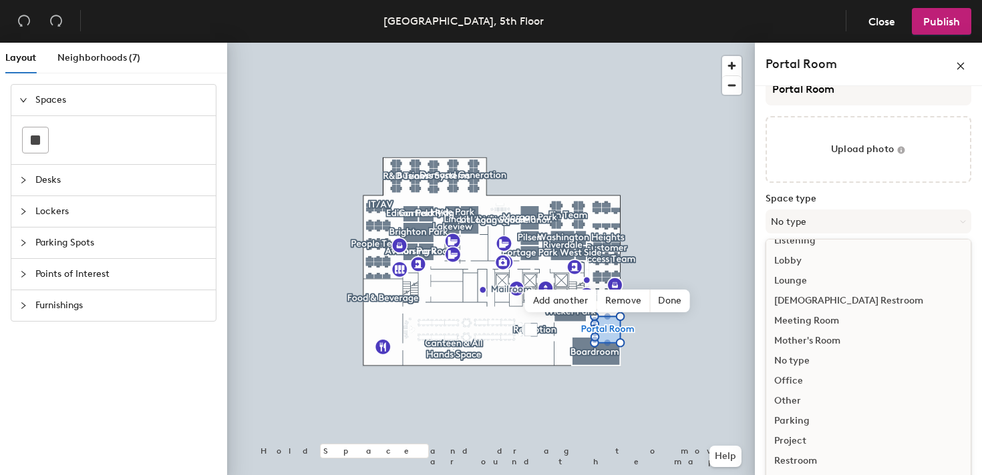
scroll to position [299, 0]
click at [797, 358] on div "No type" at bounding box center [868, 357] width 204 height 20
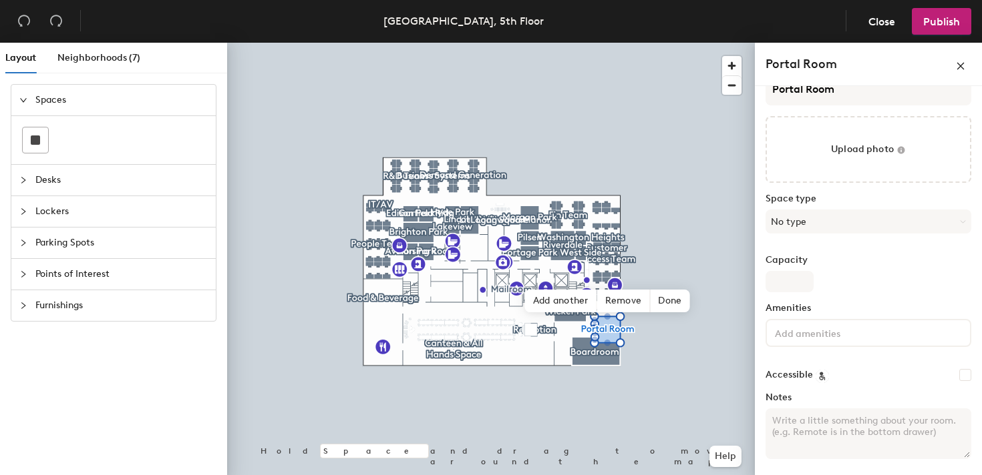
click at [817, 338] on input at bounding box center [832, 333] width 120 height 16
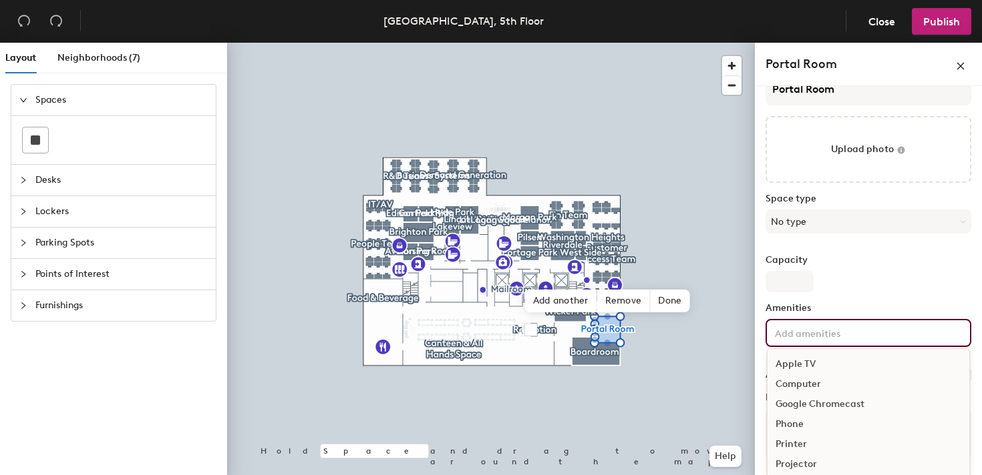
click at [846, 285] on div "Capacity" at bounding box center [868, 273] width 206 height 37
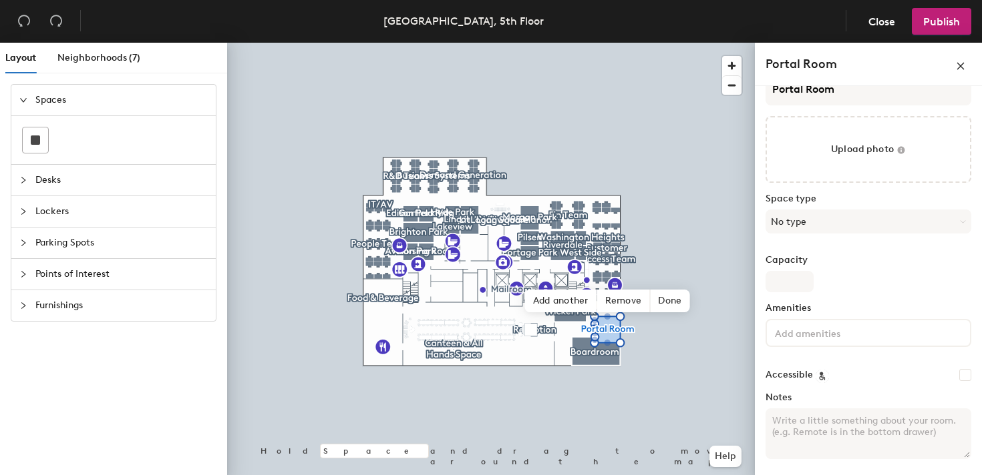
click at [833, 398] on label "Notes" at bounding box center [868, 398] width 206 height 11
click at [833, 409] on textarea "Notes" at bounding box center [868, 434] width 206 height 51
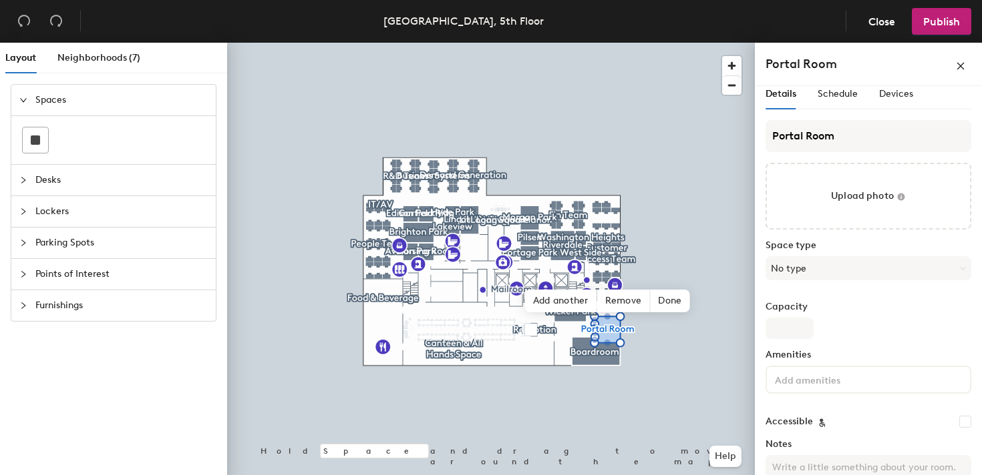
scroll to position [0, 0]
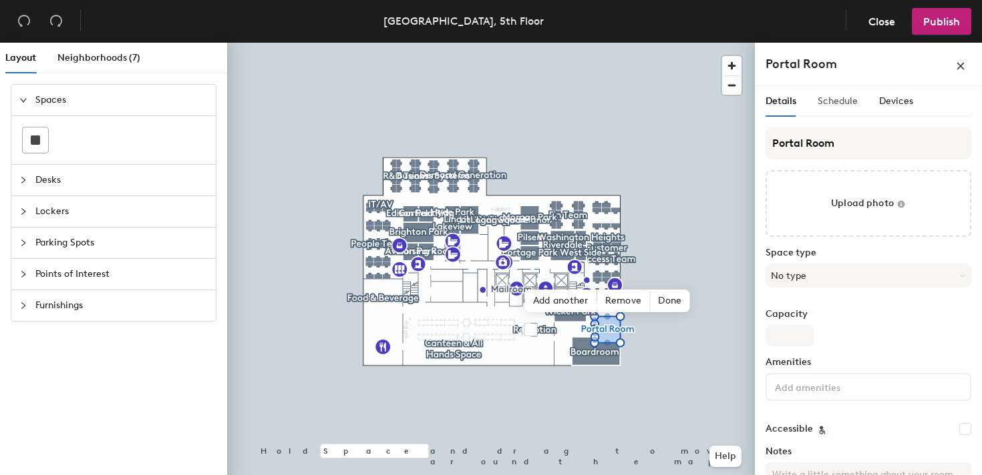
click at [845, 110] on div "Schedule" at bounding box center [837, 101] width 40 height 31
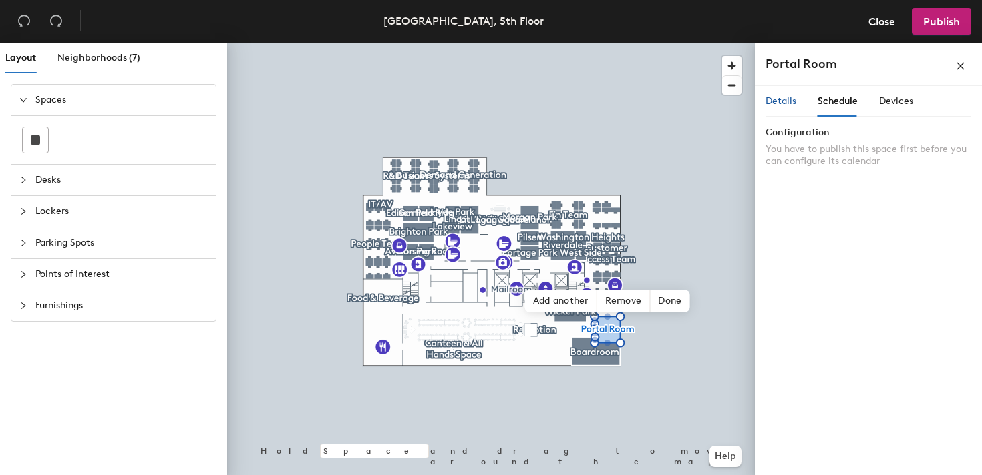
click at [781, 101] on span "Details" at bounding box center [780, 100] width 31 height 11
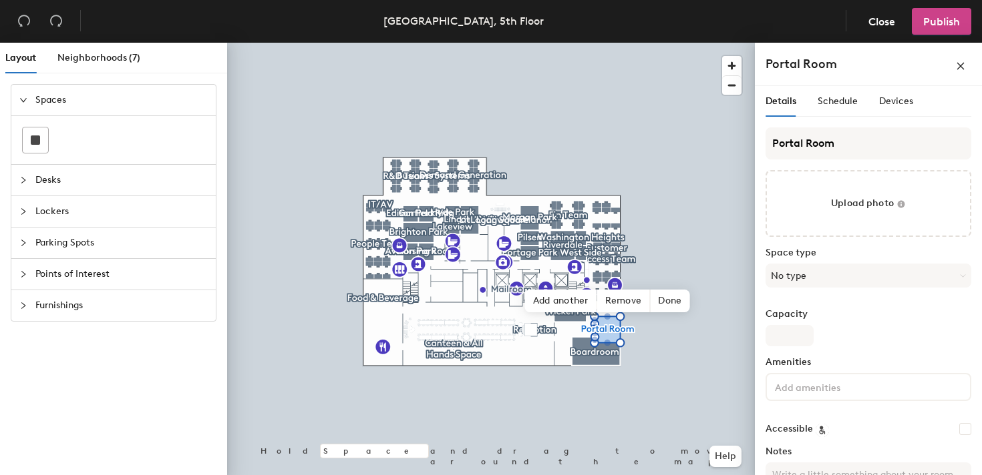
click at [944, 21] on span "Publish" at bounding box center [941, 21] width 37 height 13
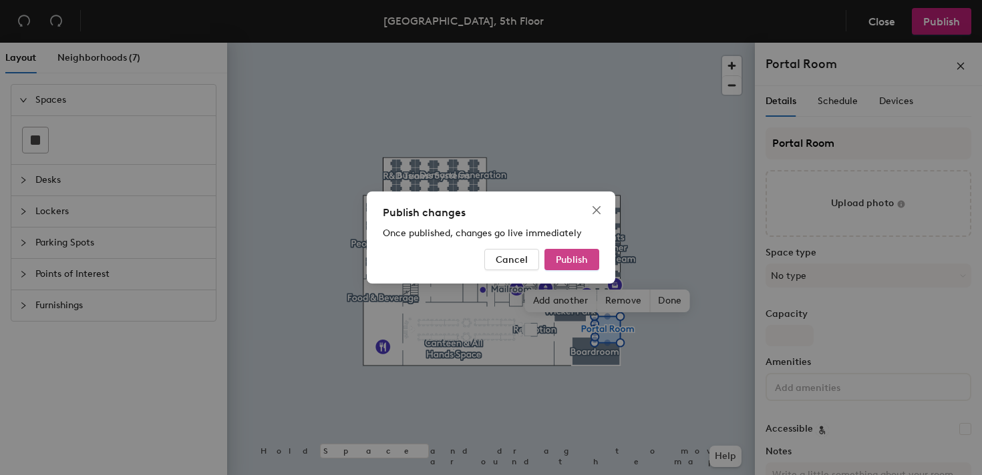
click at [582, 258] on span "Publish" at bounding box center [572, 259] width 32 height 11
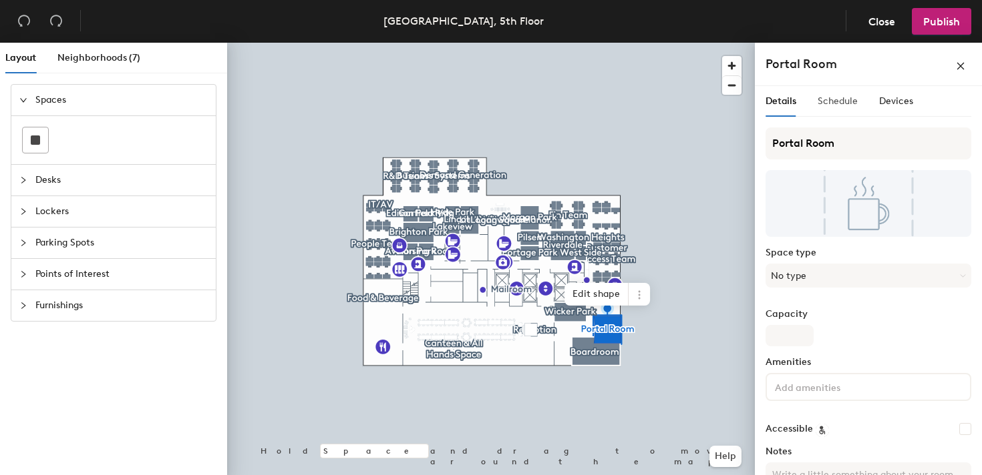
click at [841, 93] on div "Schedule" at bounding box center [837, 101] width 40 height 31
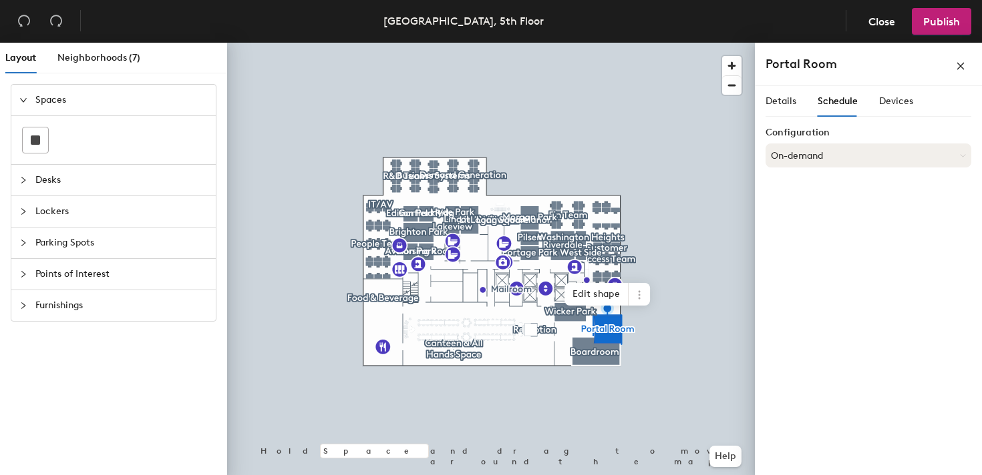
click at [811, 151] on button "On-demand" at bounding box center [868, 156] width 206 height 24
click at [837, 188] on icon at bounding box center [838, 189] width 8 height 8
click at [821, 164] on button "On-demand" at bounding box center [868, 156] width 206 height 24
click at [803, 234] on div "Request-only" at bounding box center [868, 229] width 204 height 20
click at [901, 109] on div "Devices" at bounding box center [896, 101] width 34 height 31
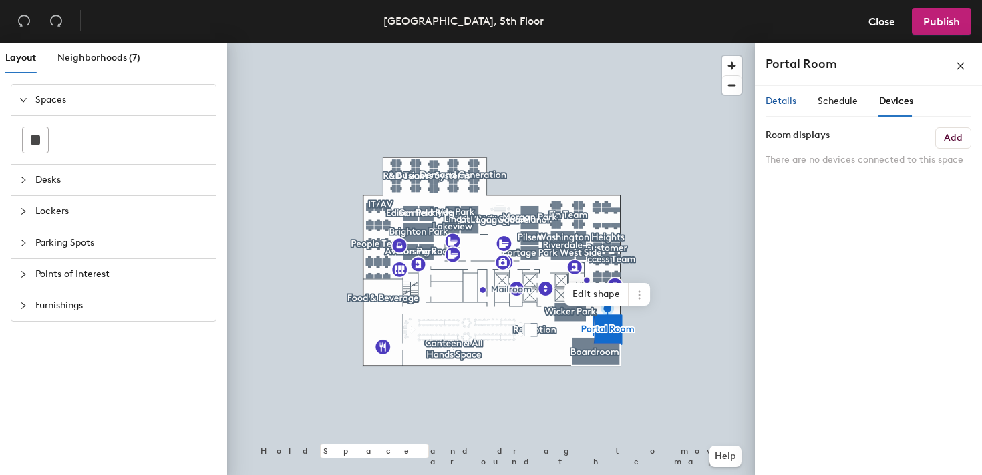
click at [783, 101] on span "Details" at bounding box center [780, 100] width 31 height 11
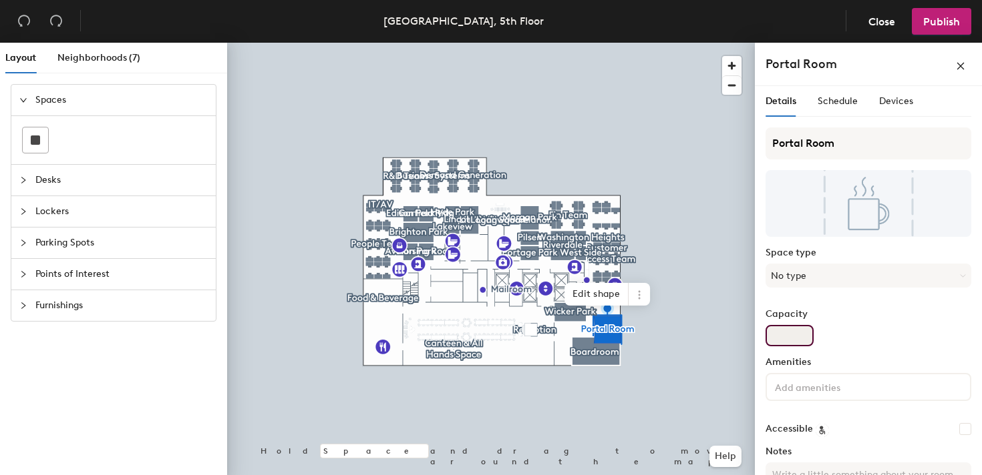
click at [830, 321] on div "Capacity" at bounding box center [868, 327] width 206 height 37
click at [953, 18] on span "Publish" at bounding box center [941, 21] width 37 height 13
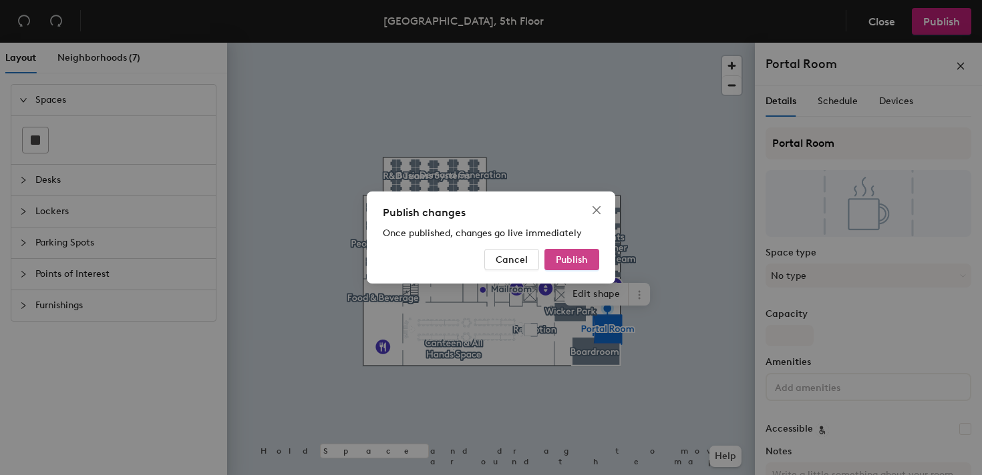
click at [574, 255] on span "Publish" at bounding box center [572, 259] width 32 height 11
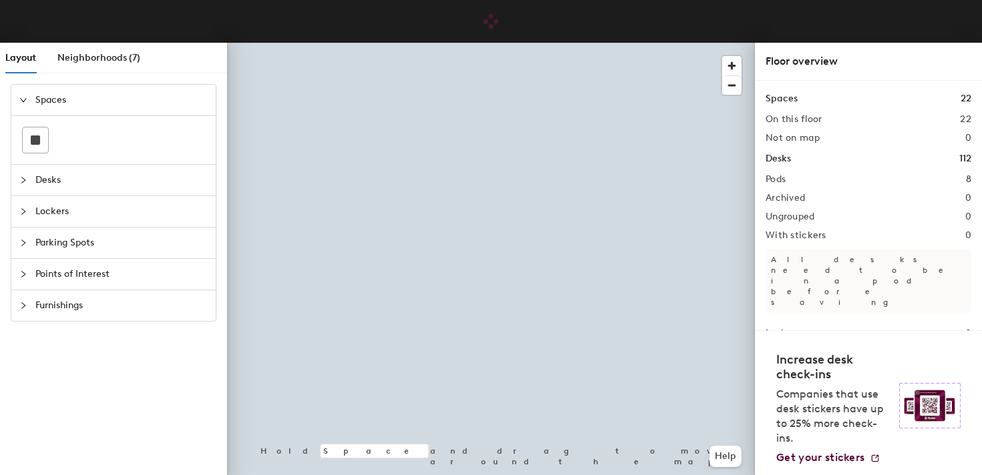
click at [85, 176] on span "Desks" at bounding box center [121, 180] width 172 height 31
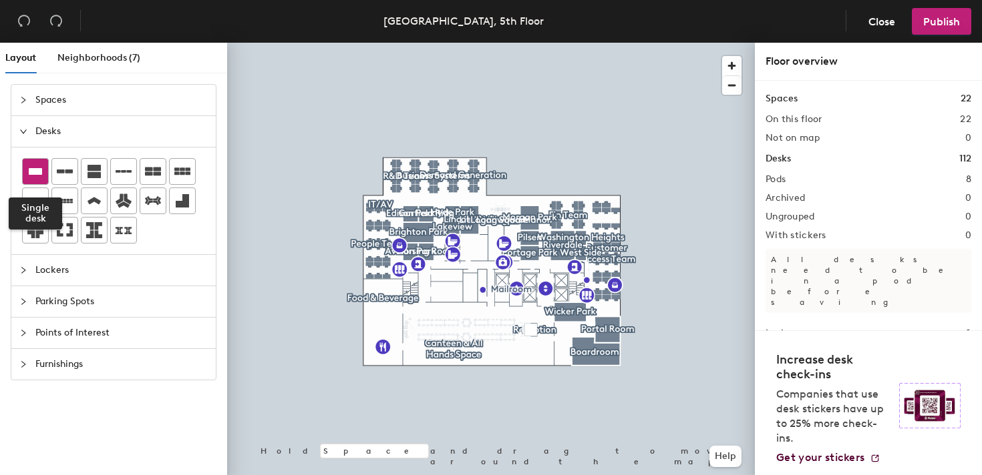
click at [40, 170] on icon at bounding box center [35, 171] width 13 height 7
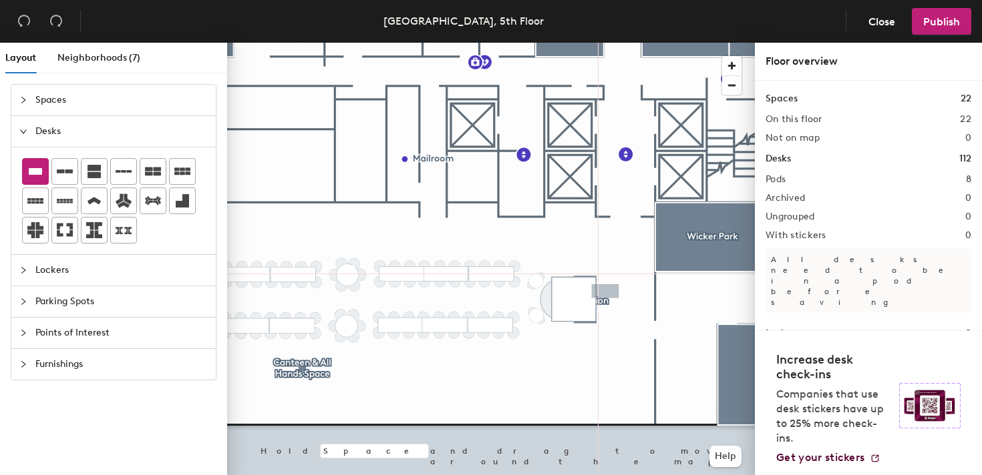
click at [35, 113] on span "Spaces" at bounding box center [121, 100] width 172 height 31
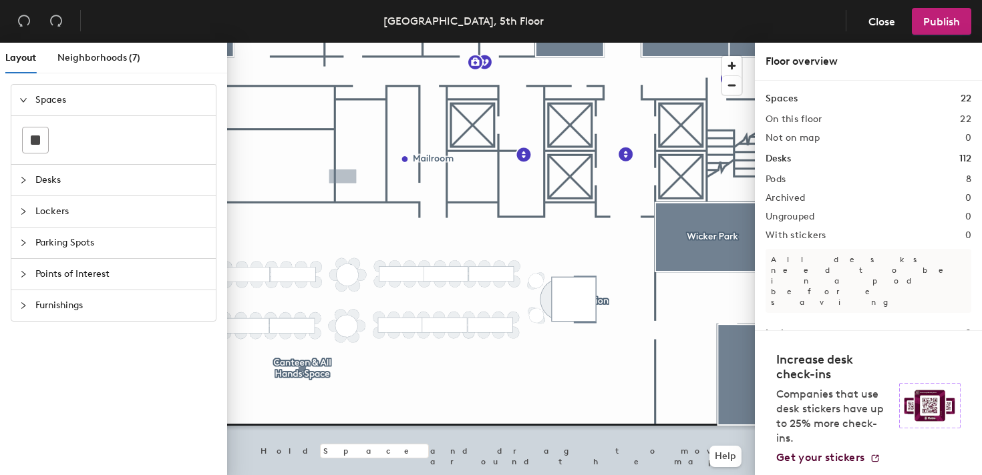
click at [21, 99] on icon "expanded" at bounding box center [23, 100] width 8 height 8
